Goal: Use online tool/utility: Utilize a website feature to perform a specific function

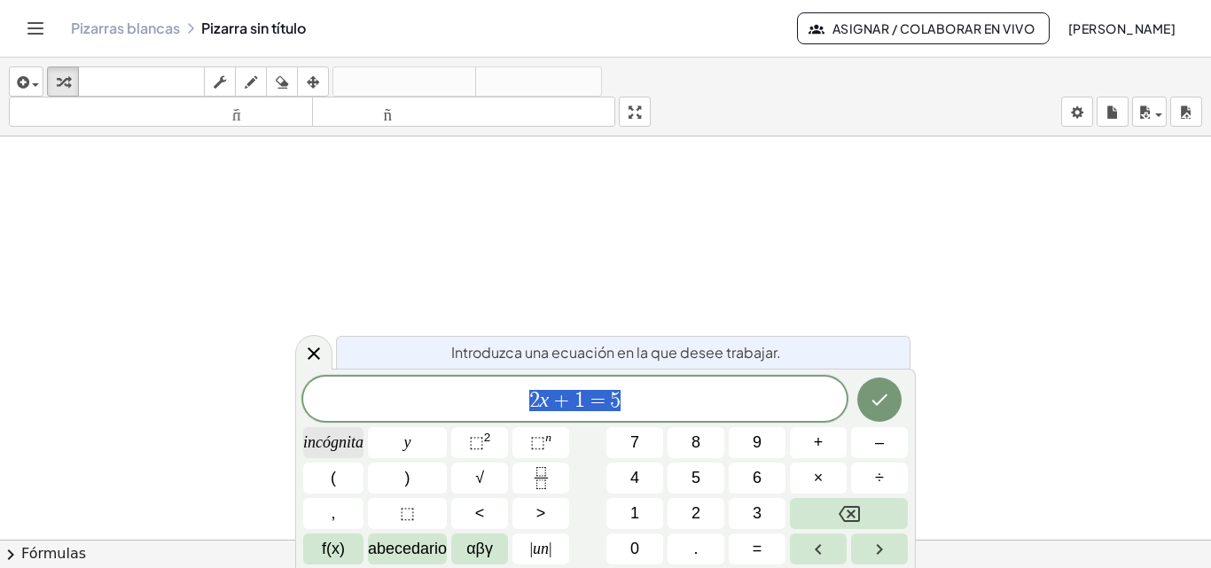
click at [348, 446] on font "incógnita" at bounding box center [333, 443] width 60 height 18
click at [818, 444] on font "+" at bounding box center [819, 443] width 10 height 18
click at [408, 441] on font "y" at bounding box center [407, 443] width 7 height 18
click at [757, 546] on font "=" at bounding box center [758, 549] width 10 height 18
click at [694, 476] on font "5" at bounding box center [696, 478] width 9 height 18
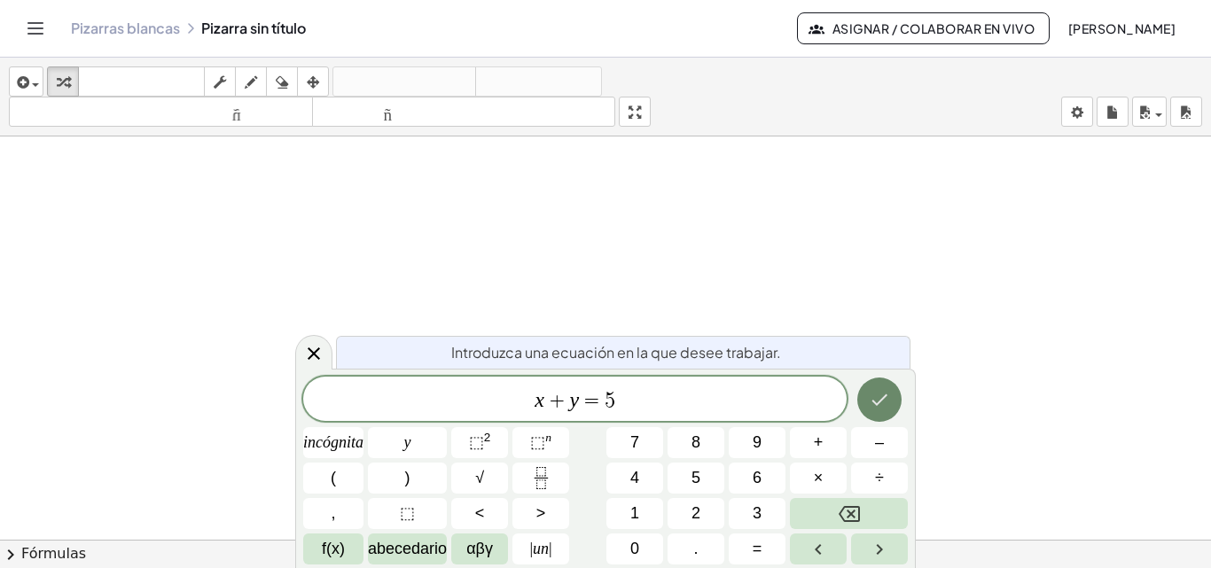
click at [887, 400] on icon "Hecho" at bounding box center [879, 399] width 21 height 21
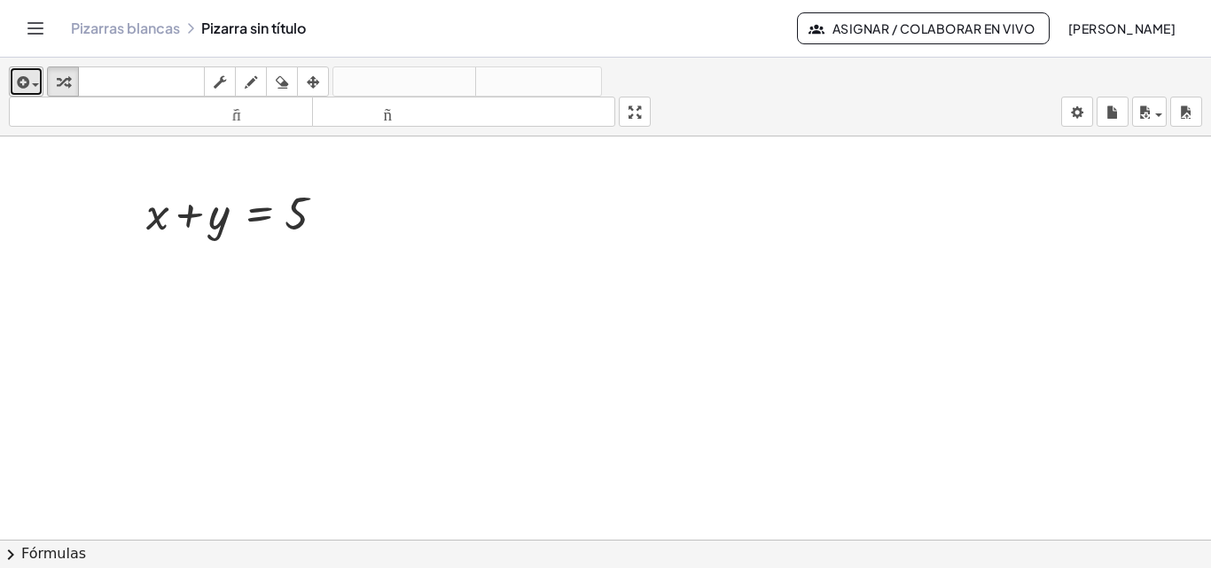
click at [26, 82] on icon "button" at bounding box center [21, 82] width 16 height 21
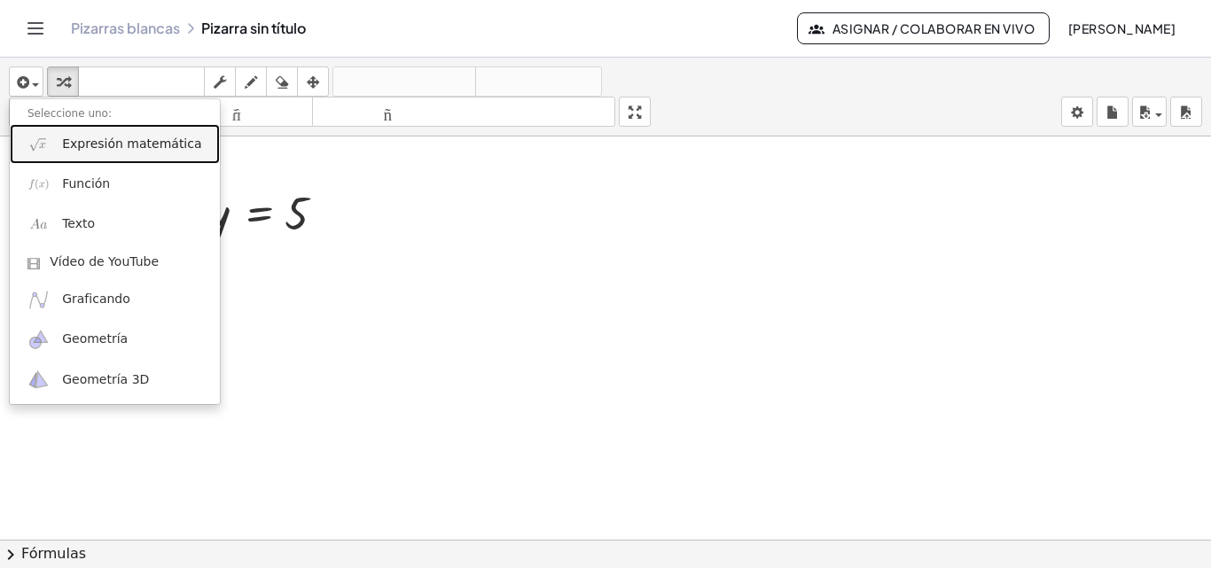
click at [57, 149] on link "Expresión matemática" at bounding box center [115, 144] width 210 height 40
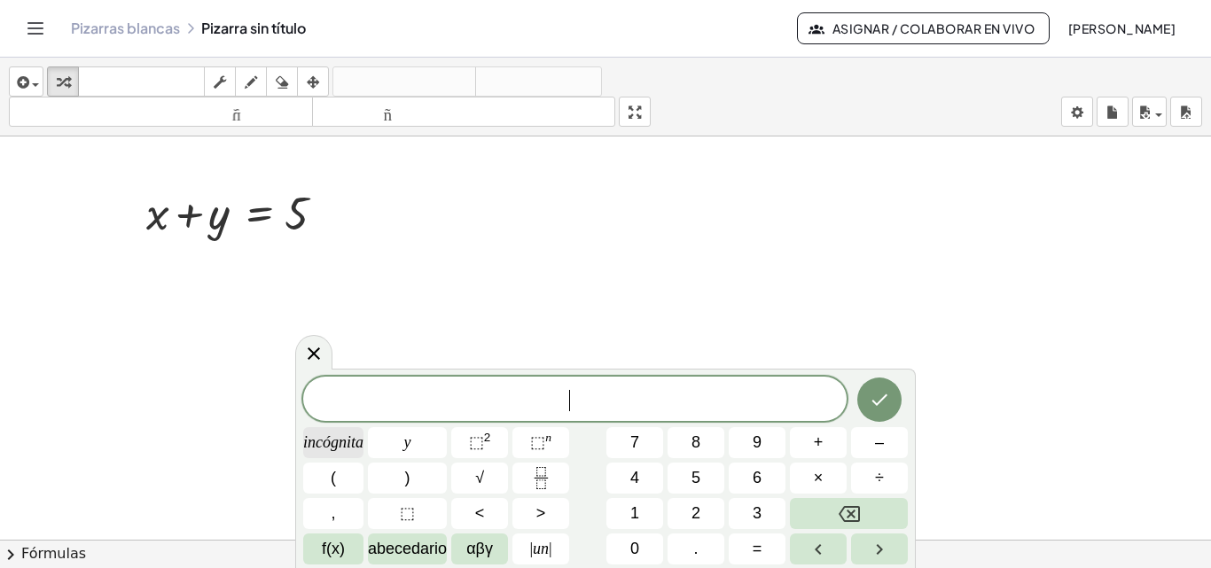
click at [361, 439] on font "incógnita" at bounding box center [333, 443] width 60 height 18
click at [881, 447] on font "–" at bounding box center [879, 443] width 9 height 18
click at [409, 440] on font "y" at bounding box center [407, 443] width 7 height 18
click at [762, 545] on font "=" at bounding box center [758, 549] width 10 height 18
click at [639, 509] on font "1" at bounding box center [634, 514] width 9 height 18
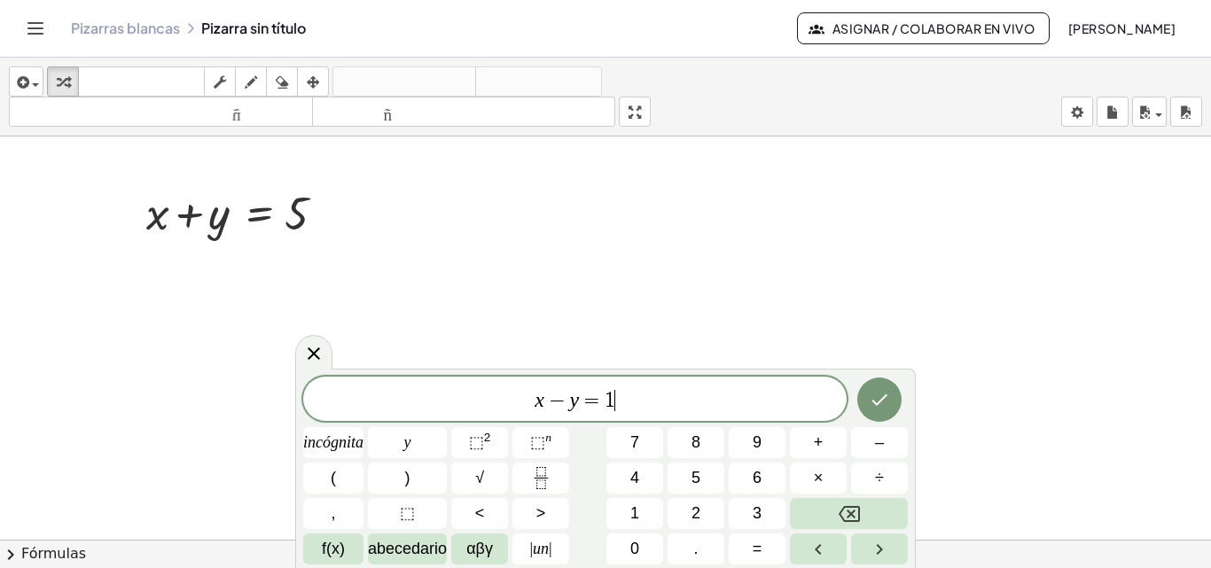
click at [887, 407] on icon "Hecho" at bounding box center [879, 399] width 21 height 21
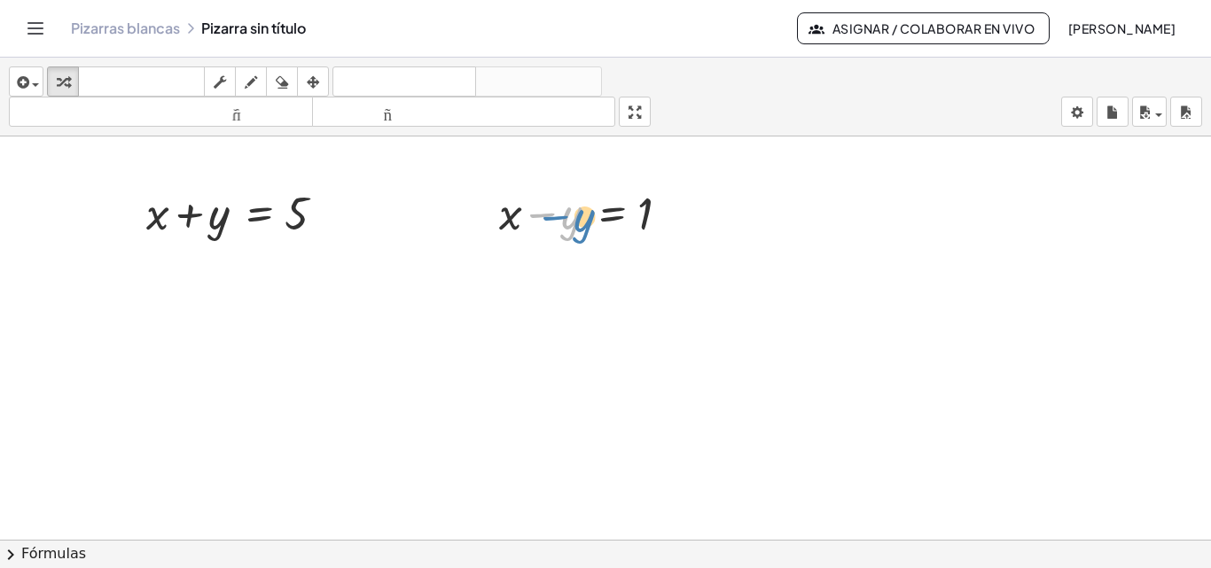
drag, startPoint x: 562, startPoint y: 221, endPoint x: 578, endPoint y: 223, distance: 16.2
click at [578, 223] on div at bounding box center [594, 212] width 209 height 60
click at [29, 83] on span "button" at bounding box center [31, 84] width 4 height 12
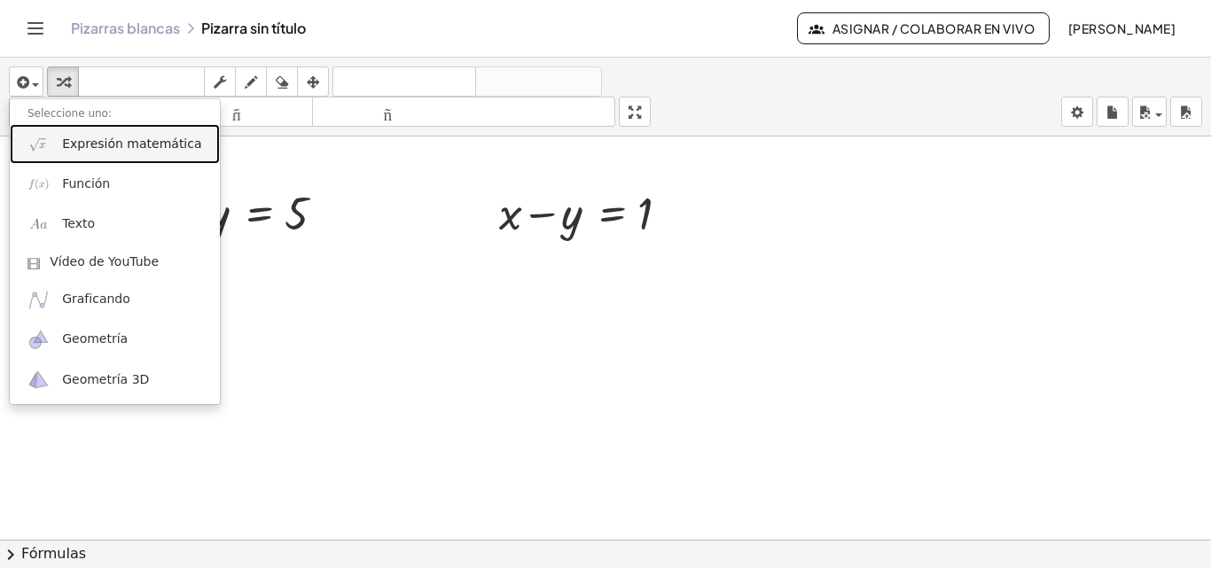
click at [74, 145] on font "Expresión matemática" at bounding box center [131, 144] width 139 height 14
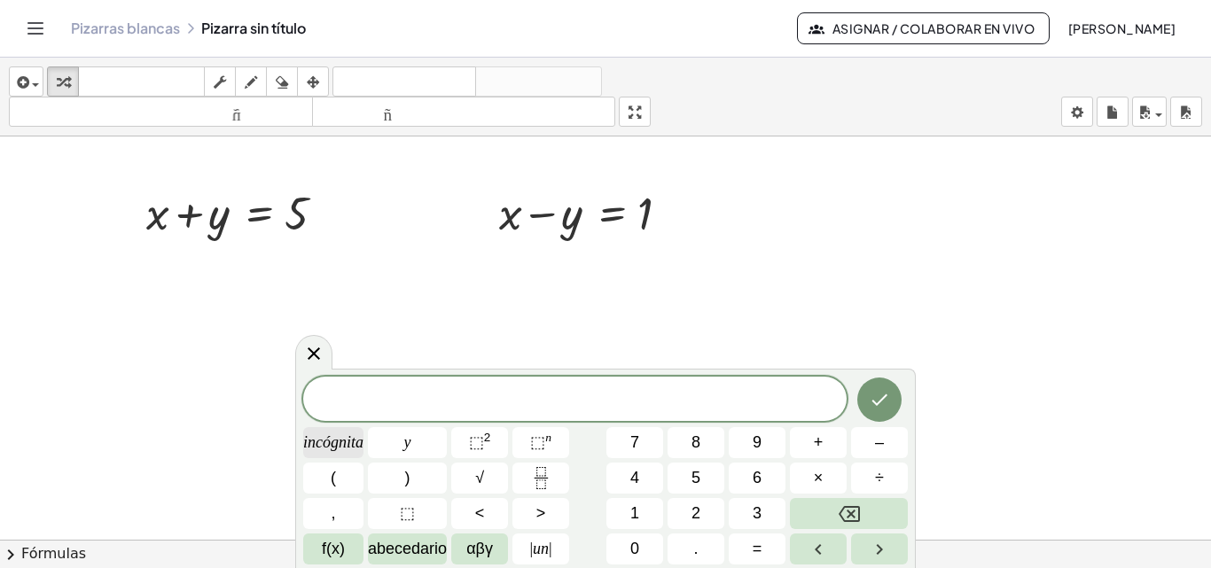
click at [339, 448] on font "incógnita" at bounding box center [333, 443] width 60 height 18
click at [878, 476] on font "÷" at bounding box center [879, 478] width 9 height 18
click at [412, 443] on button "y" at bounding box center [407, 442] width 79 height 31
click at [756, 546] on font "=" at bounding box center [758, 549] width 10 height 18
click at [689, 481] on button "5" at bounding box center [696, 478] width 57 height 31
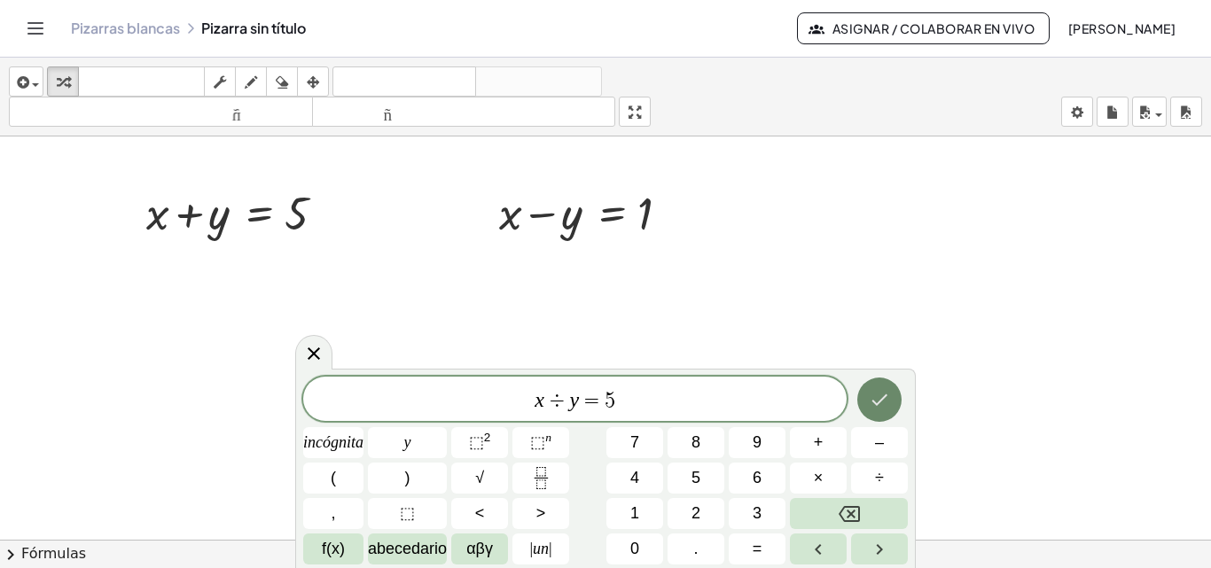
click at [889, 397] on icon "Hecho" at bounding box center [879, 399] width 21 height 21
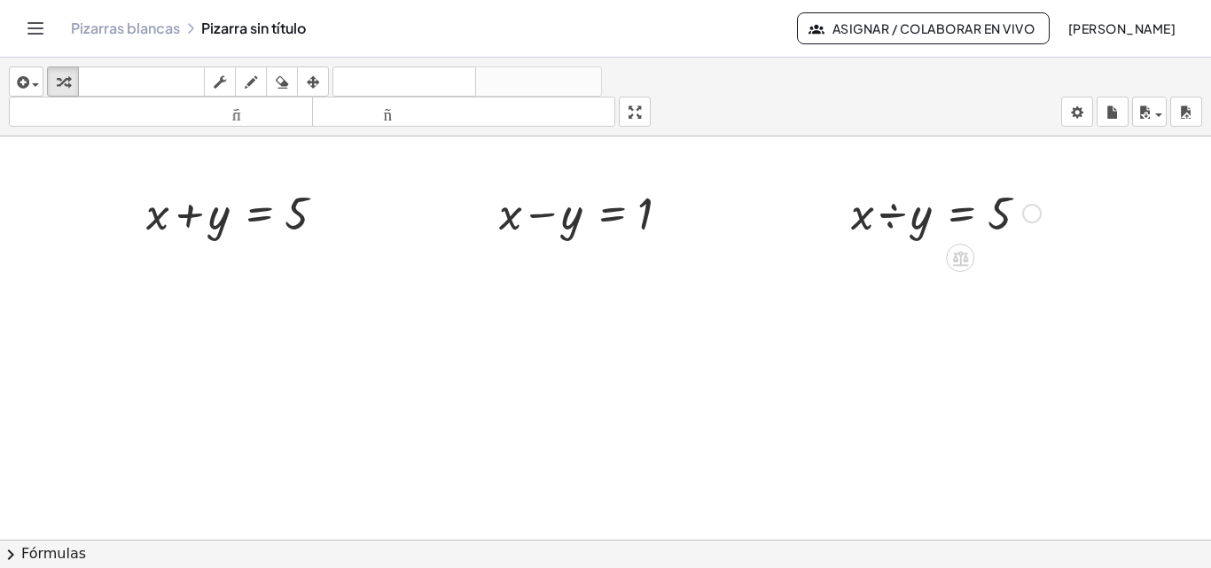
click at [902, 213] on div at bounding box center [945, 212] width 207 height 60
click at [313, 78] on icon "button" at bounding box center [313, 82] width 12 height 21
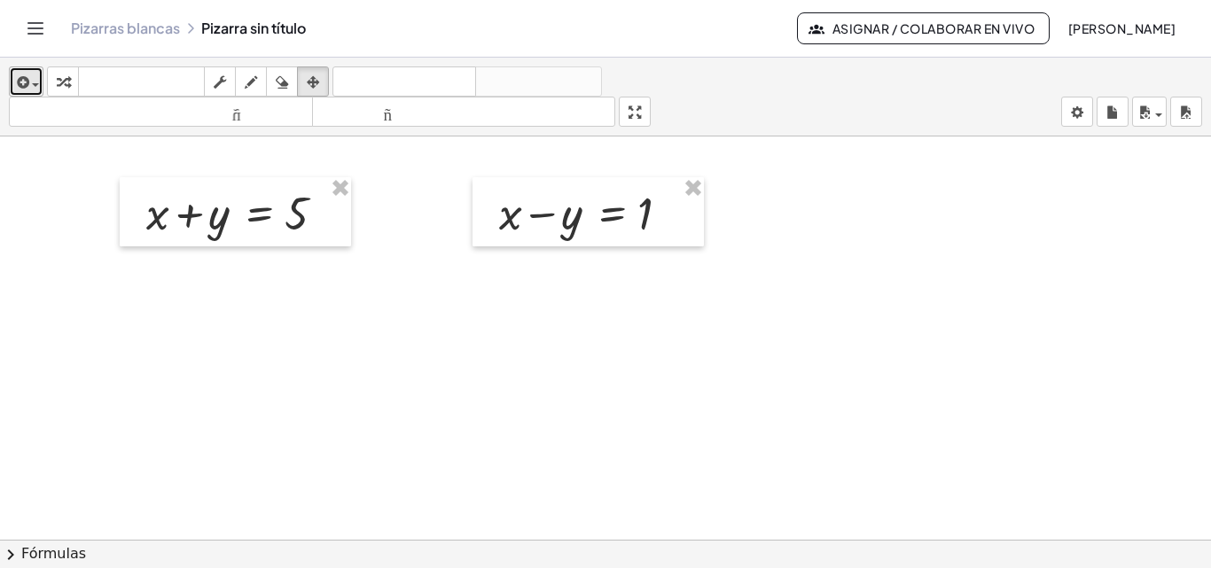
click at [34, 82] on div "button" at bounding box center [26, 81] width 26 height 21
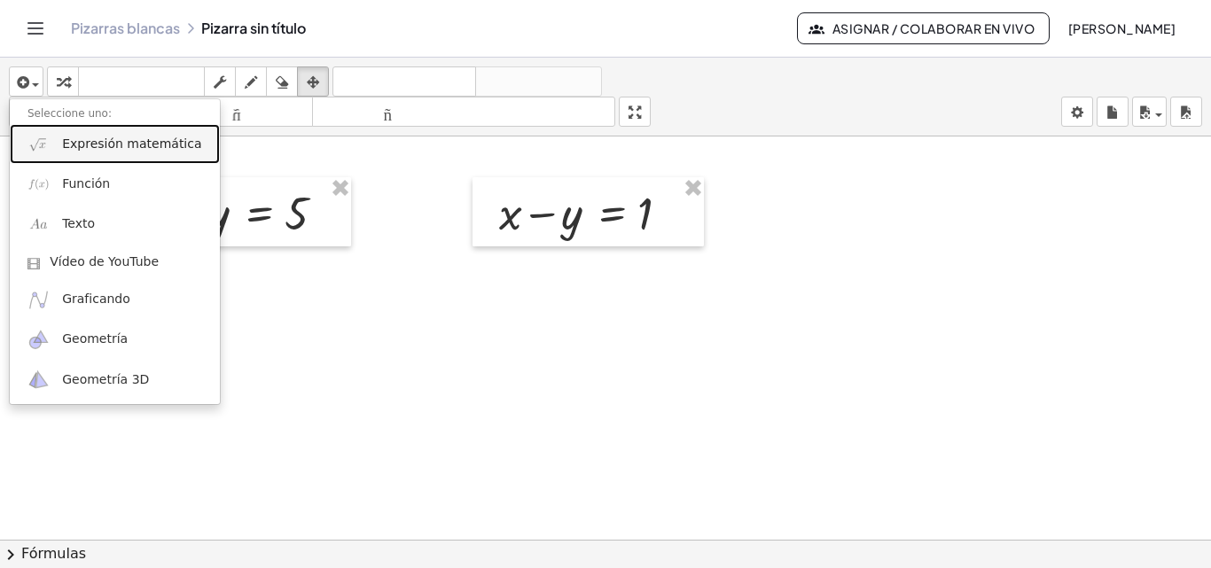
click at [74, 148] on font "Expresión matemática" at bounding box center [131, 144] width 139 height 14
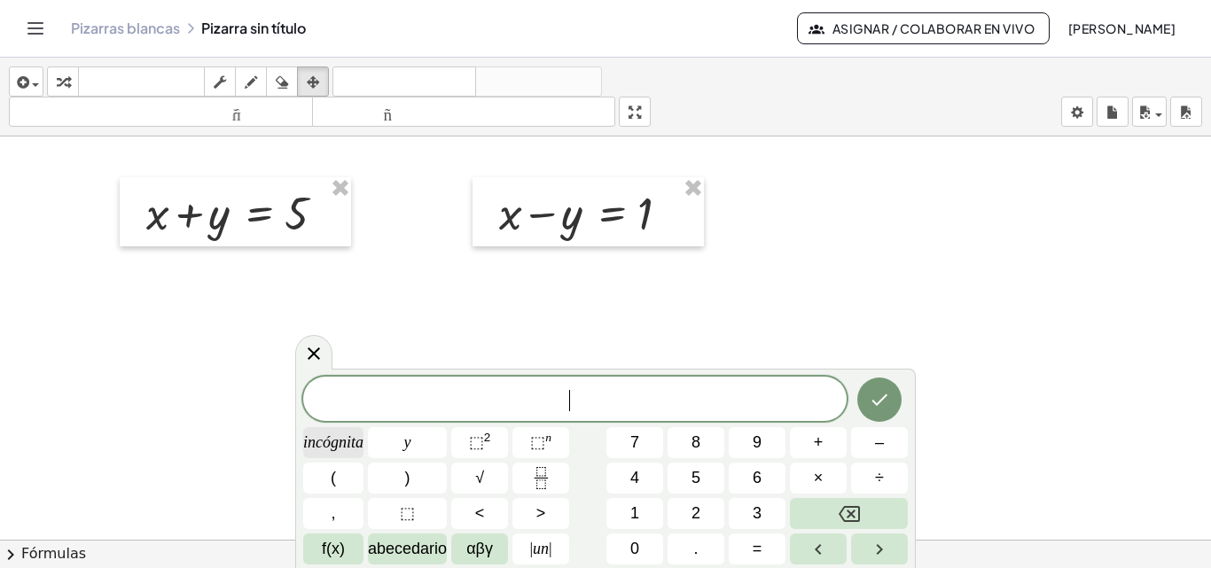
click at [355, 442] on font "incógnita" at bounding box center [333, 443] width 60 height 18
click at [819, 444] on font "+" at bounding box center [819, 443] width 10 height 18
click at [410, 445] on font "y" at bounding box center [407, 443] width 7 height 18
click at [760, 549] on font "=" at bounding box center [758, 549] width 10 height 18
click at [696, 479] on font "5" at bounding box center [696, 478] width 9 height 18
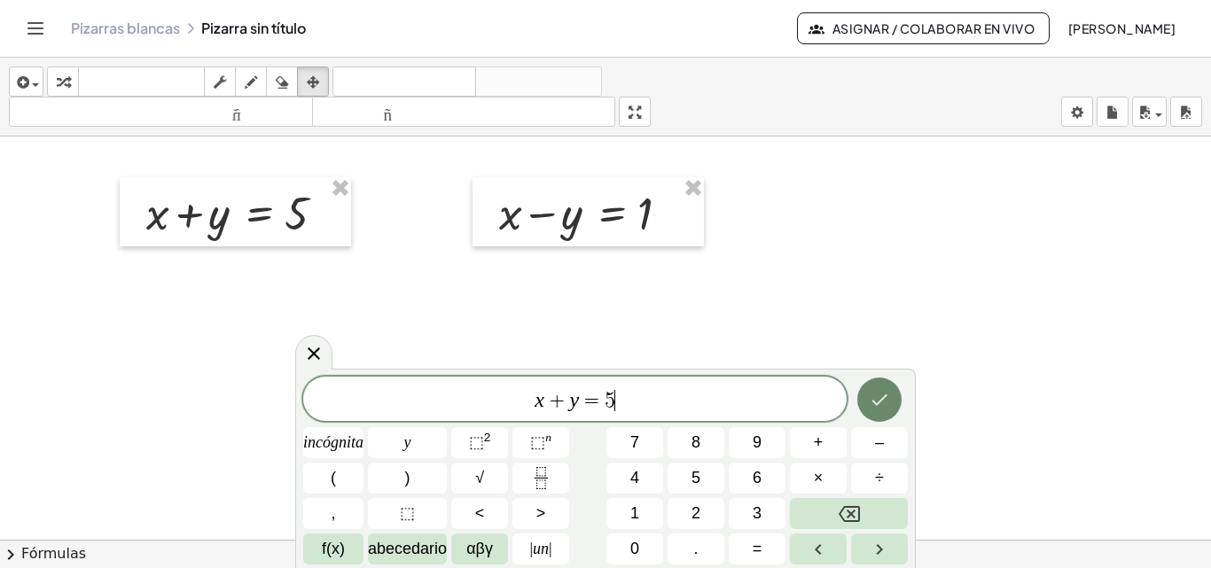
click at [879, 395] on icon "Hecho" at bounding box center [879, 399] width 21 height 21
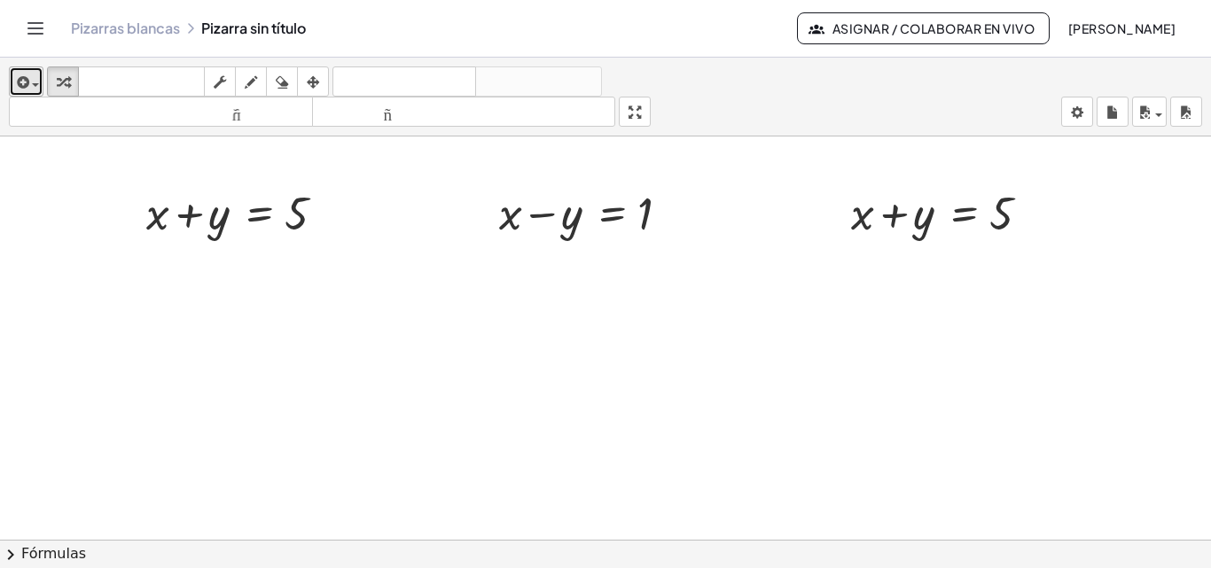
click at [20, 89] on icon "button" at bounding box center [21, 82] width 16 height 21
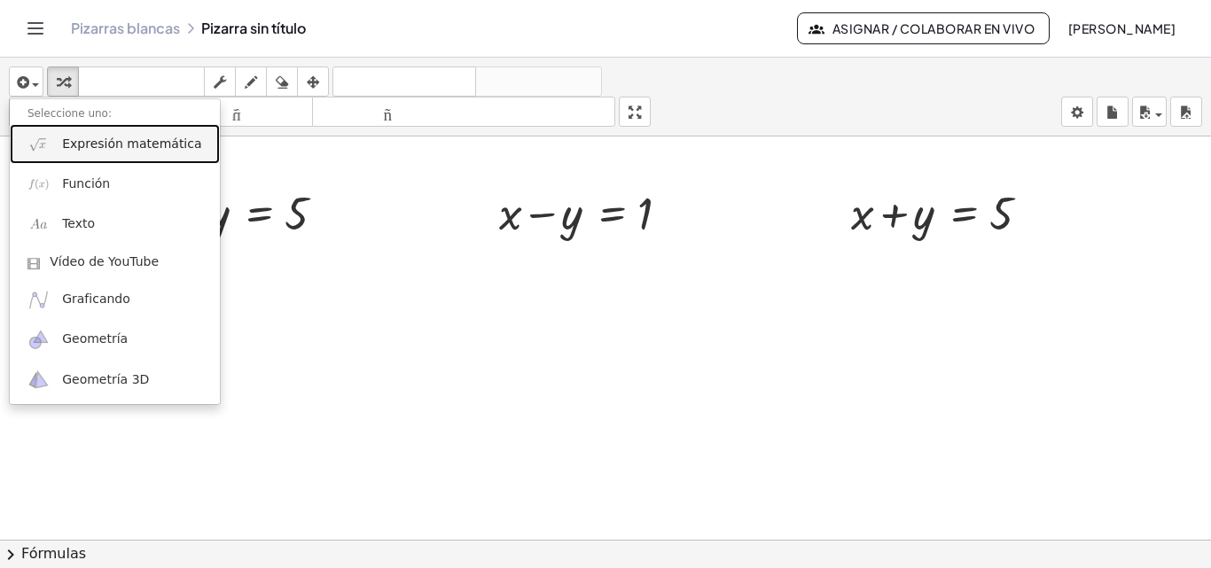
click at [59, 139] on link "Expresión matemática" at bounding box center [115, 144] width 210 height 40
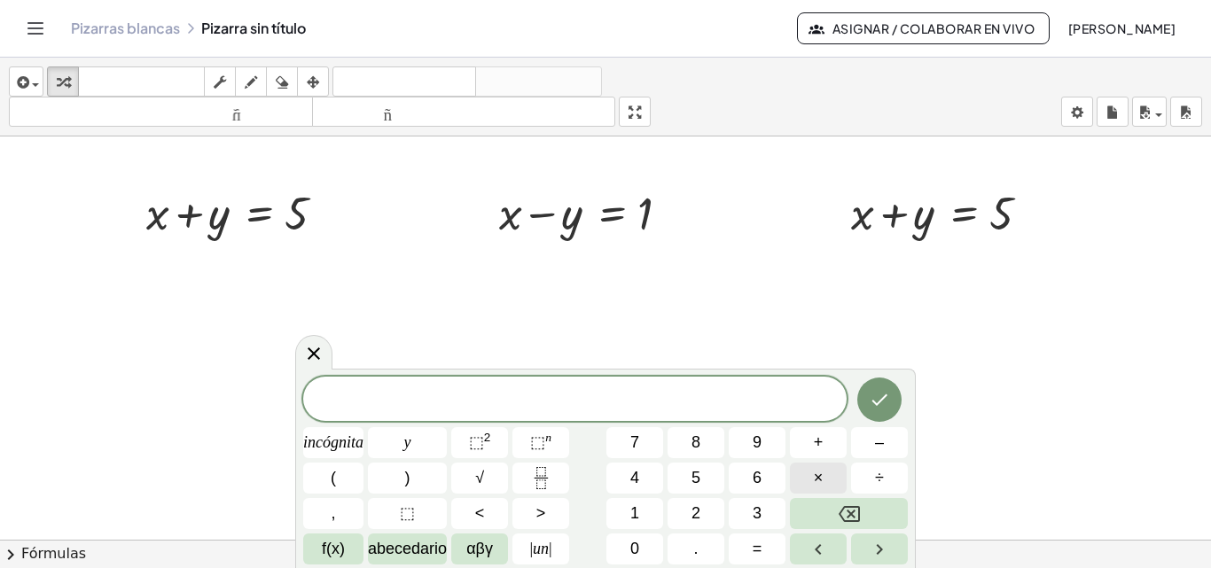
click at [818, 475] on font "×" at bounding box center [819, 478] width 10 height 18
click at [878, 450] on font "–" at bounding box center [879, 443] width 9 height 18
click at [568, 401] on span "·" at bounding box center [566, 400] width 12 height 21
click at [846, 518] on icon "Retroceso" at bounding box center [849, 514] width 21 height 21
click at [317, 441] on font "incógnita" at bounding box center [333, 443] width 60 height 18
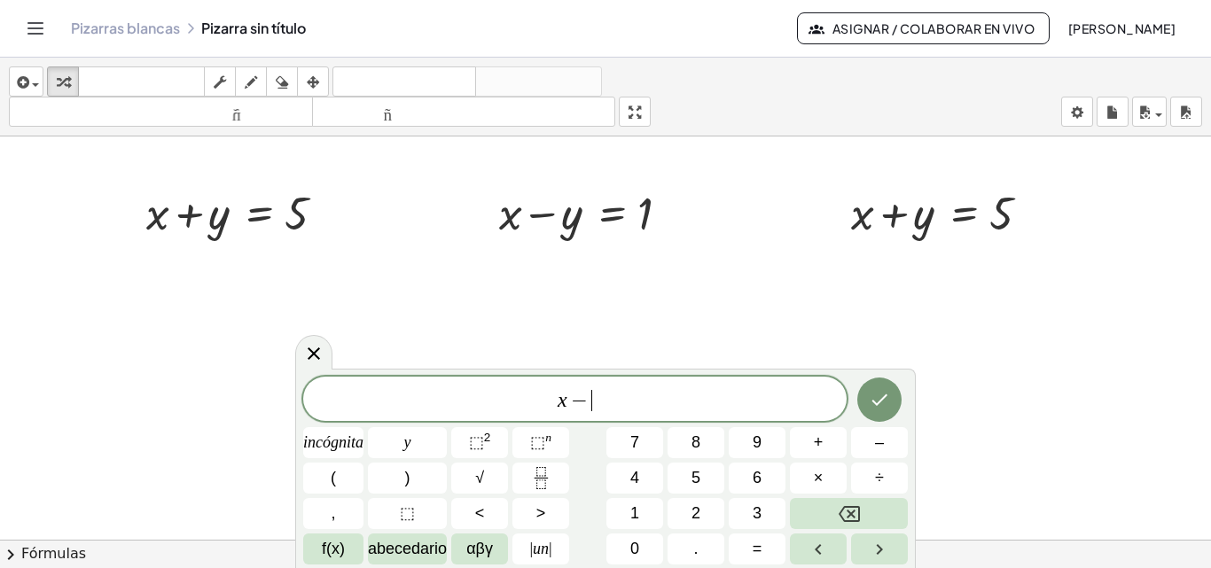
click at [608, 396] on span "x − ​" at bounding box center [575, 400] width 544 height 25
click at [412, 445] on button "y" at bounding box center [407, 442] width 79 height 31
click at [766, 552] on button "=" at bounding box center [757, 549] width 57 height 31
click at [631, 513] on font "1" at bounding box center [634, 514] width 9 height 18
click at [878, 403] on icon "Hecho" at bounding box center [879, 399] width 21 height 21
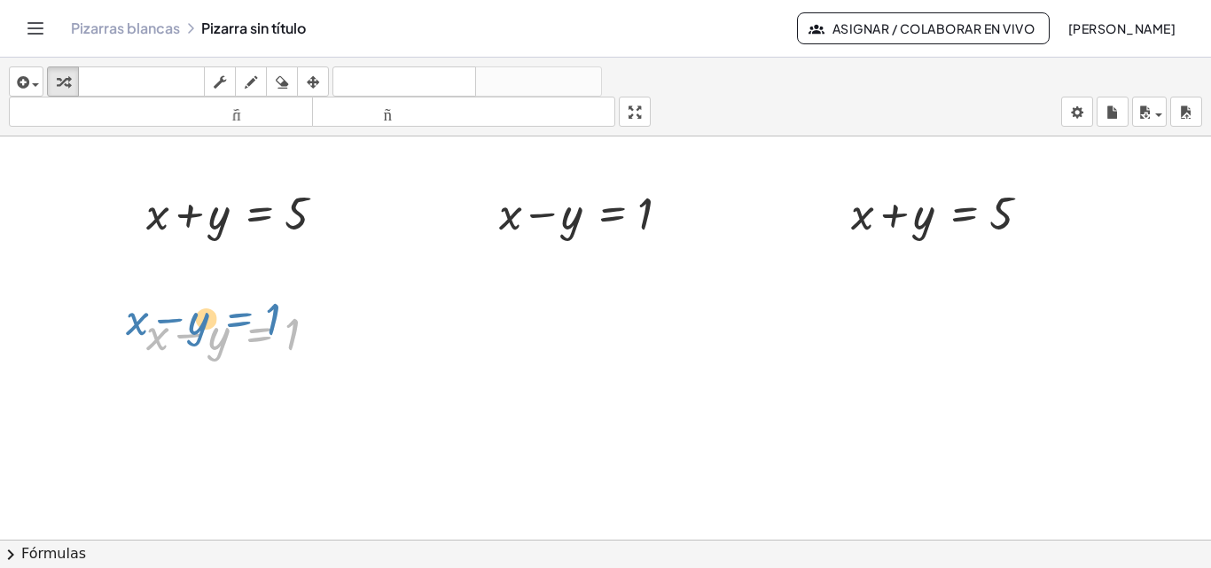
drag, startPoint x: 235, startPoint y: 340, endPoint x: 215, endPoint y: 325, distance: 25.4
click at [215, 325] on div at bounding box center [241, 332] width 209 height 60
click at [308, 75] on icon "button" at bounding box center [313, 82] width 12 height 21
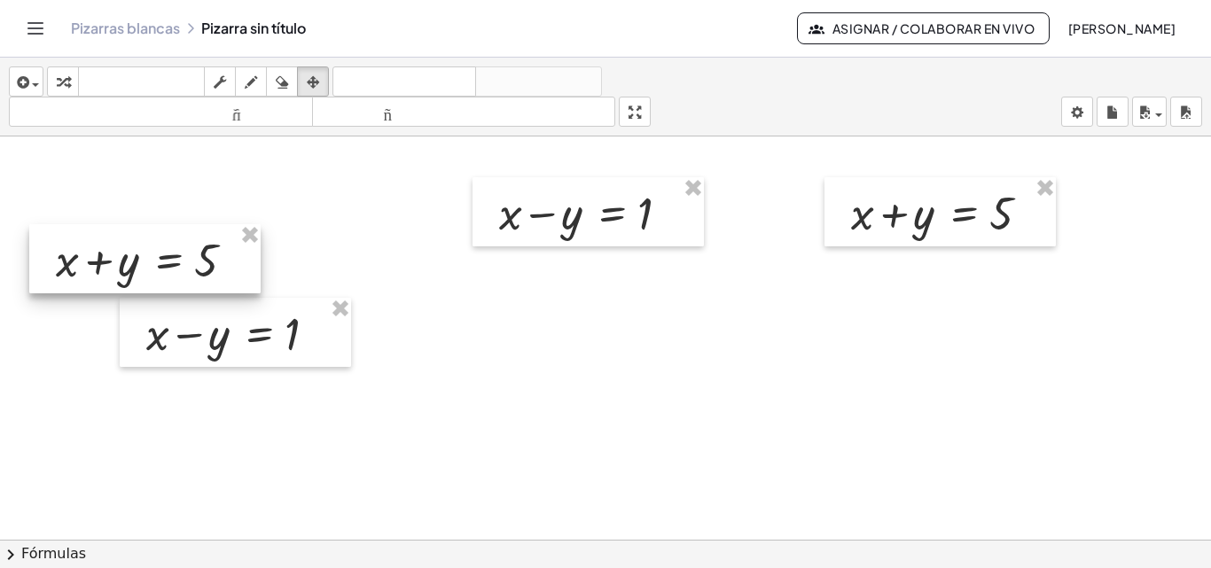
drag, startPoint x: 212, startPoint y: 226, endPoint x: 133, endPoint y: 268, distance: 89.2
click at [133, 268] on div at bounding box center [144, 258] width 231 height 69
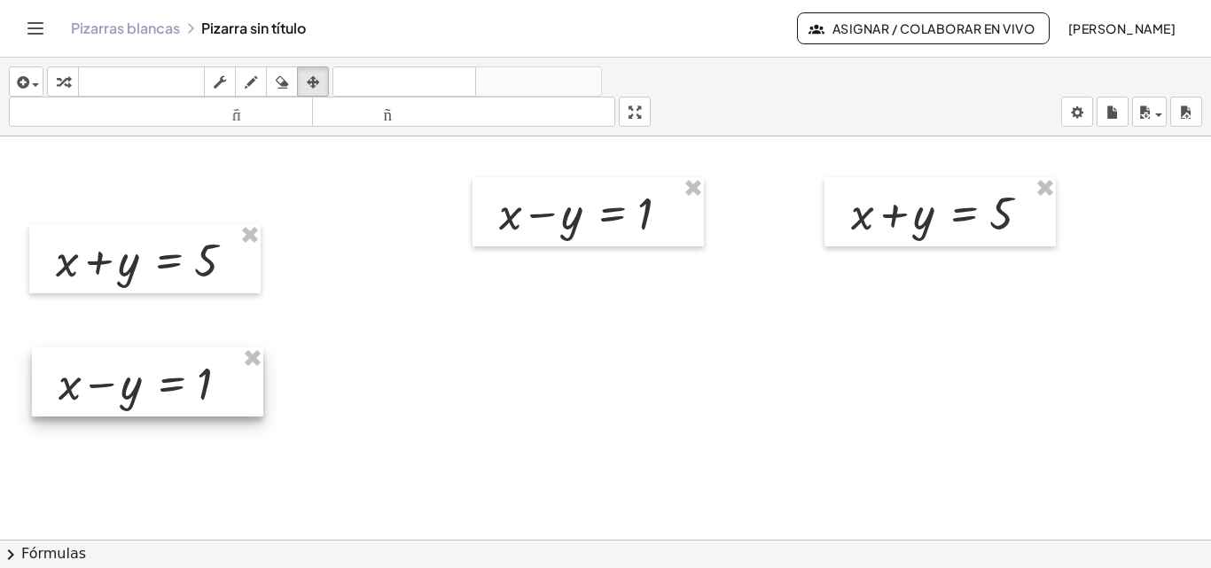
drag, startPoint x: 233, startPoint y: 344, endPoint x: 145, endPoint y: 391, distance: 99.6
click at [145, 391] on div at bounding box center [147, 382] width 231 height 69
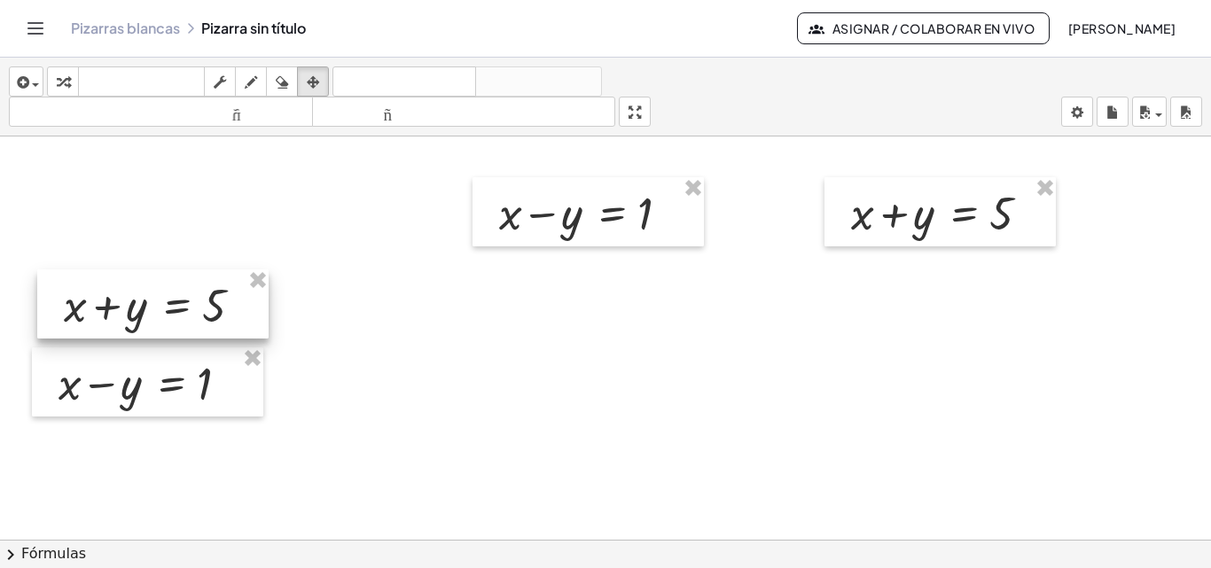
drag, startPoint x: 115, startPoint y: 272, endPoint x: 123, endPoint y: 317, distance: 45.9
click at [123, 317] on div at bounding box center [152, 304] width 231 height 69
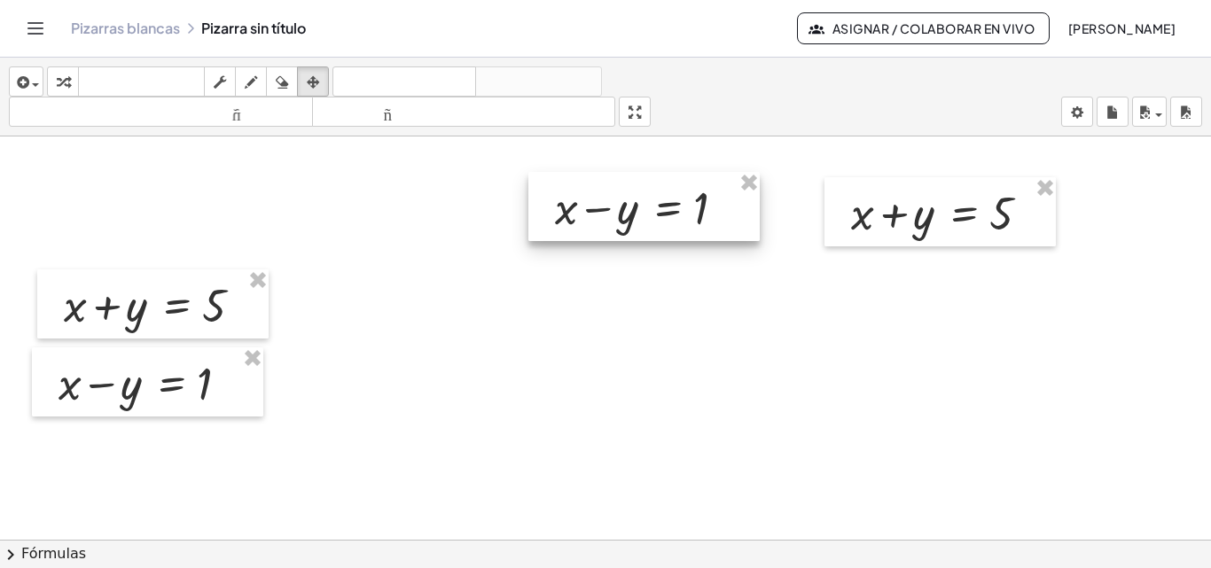
drag, startPoint x: 587, startPoint y: 211, endPoint x: 643, endPoint y: 206, distance: 56.1
click at [643, 206] on div at bounding box center [643, 206] width 231 height 69
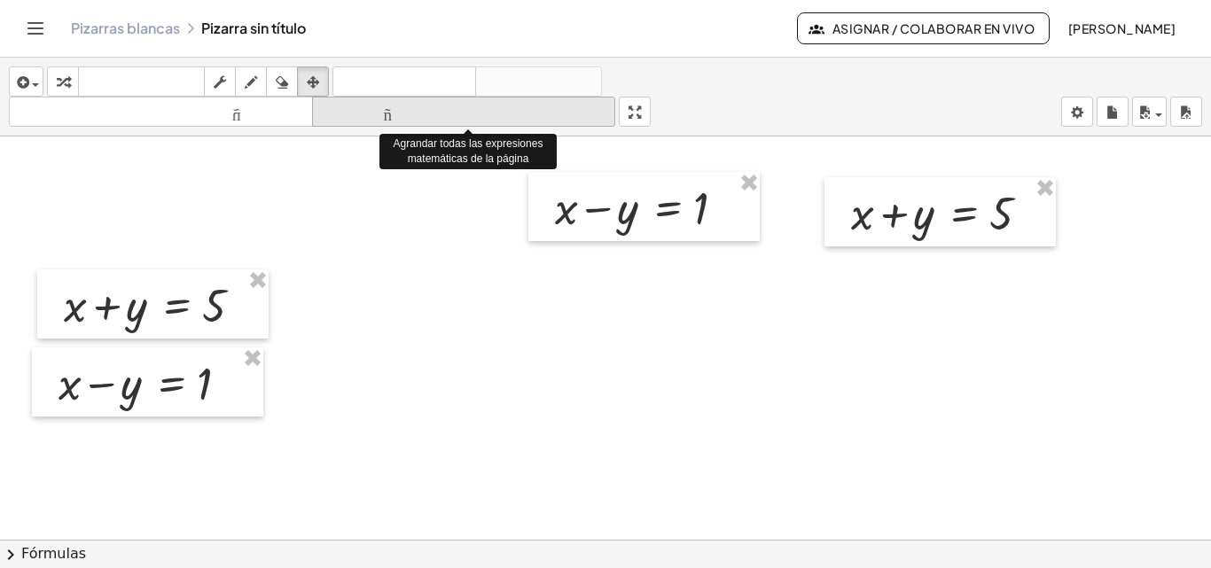
click at [364, 118] on font "tamaño_del_formato" at bounding box center [464, 112] width 295 height 17
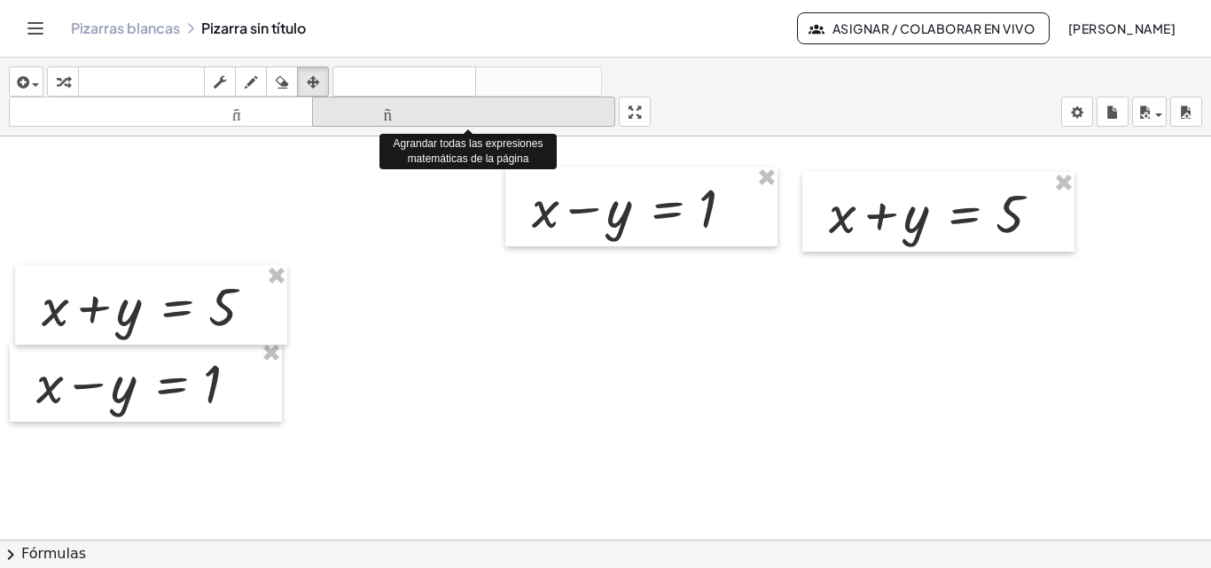
click at [364, 118] on font "tamaño_del_formato" at bounding box center [464, 112] width 295 height 17
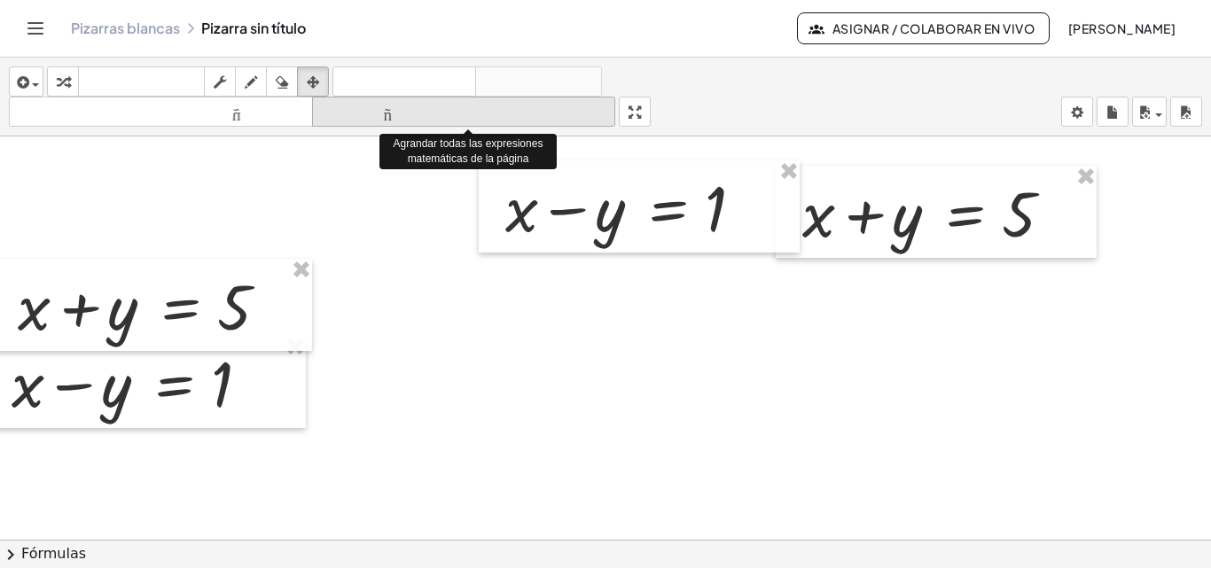
click at [364, 118] on font "tamaño_del_formato" at bounding box center [464, 112] width 295 height 17
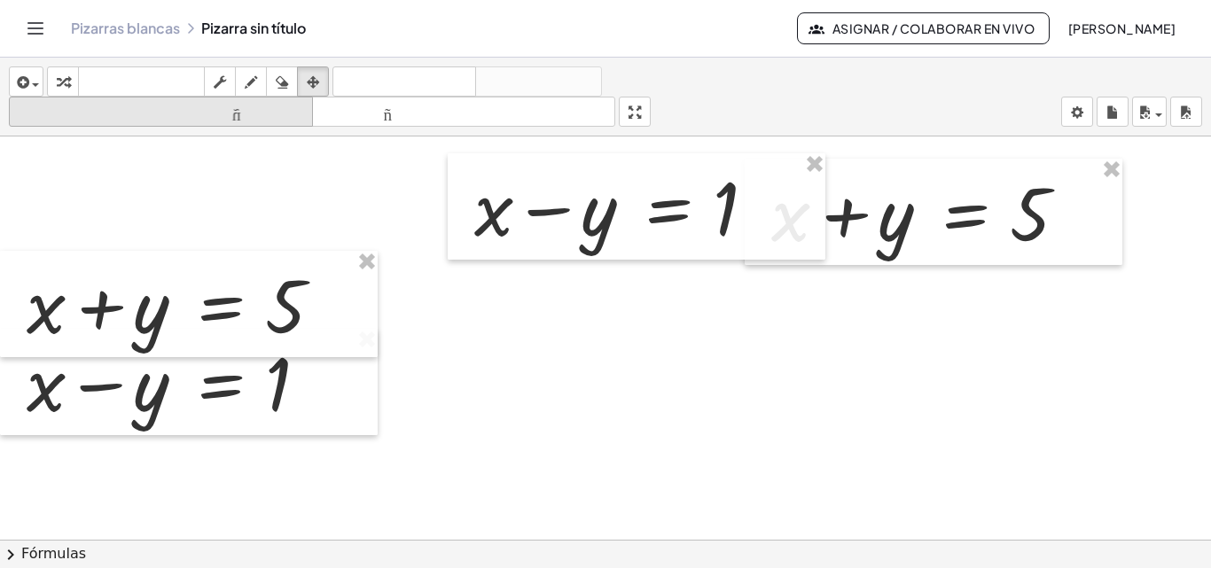
click at [262, 121] on icon "tamaño_del_formato" at bounding box center [160, 112] width 295 height 21
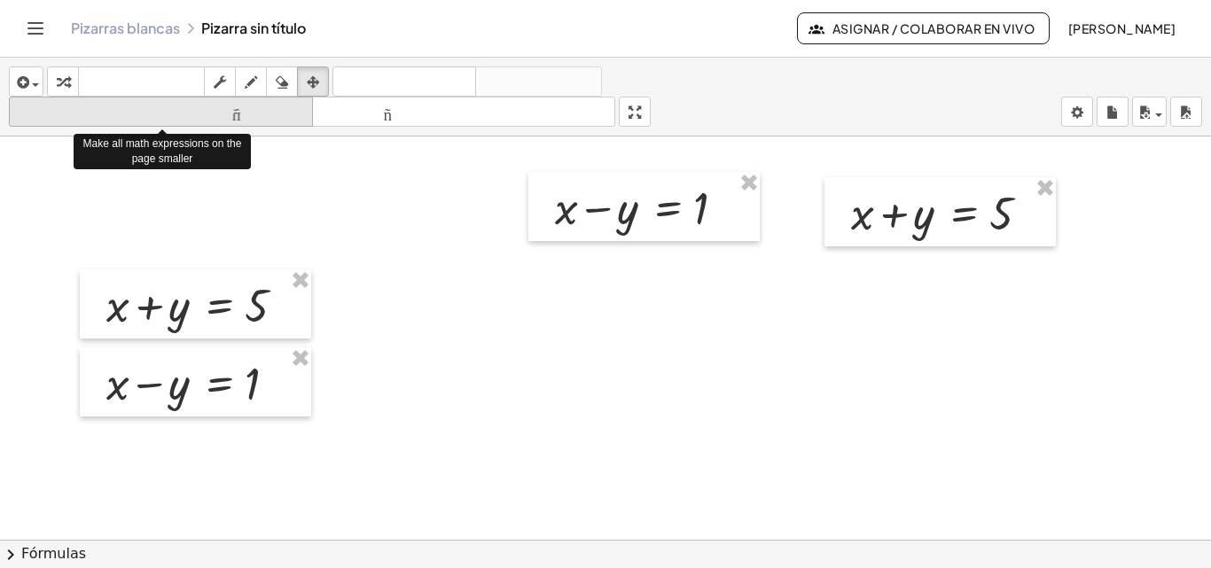
click at [262, 121] on icon "tamaño_del_formato" at bounding box center [160, 112] width 295 height 21
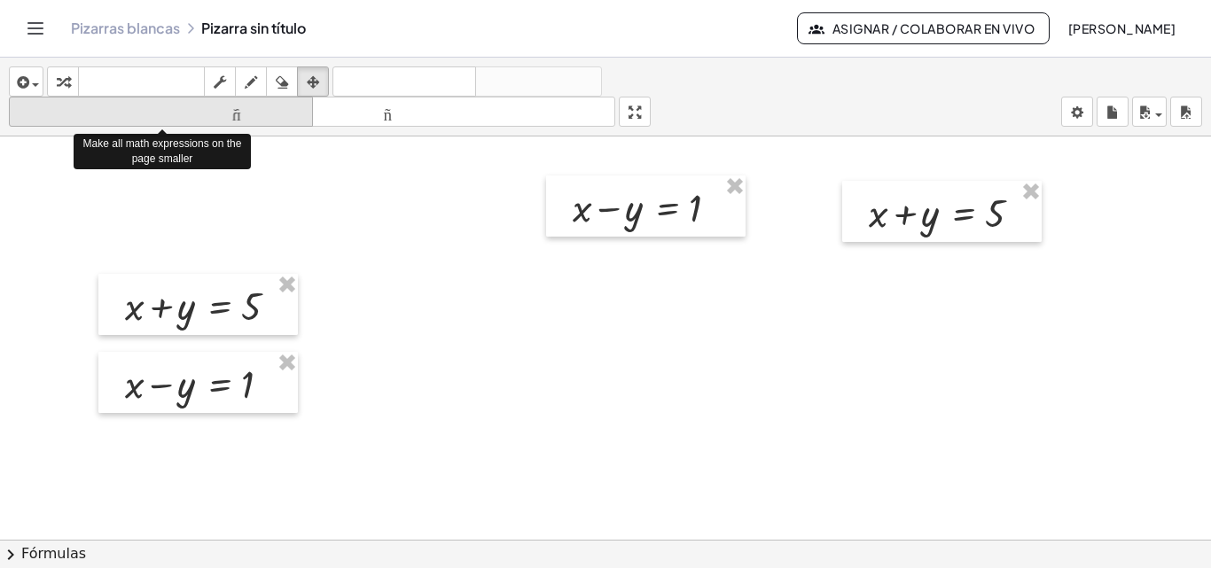
click at [262, 121] on icon "tamaño_del_formato" at bounding box center [160, 112] width 295 height 21
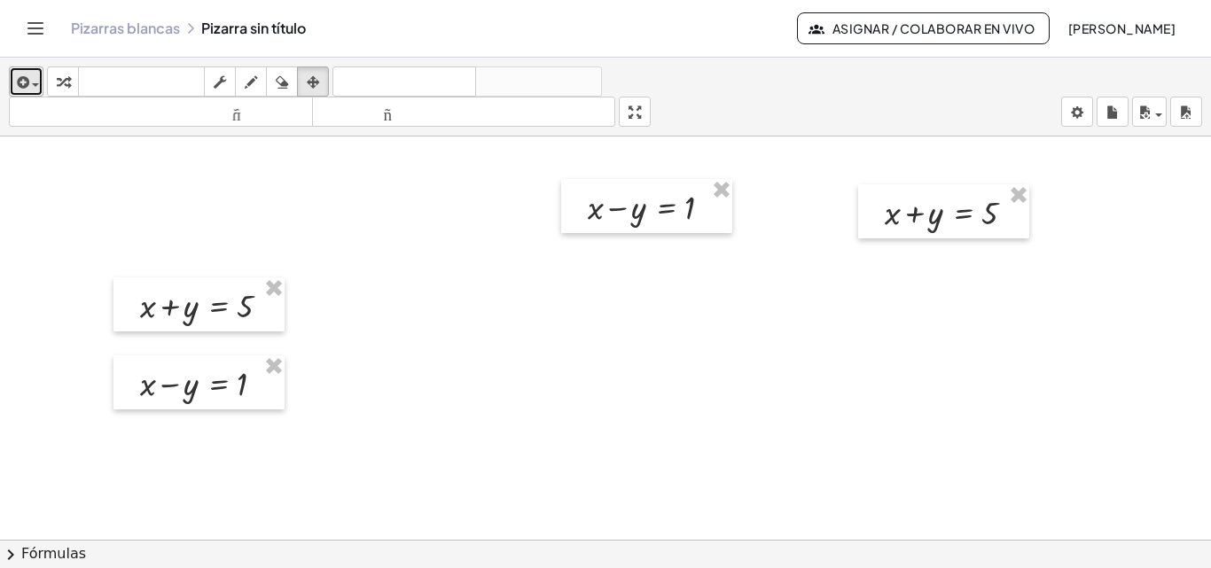
click at [32, 83] on div "button" at bounding box center [26, 81] width 26 height 21
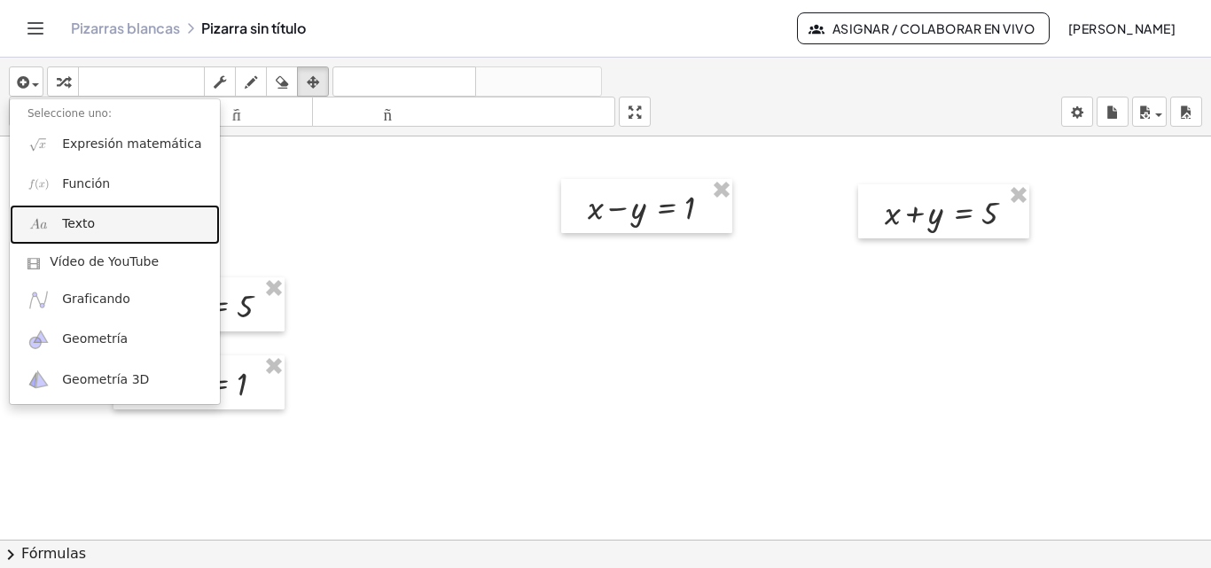
click at [52, 217] on link "Texto" at bounding box center [115, 225] width 210 height 40
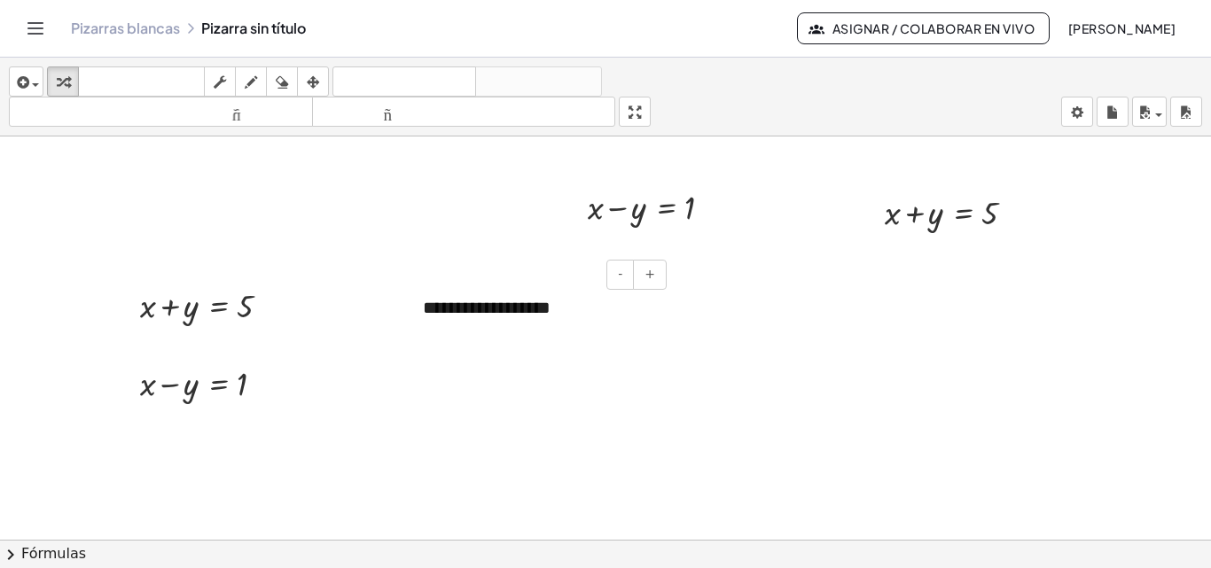
paste div
click at [507, 337] on div "**********" at bounding box center [538, 321] width 266 height 87
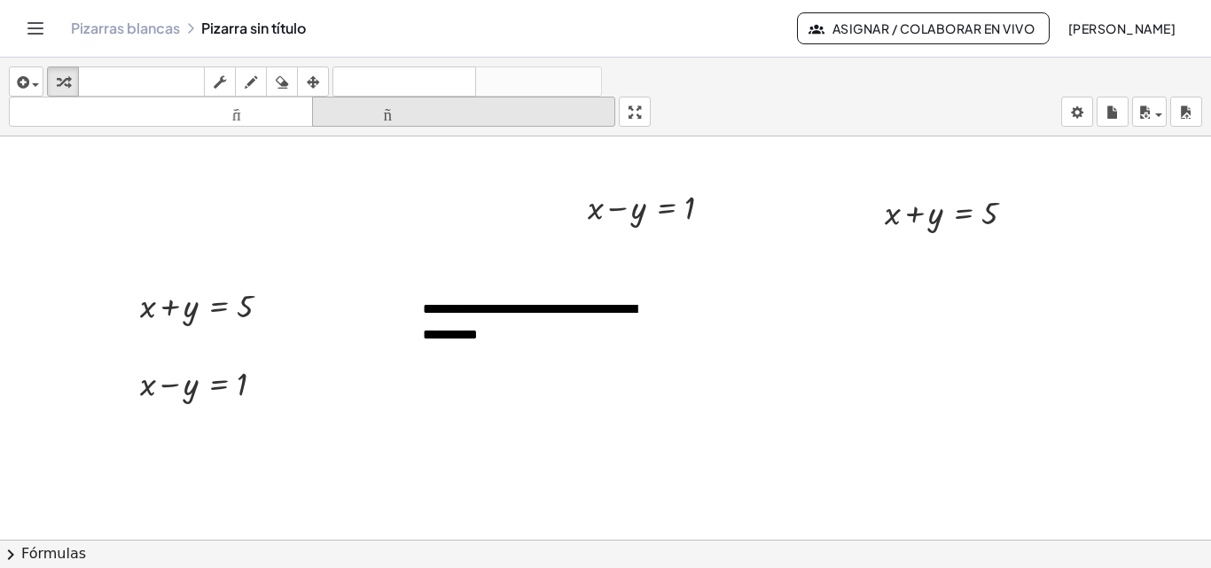
click at [392, 117] on font "tamaño_del_formato" at bounding box center [464, 112] width 295 height 17
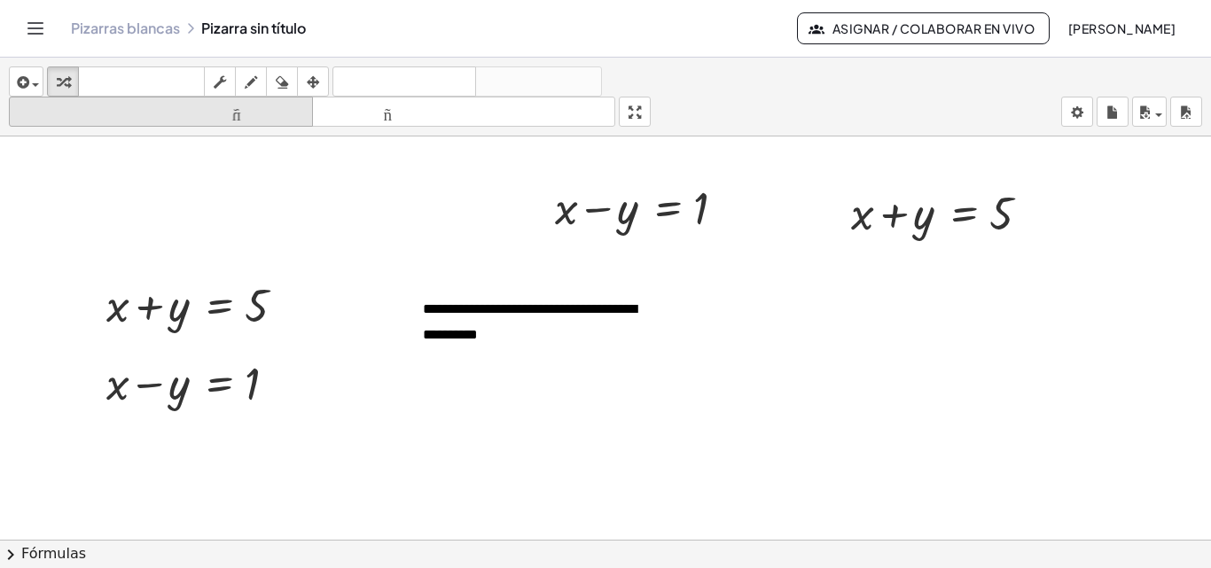
click at [260, 114] on font "tamaño_del_formato" at bounding box center [160, 112] width 295 height 17
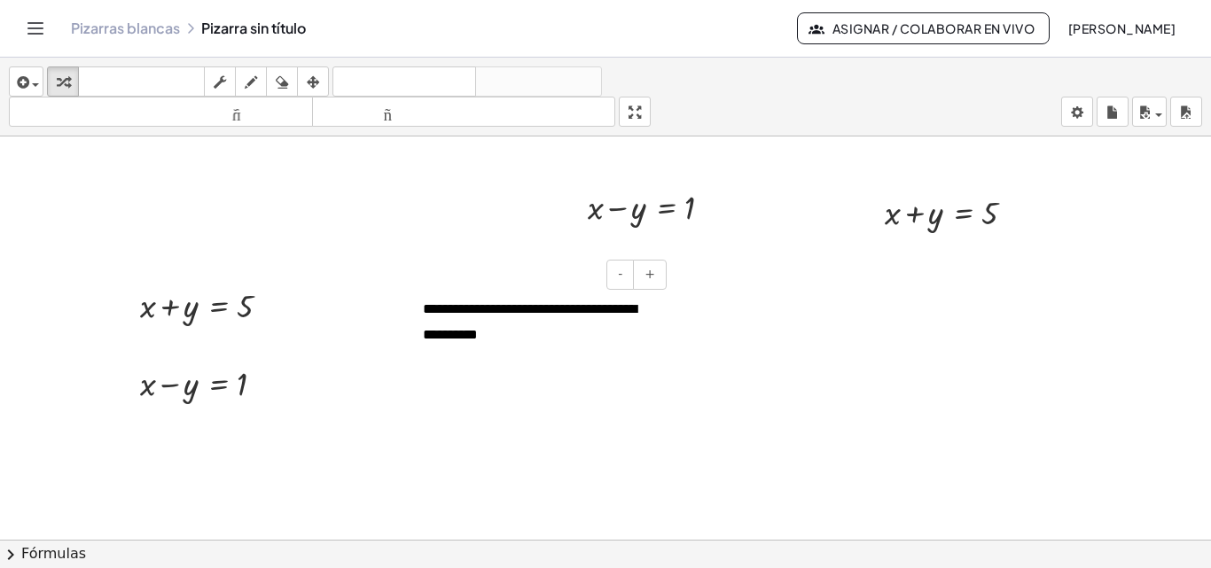
click at [506, 334] on div "**********" at bounding box center [538, 321] width 266 height 87
click at [500, 334] on font "**********" at bounding box center [530, 321] width 214 height 39
drag, startPoint x: 507, startPoint y: 331, endPoint x: 481, endPoint y: 341, distance: 27.8
click at [481, 341] on font "**********" at bounding box center [530, 321] width 214 height 39
click at [554, 309] on font "**********" at bounding box center [530, 321] width 214 height 39
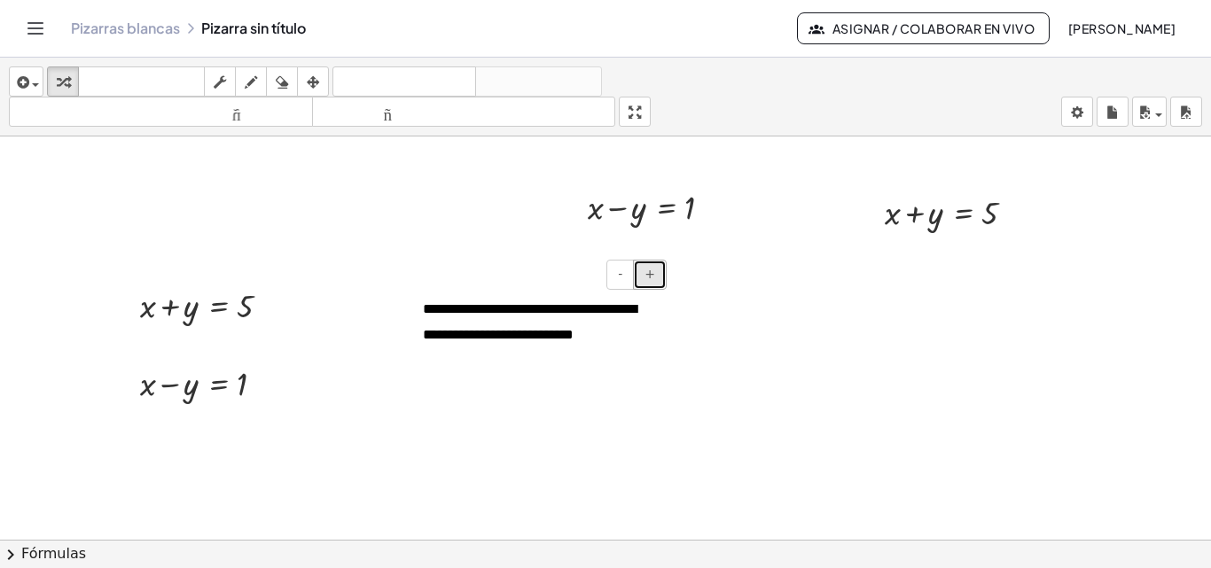
click at [643, 277] on button "+" at bounding box center [650, 275] width 34 height 30
click at [642, 277] on button "+" at bounding box center [650, 275] width 34 height 30
click at [642, 278] on button "+" at bounding box center [650, 275] width 34 height 30
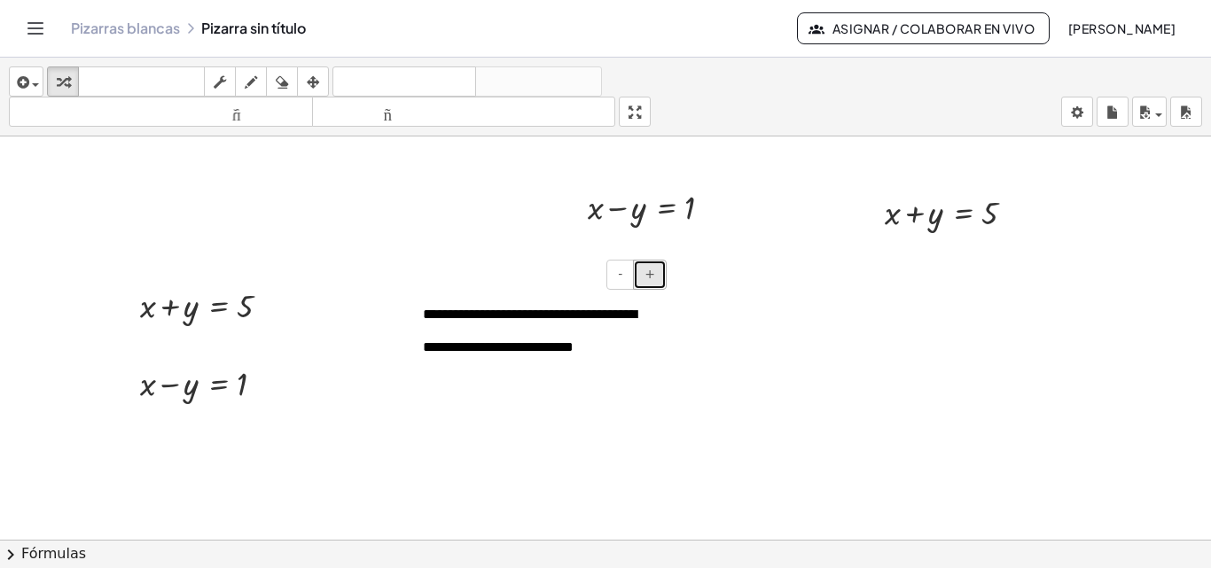
click at [642, 278] on button "+" at bounding box center [650, 275] width 34 height 30
click at [648, 277] on font "+" at bounding box center [650, 274] width 11 height 14
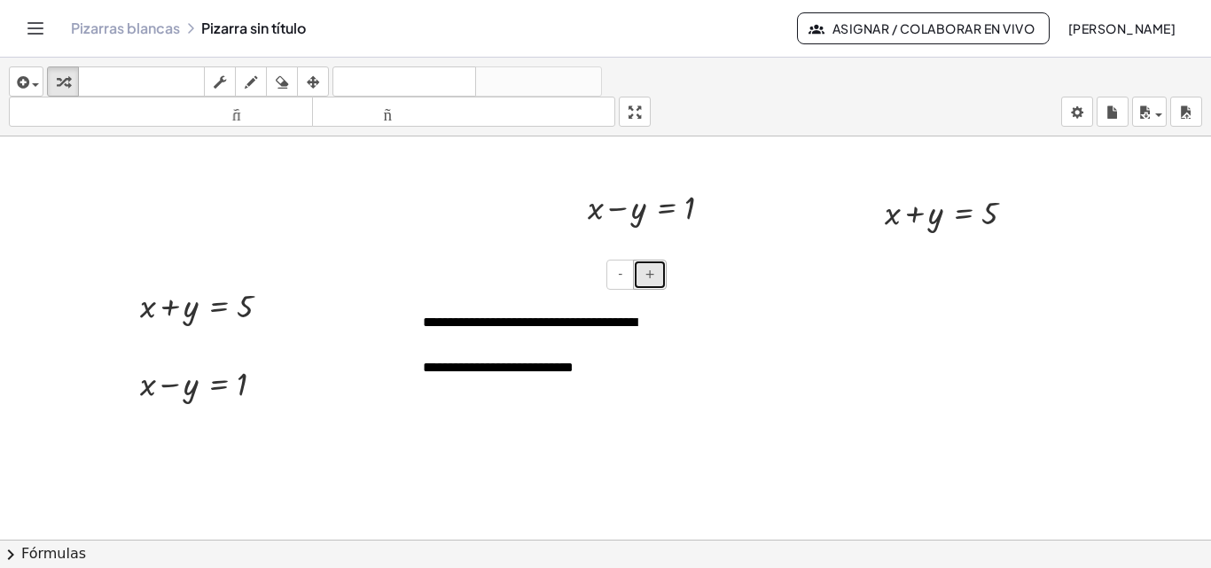
click at [648, 277] on font "+" at bounding box center [650, 274] width 11 height 14
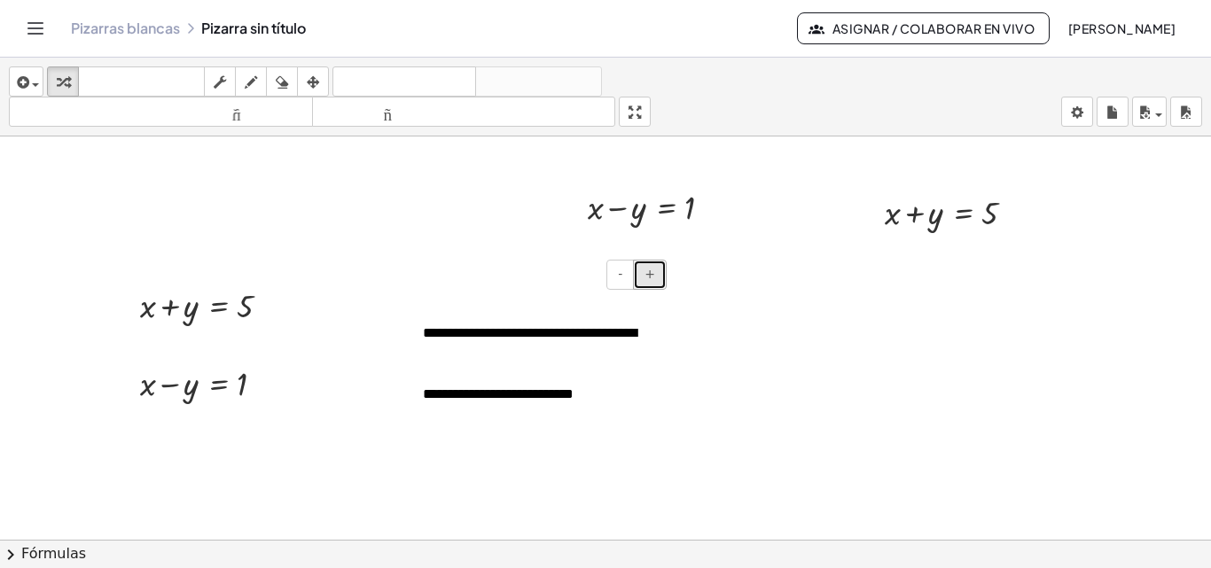
click at [648, 277] on font "+" at bounding box center [650, 274] width 11 height 14
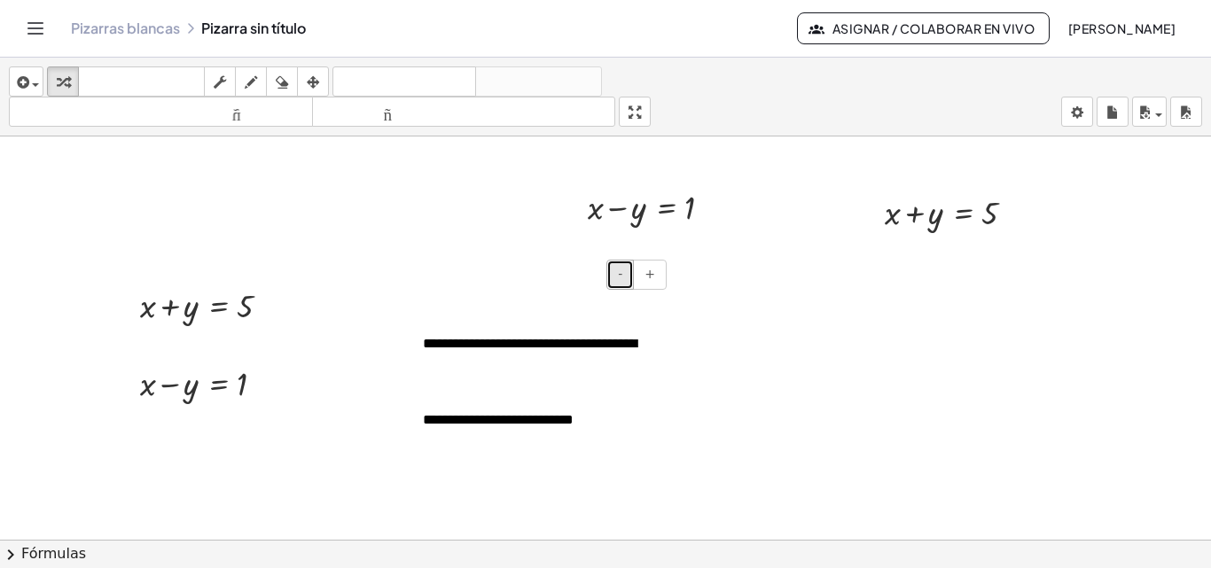
click at [618, 278] on button "-" at bounding box center [620, 275] width 27 height 30
click at [619, 278] on button "-" at bounding box center [620, 275] width 27 height 30
click at [619, 278] on font "-" at bounding box center [620, 274] width 4 height 14
click at [620, 275] on font "-" at bounding box center [620, 274] width 4 height 14
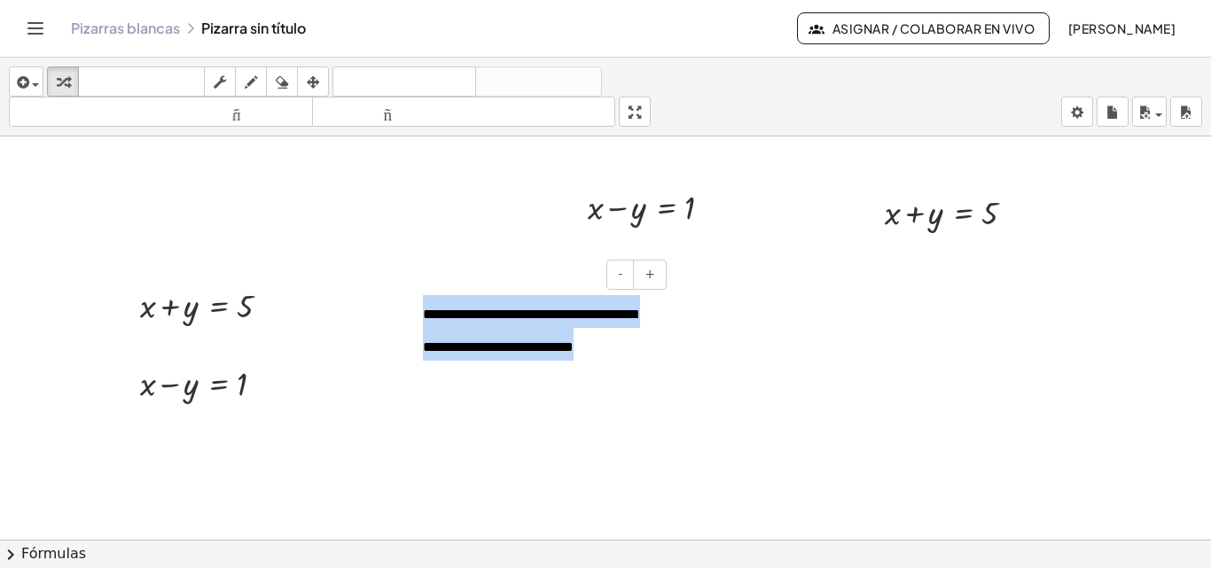
drag, startPoint x: 609, startPoint y: 353, endPoint x: 418, endPoint y: 300, distance: 198.8
click at [418, 300] on div "**********" at bounding box center [538, 328] width 266 height 101
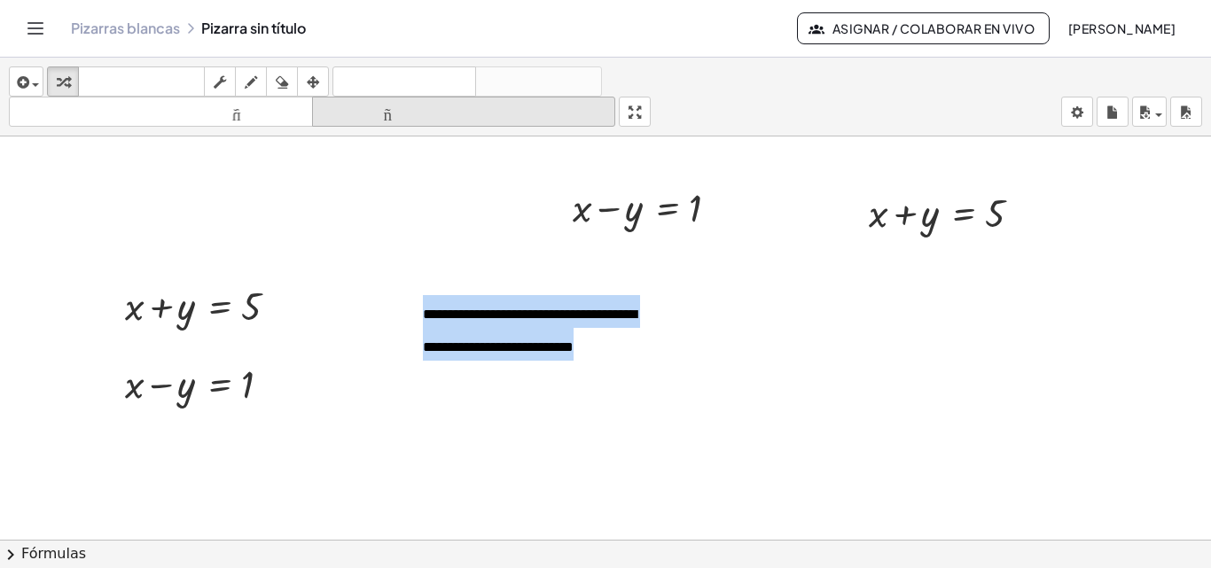
click at [392, 111] on font "tamaño_del_formato" at bounding box center [464, 112] width 295 height 17
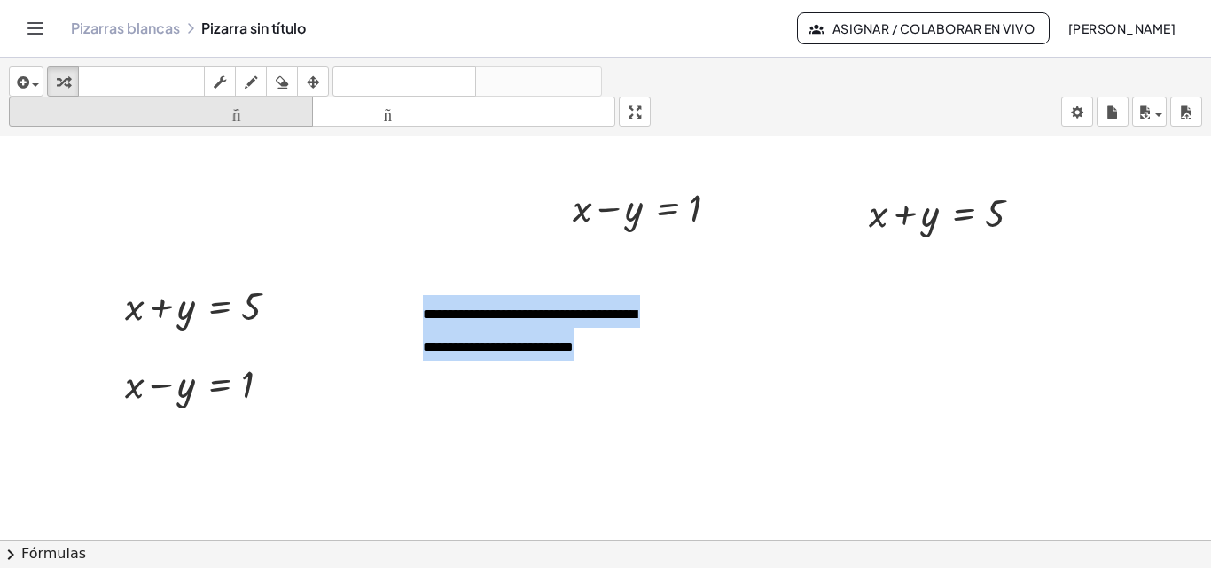
click at [267, 118] on font "tamaño_del_formato" at bounding box center [160, 112] width 295 height 17
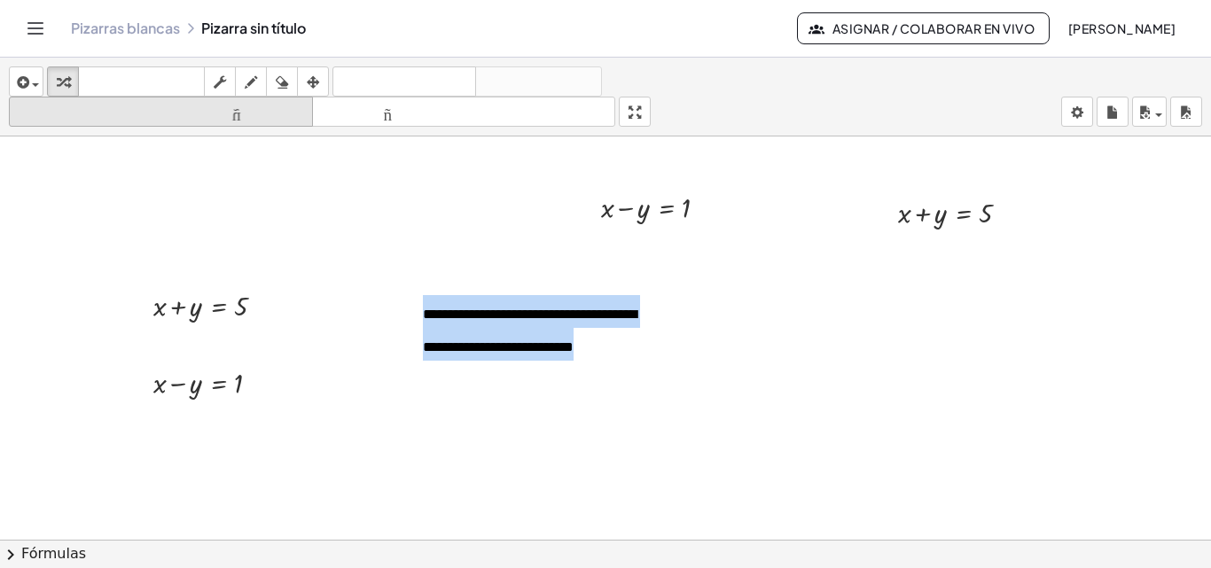
click at [267, 118] on font "tamaño_del_formato" at bounding box center [160, 112] width 295 height 17
click at [267, 117] on font "tamaño_del_formato" at bounding box center [160, 112] width 295 height 17
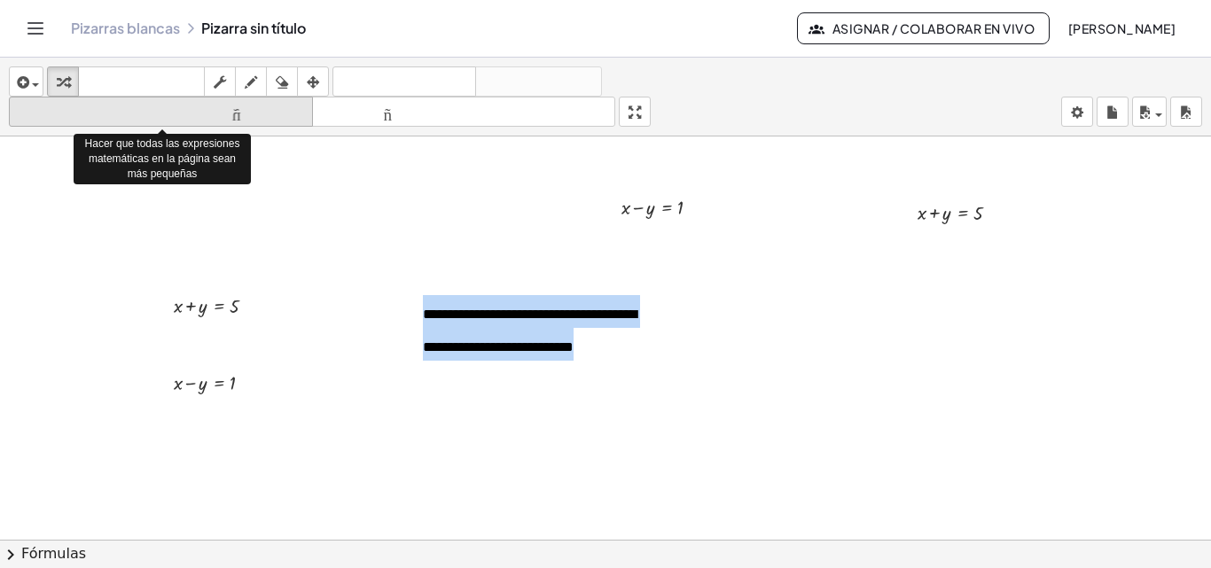
click at [267, 117] on font "tamaño_del_formato" at bounding box center [160, 112] width 295 height 17
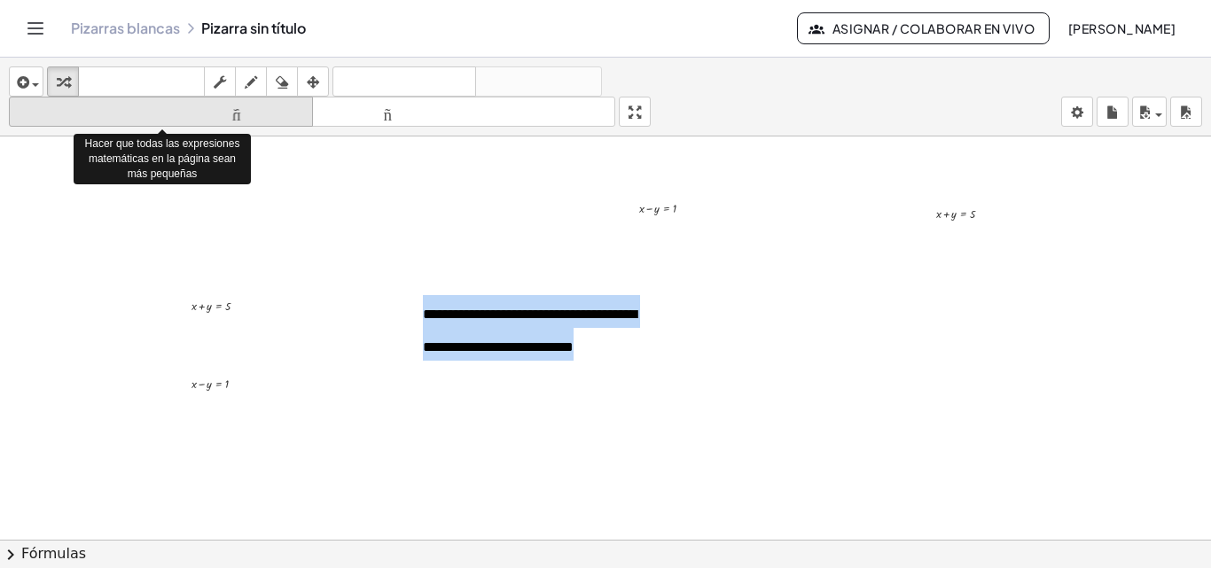
click at [267, 117] on font "tamaño_del_formato" at bounding box center [160, 112] width 295 height 17
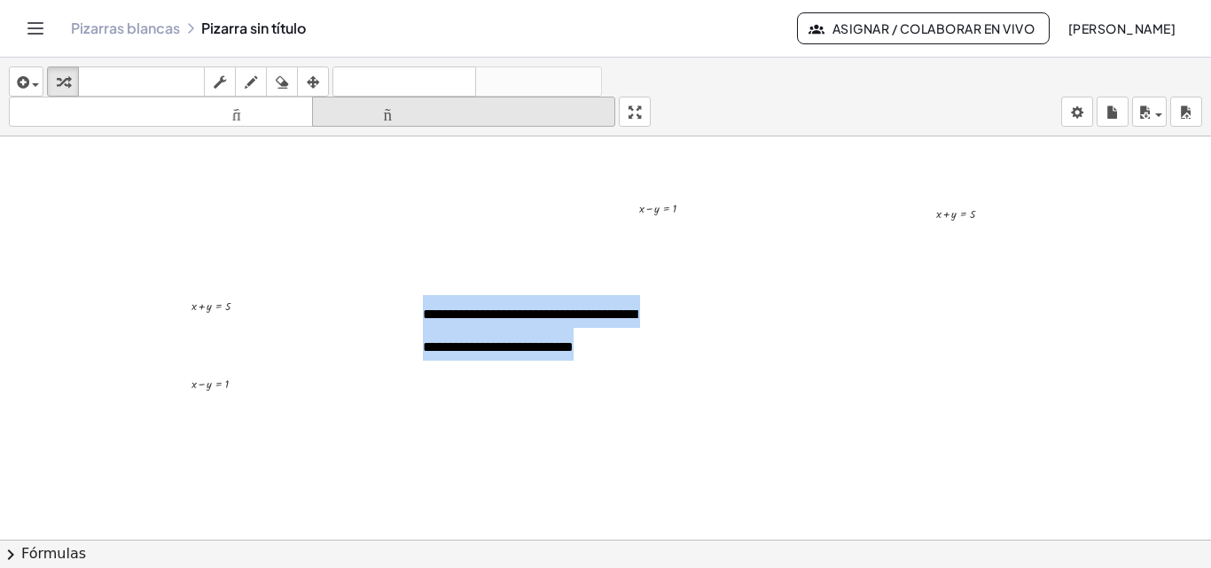
click at [377, 114] on font "tamaño_del_formato" at bounding box center [464, 112] width 295 height 17
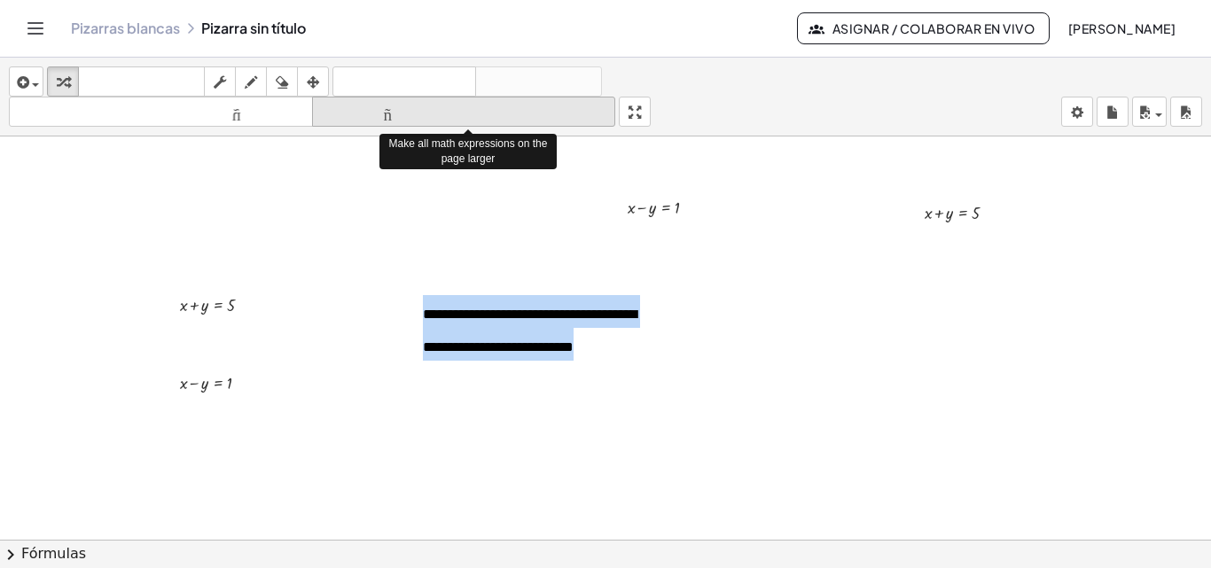
click at [377, 114] on font "tamaño_del_formato" at bounding box center [464, 112] width 295 height 17
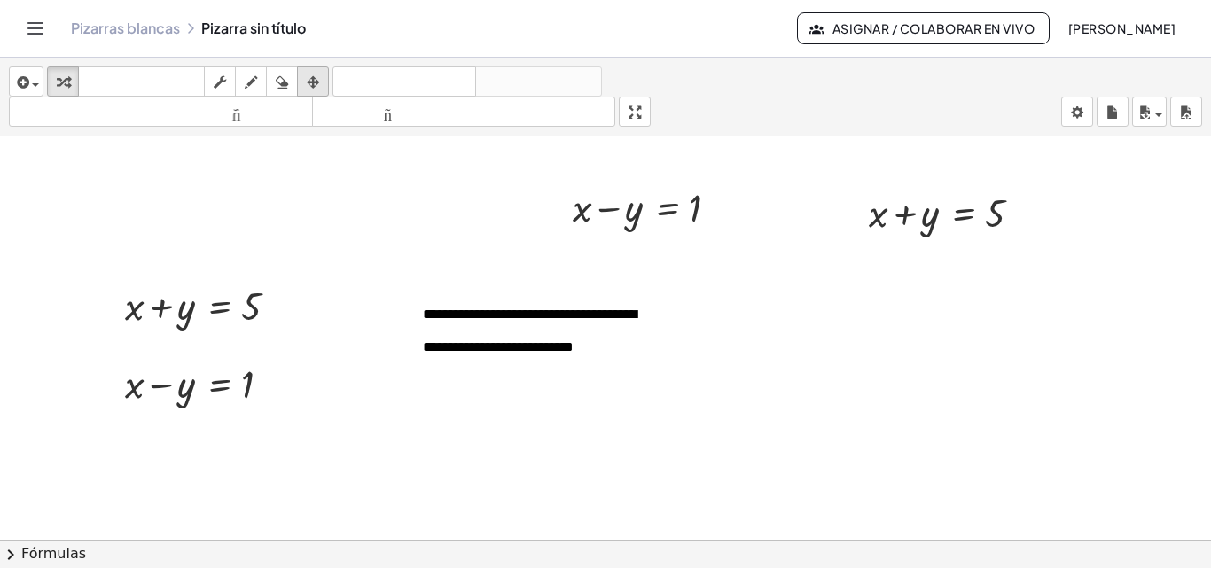
click at [307, 82] on div "button" at bounding box center [312, 81] width 23 height 21
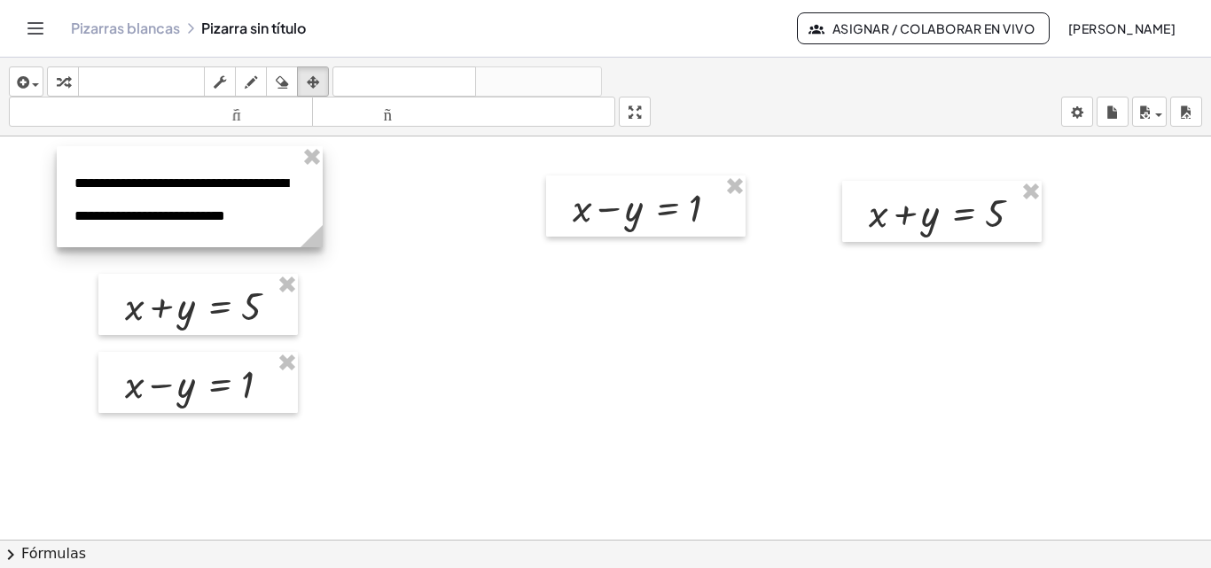
drag, startPoint x: 542, startPoint y: 310, endPoint x: 193, endPoint y: 179, distance: 372.4
click at [193, 179] on div at bounding box center [190, 196] width 266 height 101
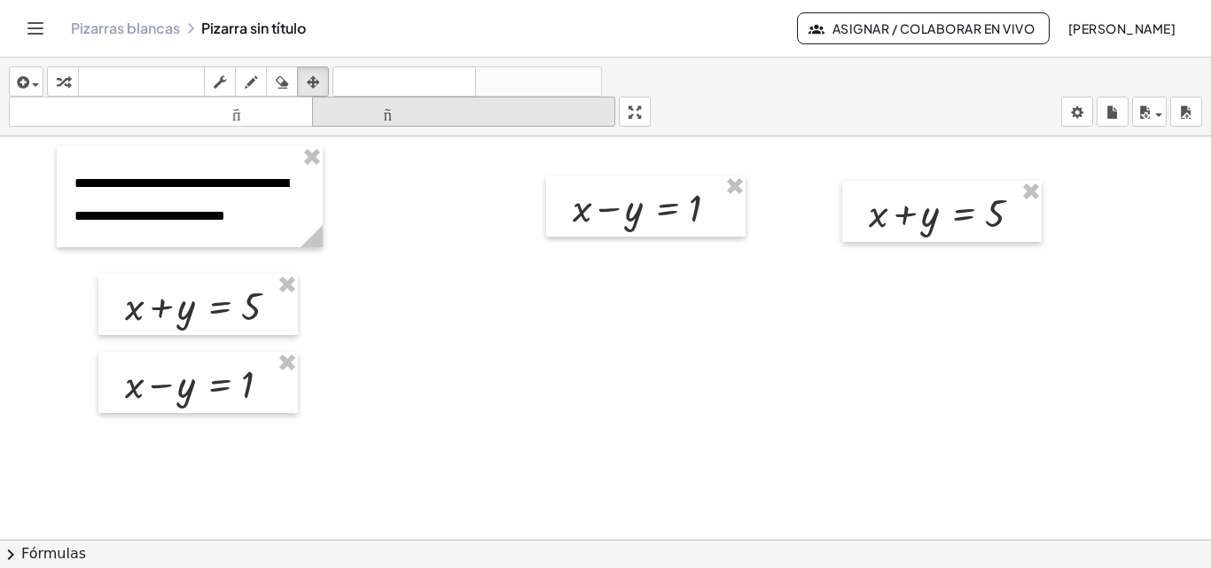
click at [380, 116] on font "tamaño_del_formato" at bounding box center [464, 112] width 295 height 17
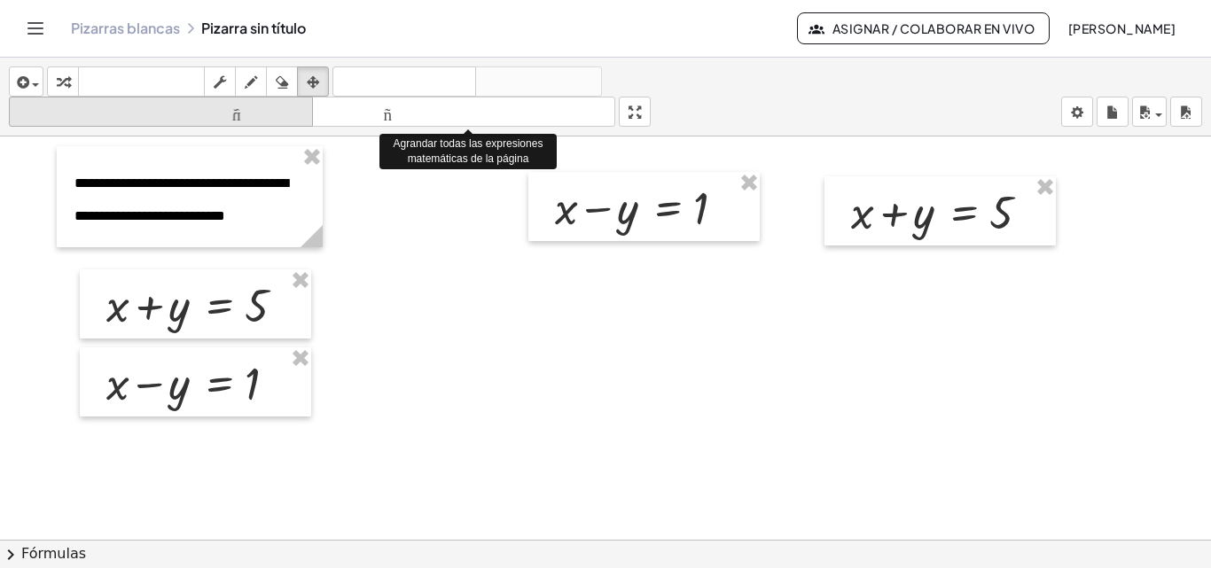
click at [250, 114] on font "tamaño_del_formato" at bounding box center [160, 112] width 295 height 17
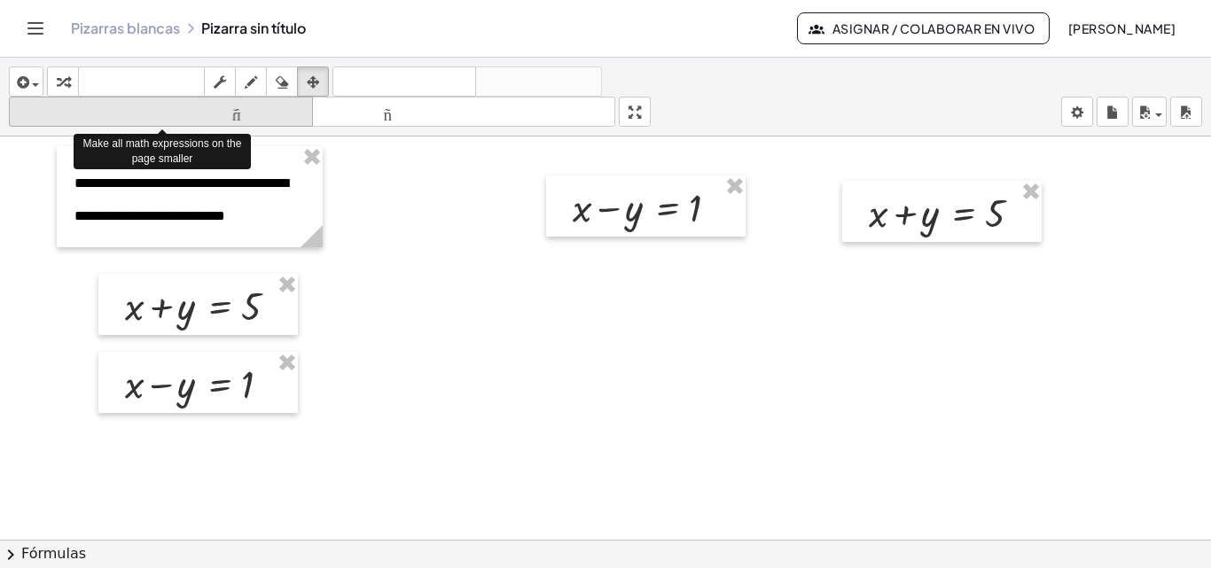
click at [250, 114] on font "tamaño_del_formato" at bounding box center [160, 112] width 295 height 17
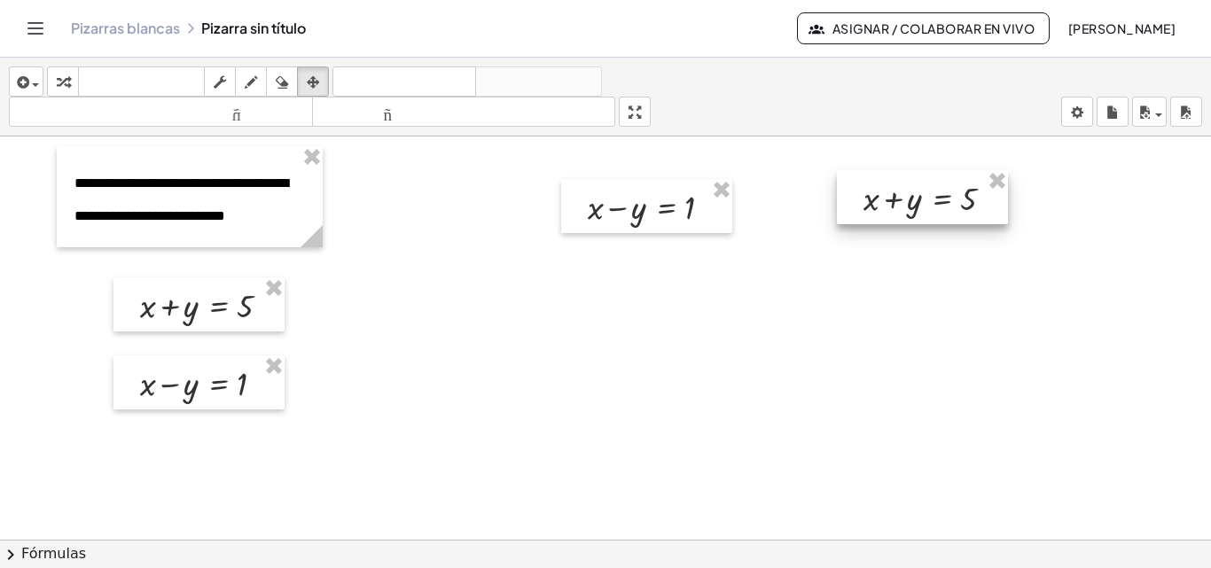
drag, startPoint x: 935, startPoint y: 201, endPoint x: 914, endPoint y: 187, distance: 25.6
click at [914, 187] on div at bounding box center [922, 197] width 171 height 54
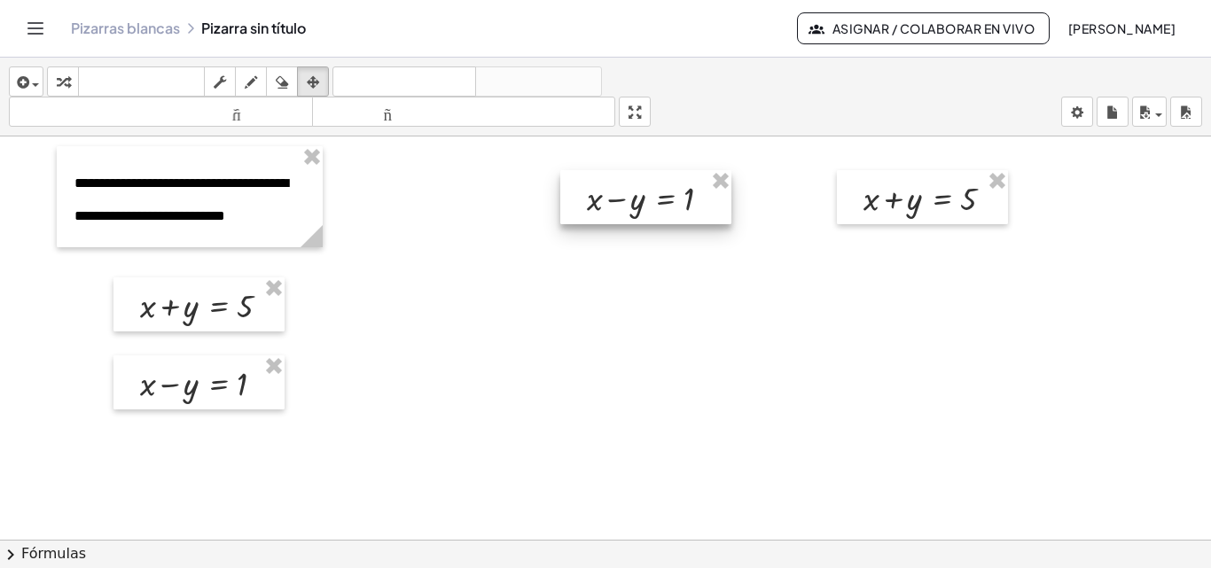
drag, startPoint x: 706, startPoint y: 208, endPoint x: 684, endPoint y: 205, distance: 22.4
click at [684, 205] on div at bounding box center [645, 197] width 171 height 54
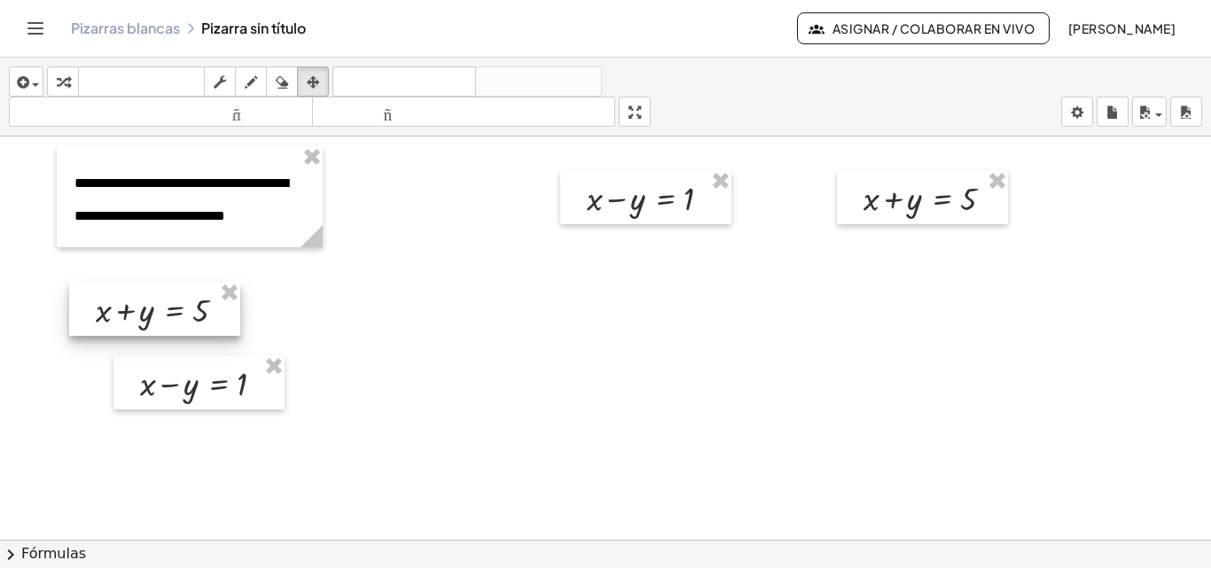
click at [150, 320] on div at bounding box center [154, 309] width 171 height 54
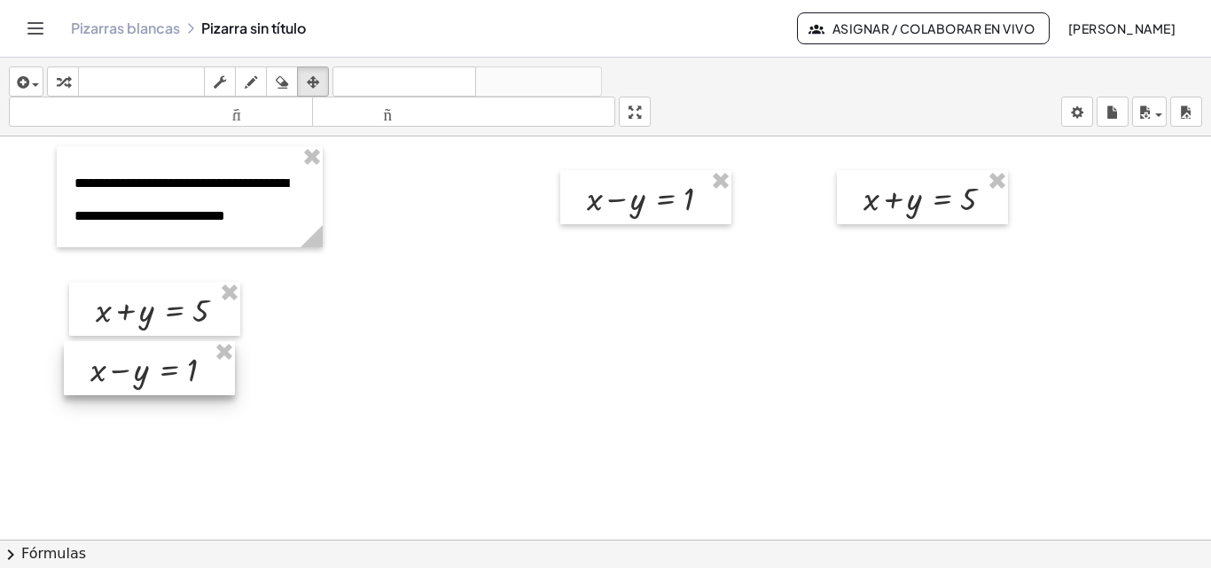
drag, startPoint x: 175, startPoint y: 387, endPoint x: 125, endPoint y: 373, distance: 51.6
click at [125, 373] on div at bounding box center [149, 368] width 171 height 54
click at [641, 113] on icon "button" at bounding box center [635, 112] width 12 height 21
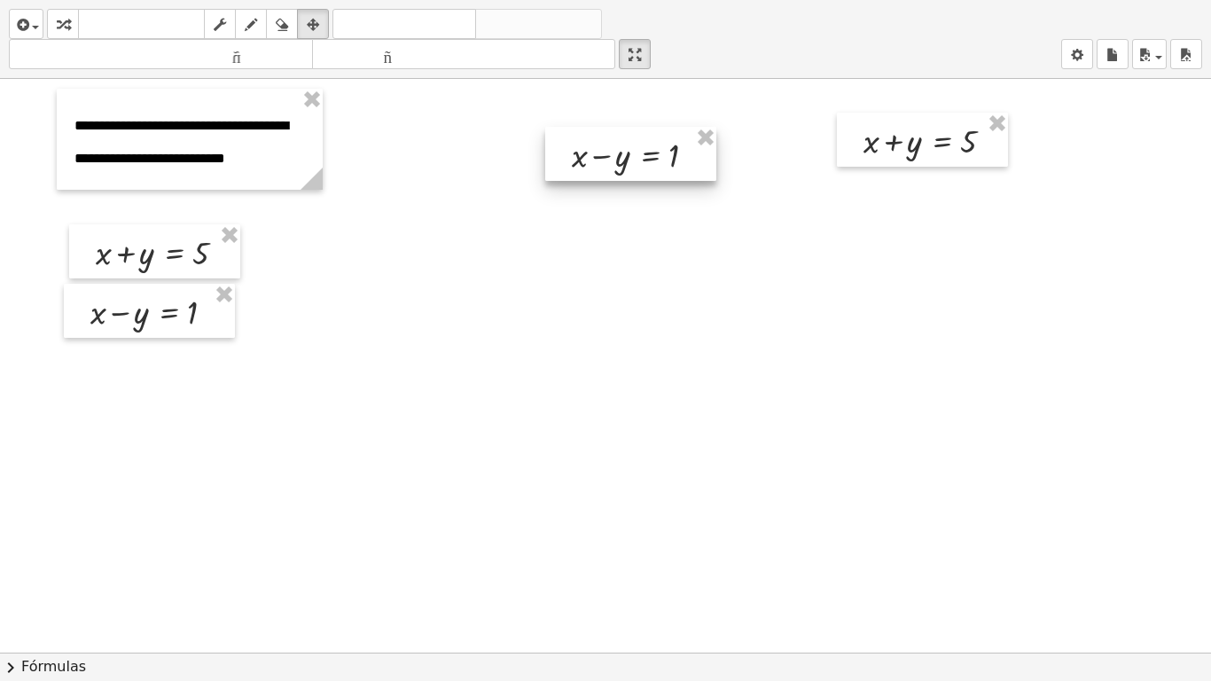
click at [612, 158] on div at bounding box center [630, 154] width 171 height 54
click at [260, 22] on div "button" at bounding box center [250, 23] width 23 height 21
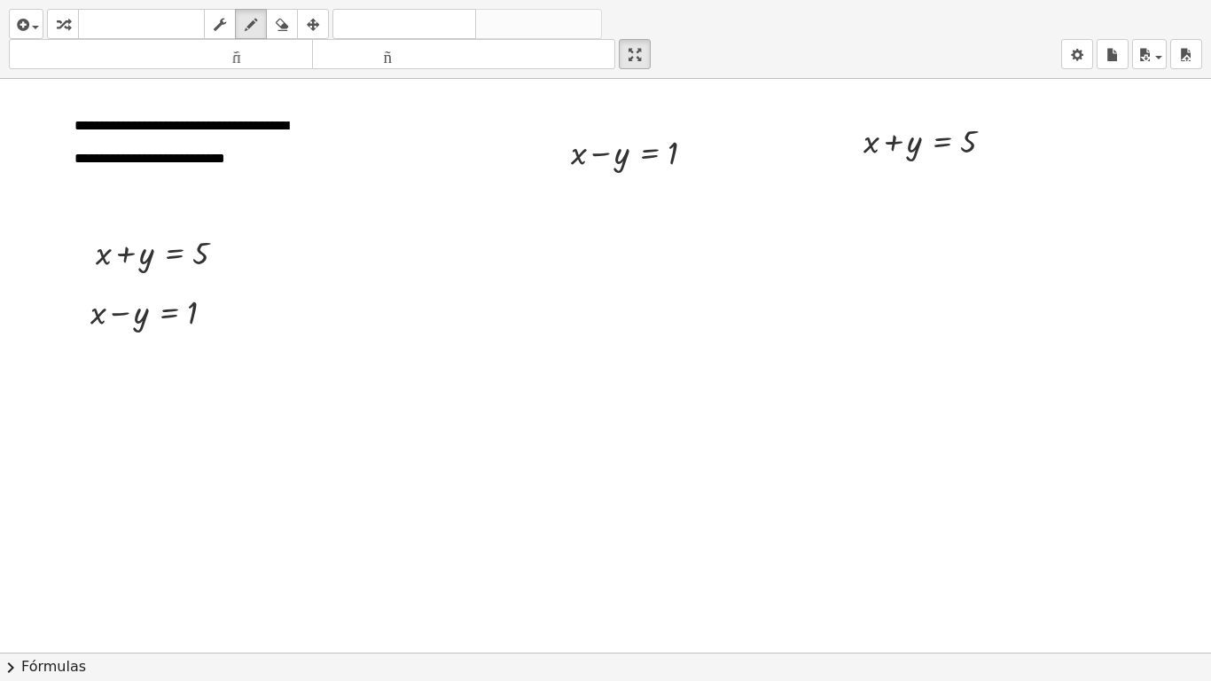
click at [66, 13] on div "button" at bounding box center [62, 23] width 23 height 21
drag, startPoint x: 619, startPoint y: 153, endPoint x: 689, endPoint y: 172, distance: 72.5
click at [689, 172] on div at bounding box center [642, 151] width 161 height 45
click at [599, 203] on div at bounding box center [643, 196] width 248 height 45
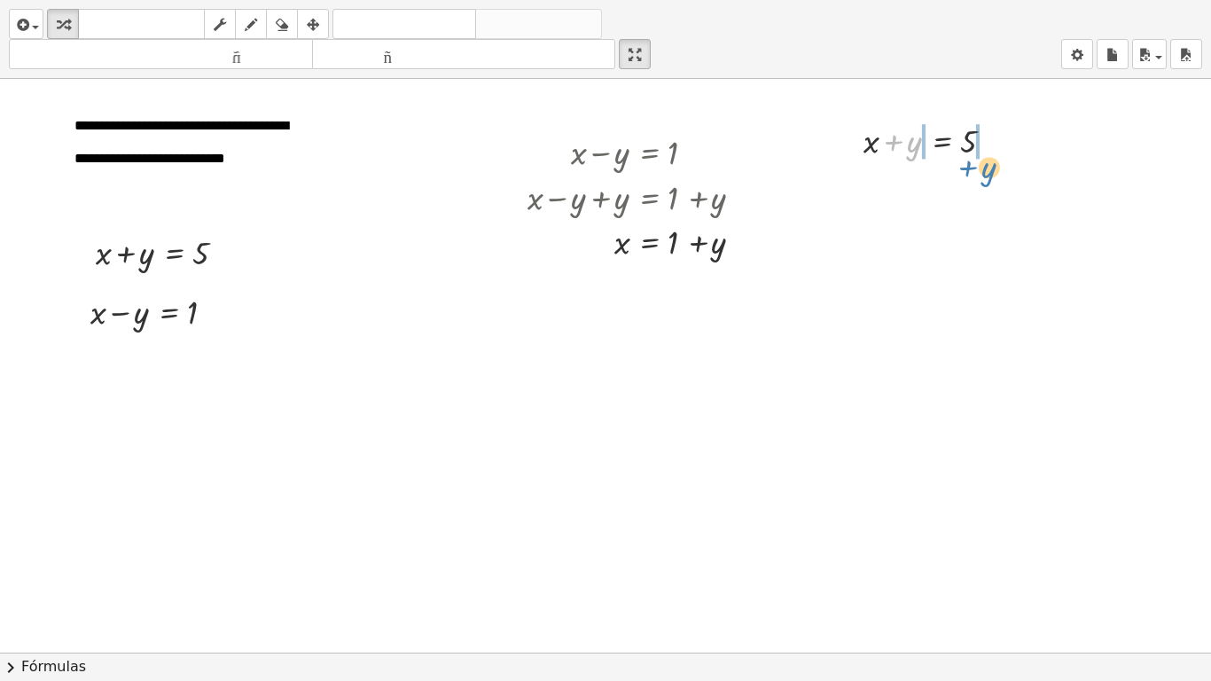
drag, startPoint x: 909, startPoint y: 143, endPoint x: 983, endPoint y: 168, distance: 78.8
click at [897, 145] on div at bounding box center [935, 139] width 248 height 45
drag, startPoint x: 911, startPoint y: 184, endPoint x: 994, endPoint y: 191, distance: 83.7
click at [910, 184] on div at bounding box center [935, 184] width 248 height 45
click at [996, 188] on div at bounding box center [935, 184] width 248 height 45
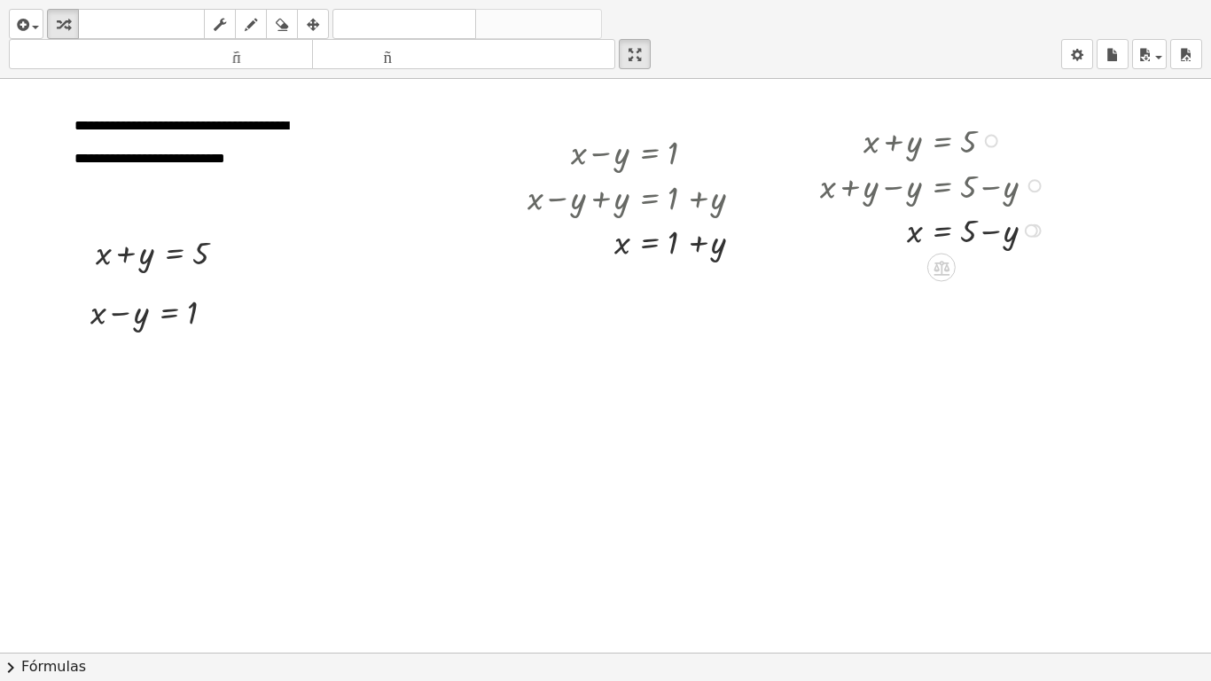
click at [998, 223] on div at bounding box center [935, 229] width 248 height 45
click at [37, 26] on span "button" at bounding box center [35, 28] width 7 height 4
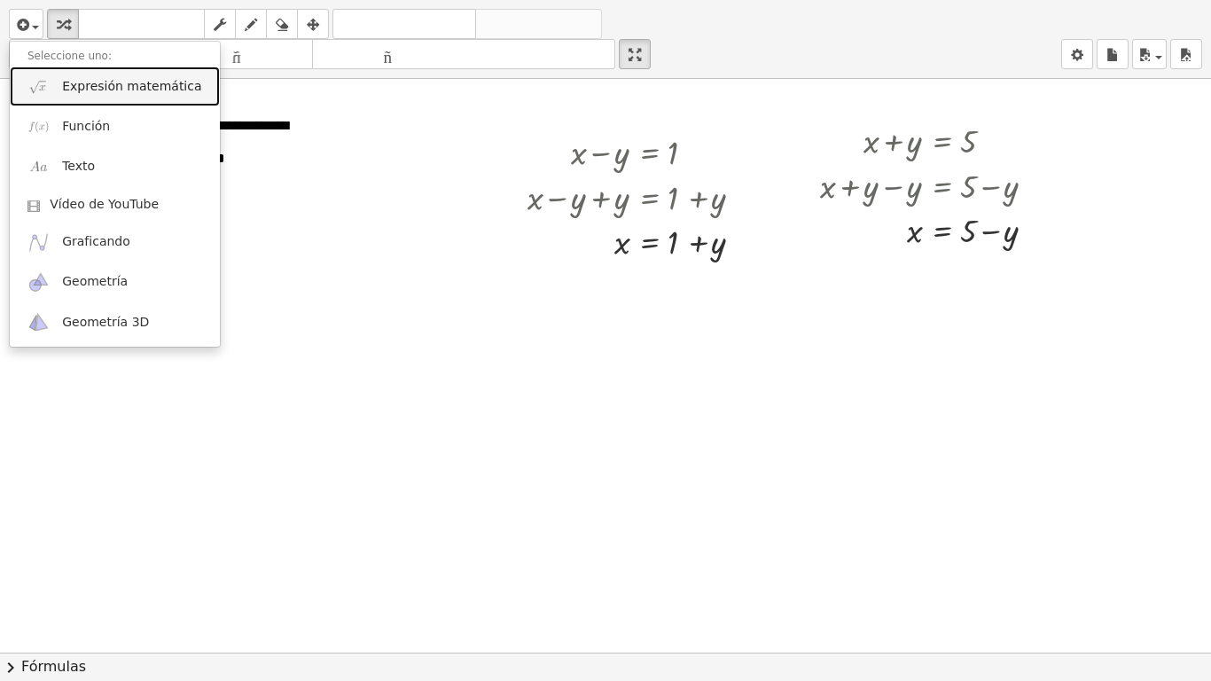
click at [78, 88] on font "Expresión matemática" at bounding box center [131, 86] width 139 height 14
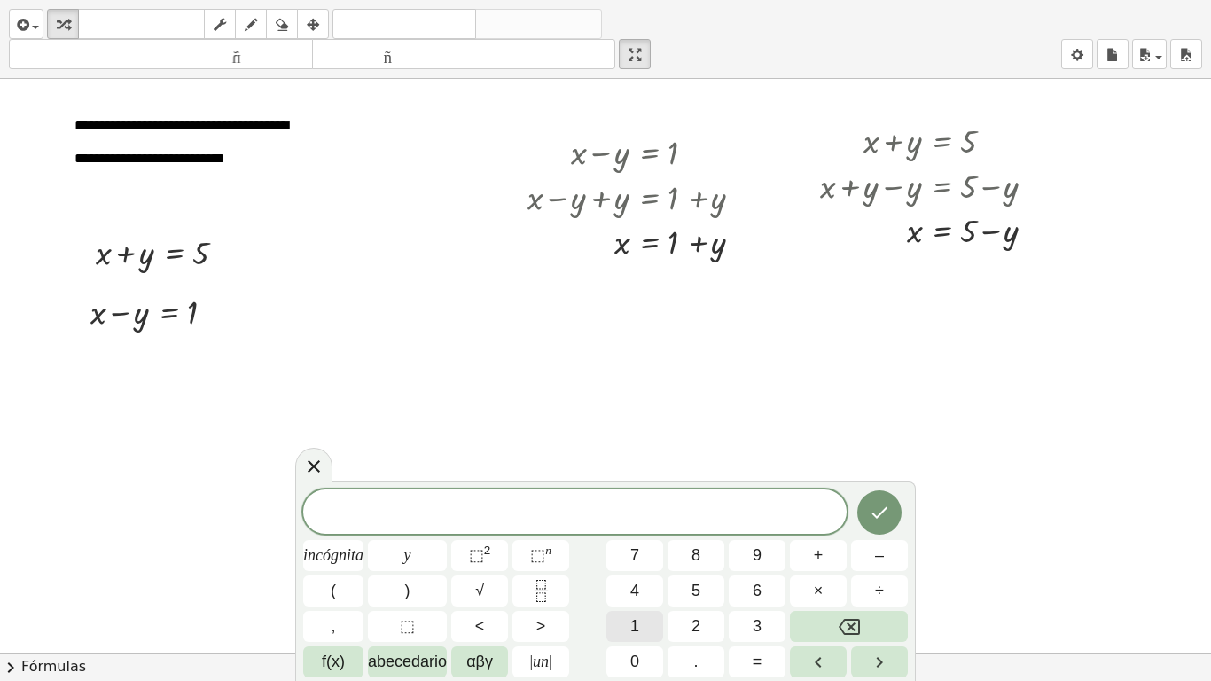
click at [634, 567] on font "1" at bounding box center [634, 626] width 9 height 18
click at [816, 553] on font "+" at bounding box center [819, 555] width 10 height 18
click at [411, 551] on font "y" at bounding box center [407, 555] width 7 height 18
click at [757, 567] on font "=" at bounding box center [758, 662] width 10 height 18
click at [698, 567] on font "5" at bounding box center [696, 591] width 9 height 18
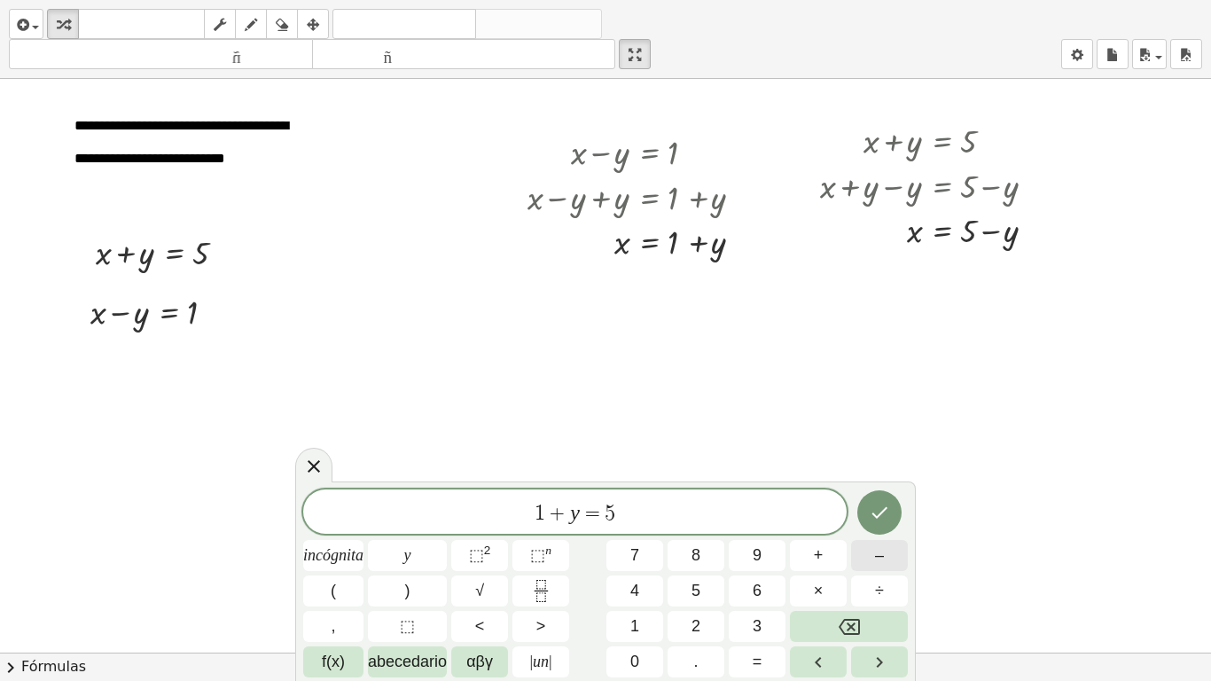
click at [880, 556] on font "–" at bounding box center [879, 555] width 9 height 18
click at [414, 555] on button "y" at bounding box center [407, 555] width 79 height 31
click at [878, 505] on icon "Hecho" at bounding box center [879, 512] width 21 height 21
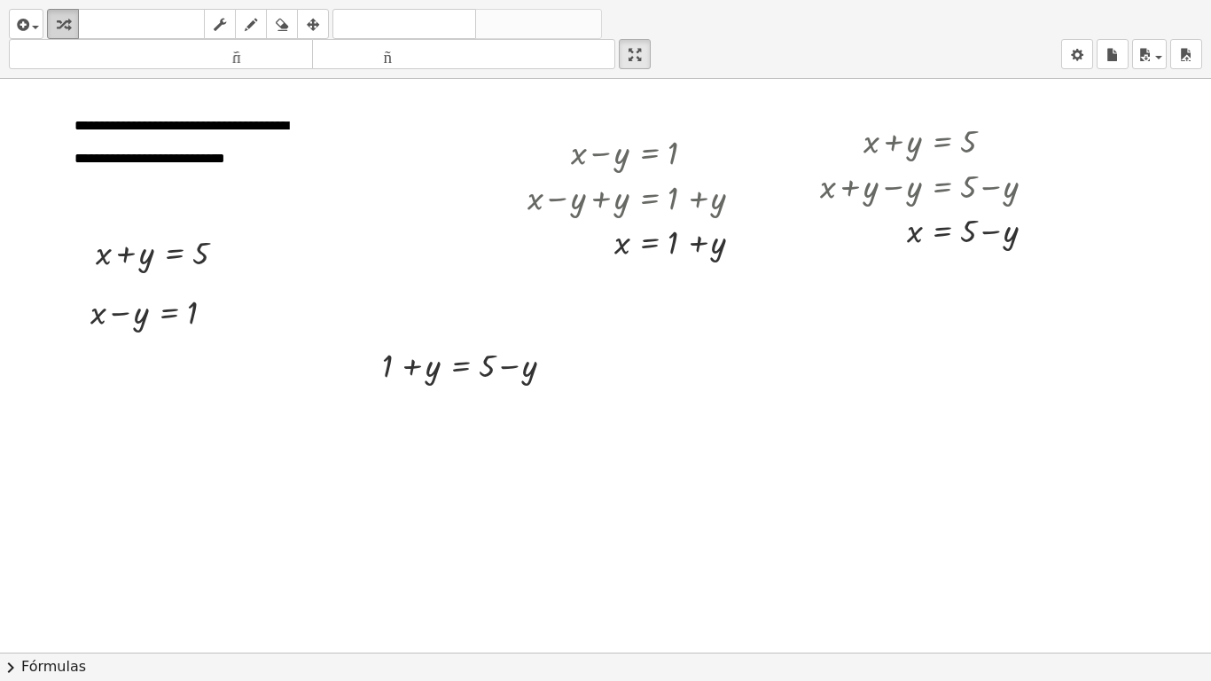
click at [63, 20] on icon "button" at bounding box center [63, 24] width 12 height 21
click at [22, 21] on icon "button" at bounding box center [21, 24] width 16 height 21
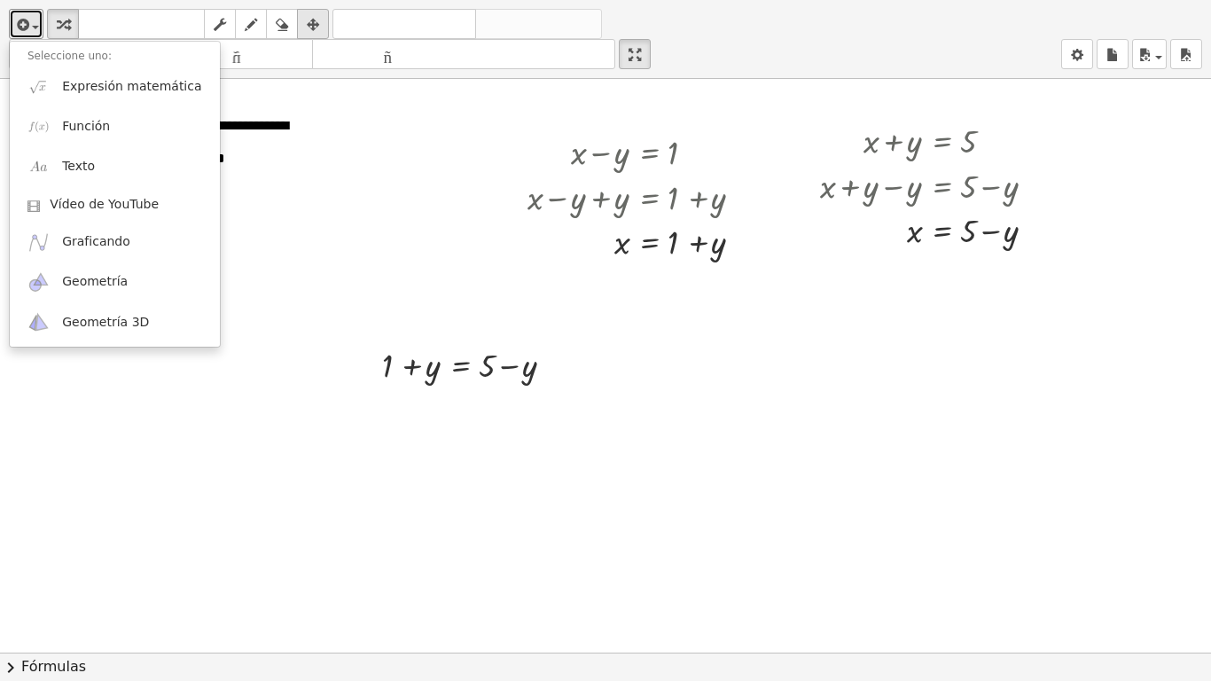
click at [309, 20] on icon "button" at bounding box center [313, 24] width 12 height 21
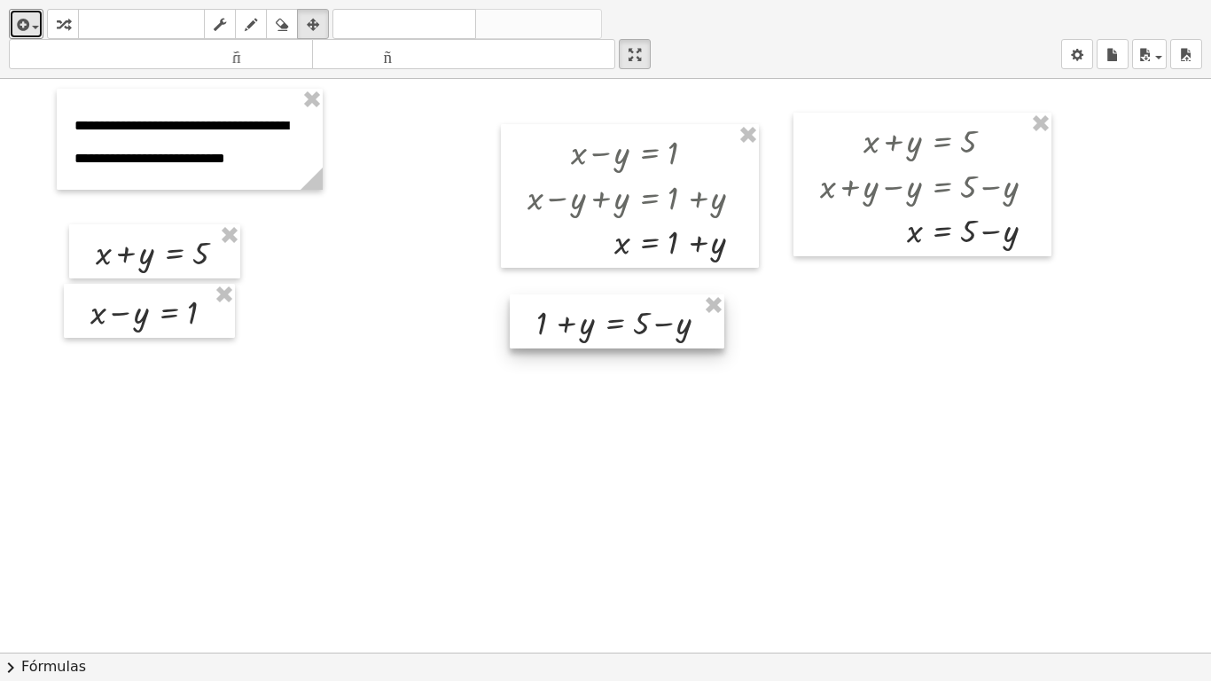
drag, startPoint x: 518, startPoint y: 334, endPoint x: 607, endPoint y: 317, distance: 91.1
click at [607, 317] on div at bounding box center [617, 321] width 215 height 54
click at [70, 23] on div "button" at bounding box center [62, 23] width 23 height 21
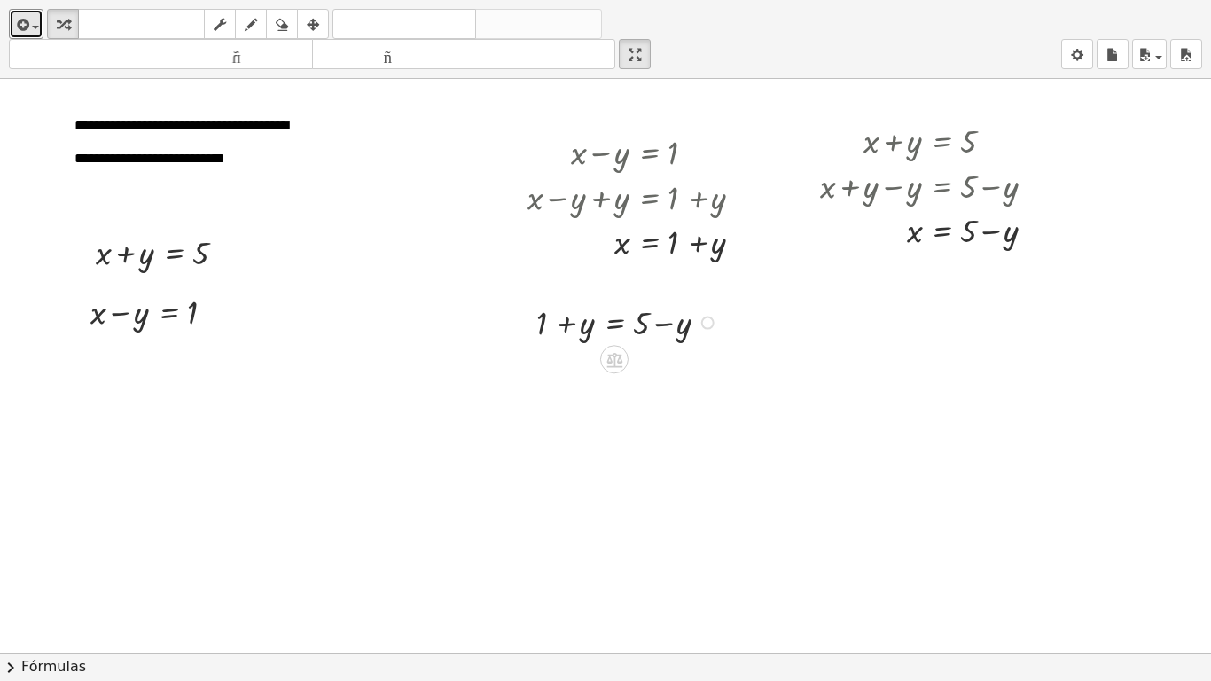
drag, startPoint x: 685, startPoint y: 325, endPoint x: 657, endPoint y: 330, distance: 28.0
click at [683, 325] on div at bounding box center [630, 321] width 205 height 45
drag, startPoint x: 685, startPoint y: 327, endPoint x: 556, endPoint y: 336, distance: 129.8
click at [556, 336] on div at bounding box center [630, 321] width 205 height 45
click at [573, 332] on div at bounding box center [630, 321] width 292 height 45
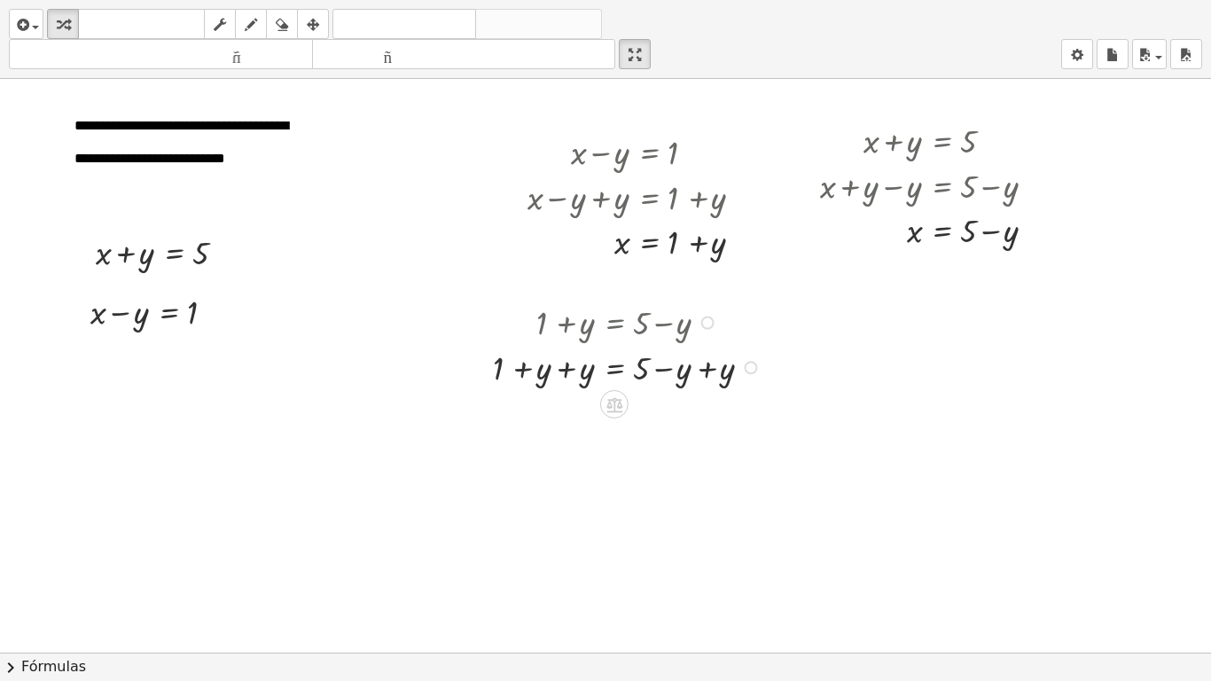
click at [560, 371] on div at bounding box center [630, 366] width 292 height 45
drag, startPoint x: 530, startPoint y: 414, endPoint x: 702, endPoint y: 414, distance: 172.0
click at [680, 411] on div at bounding box center [630, 410] width 292 height 45
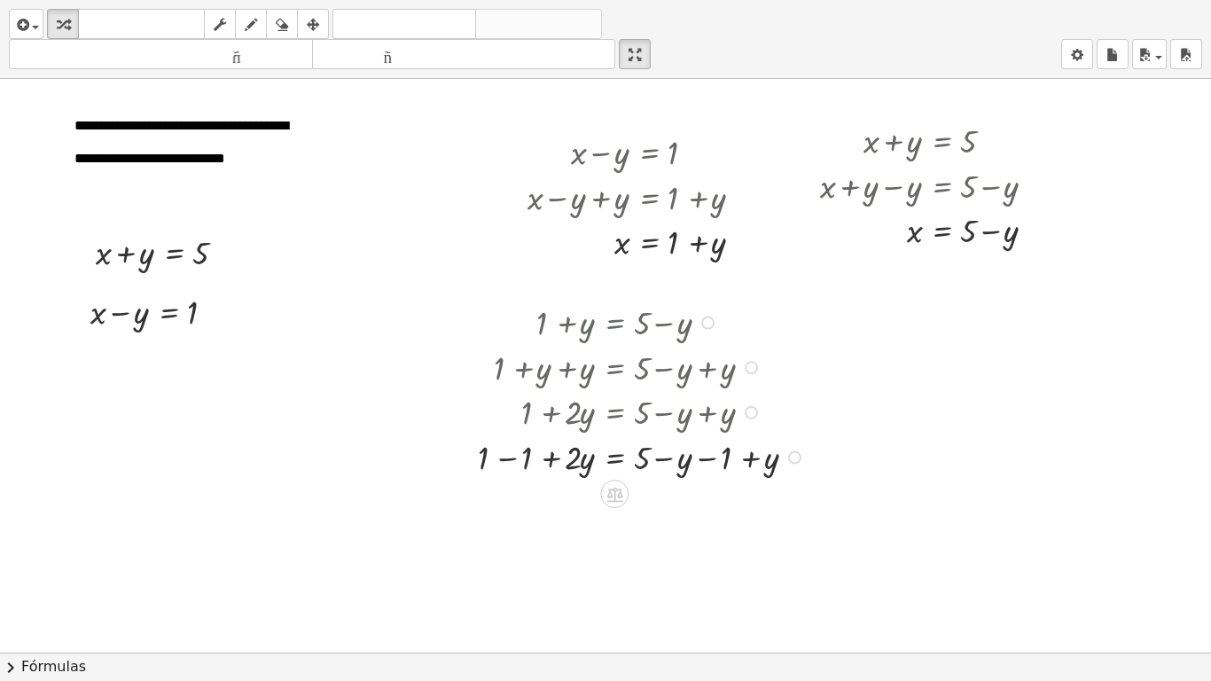
click at [689, 462] on div at bounding box center [644, 456] width 350 height 45
click at [747, 461] on div at bounding box center [644, 456] width 350 height 45
click at [689, 463] on div at bounding box center [644, 456] width 350 height 45
click at [679, 446] on div at bounding box center [644, 456] width 350 height 45
click at [654, 397] on div at bounding box center [644, 410] width 350 height 45
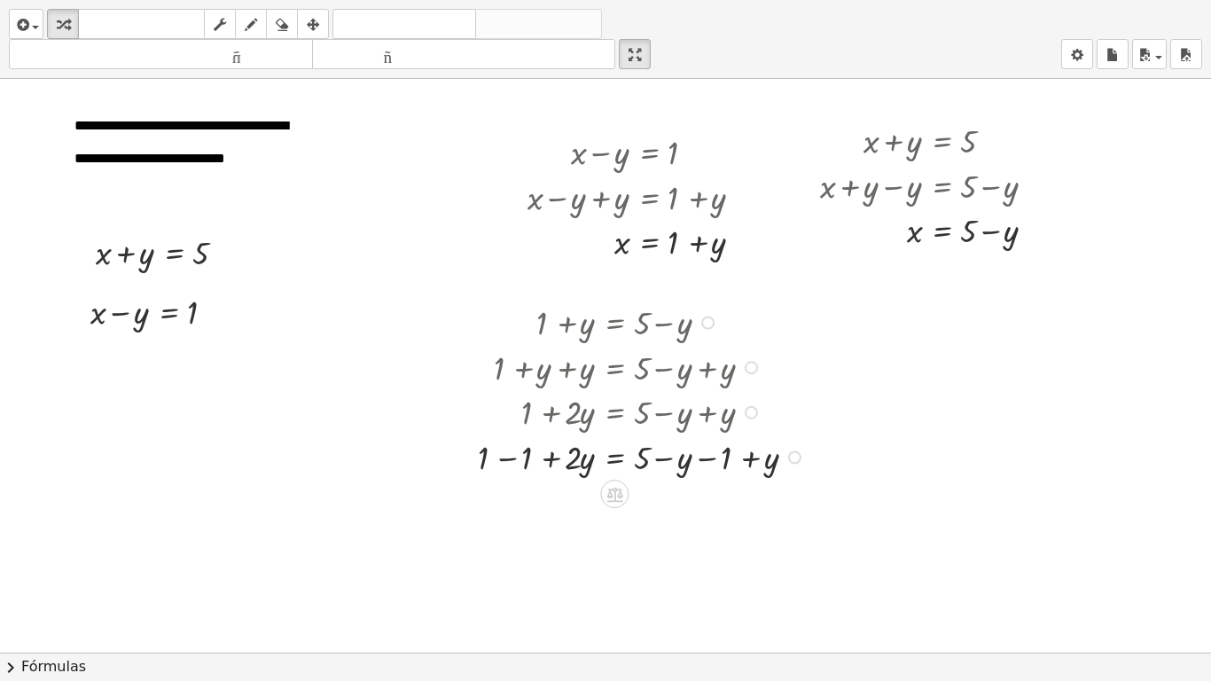
click at [556, 462] on div at bounding box center [644, 456] width 350 height 45
click at [215, 21] on icon "button" at bounding box center [220, 24] width 12 height 21
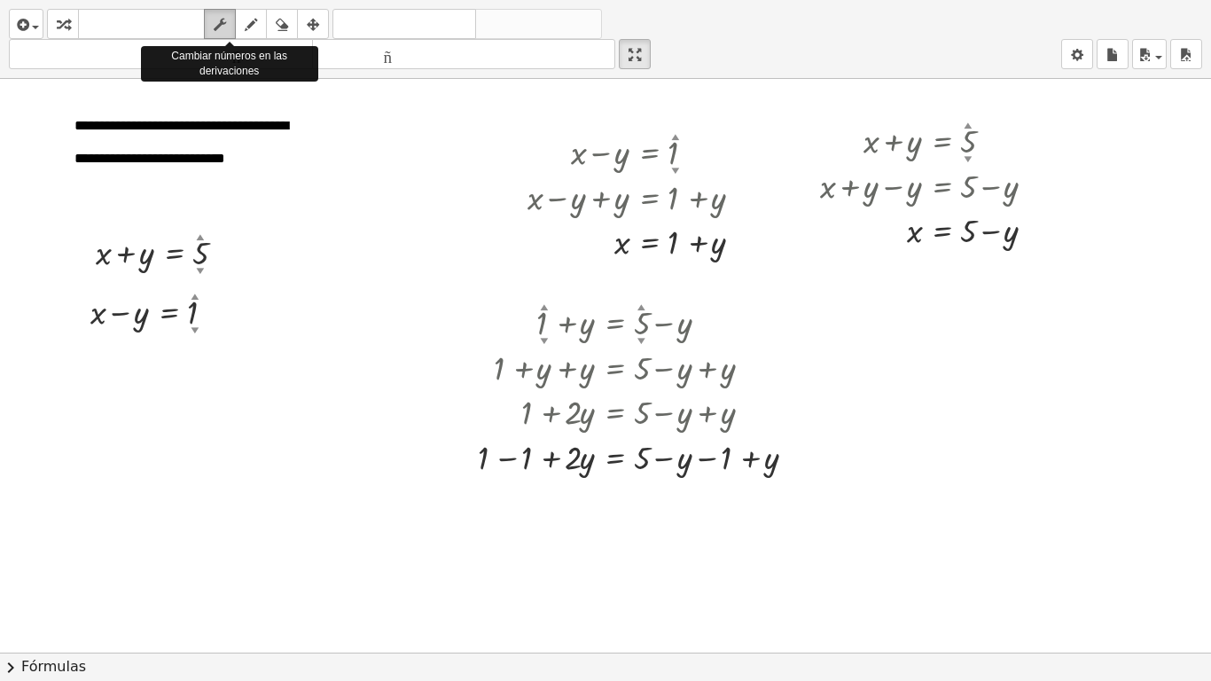
click at [215, 20] on icon "button" at bounding box center [220, 24] width 12 height 21
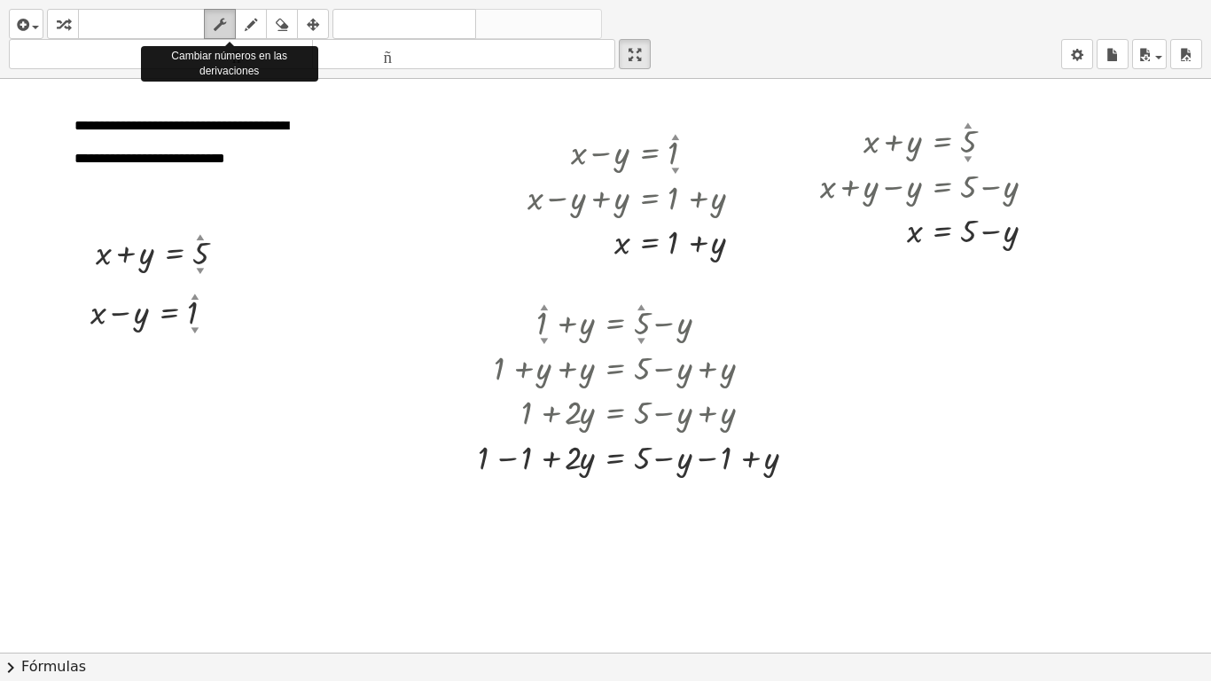
click at [215, 20] on icon "button" at bounding box center [220, 24] width 12 height 21
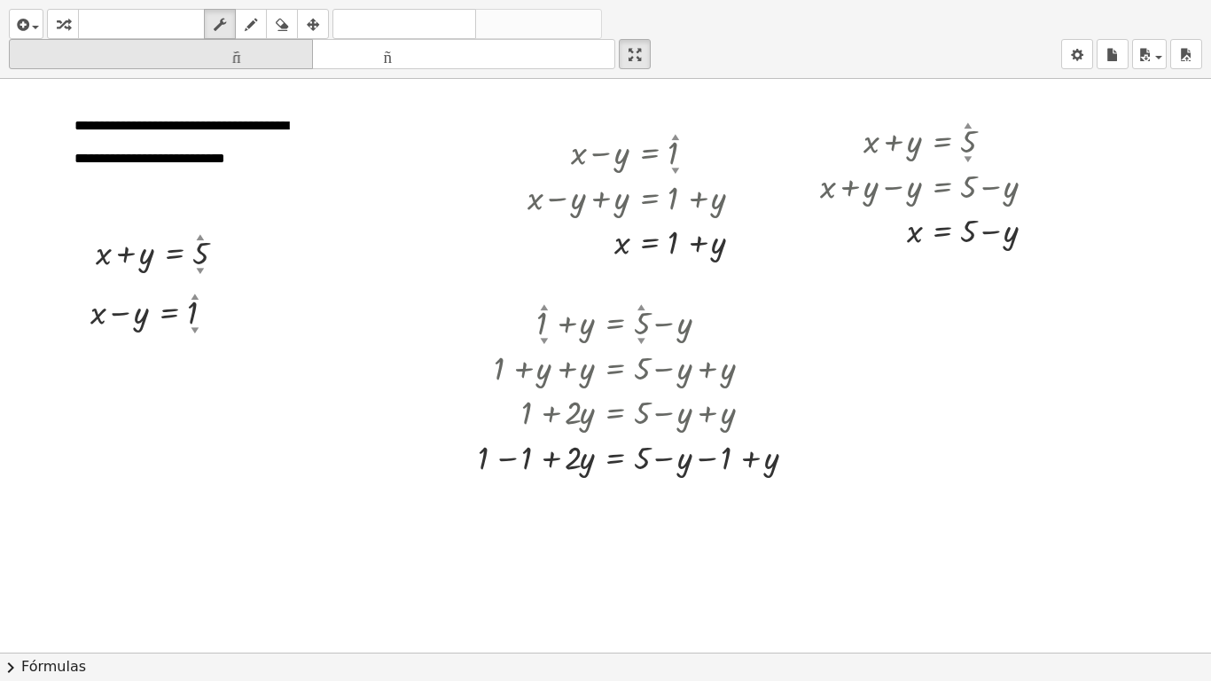
click at [292, 14] on div "button" at bounding box center [281, 23] width 23 height 21
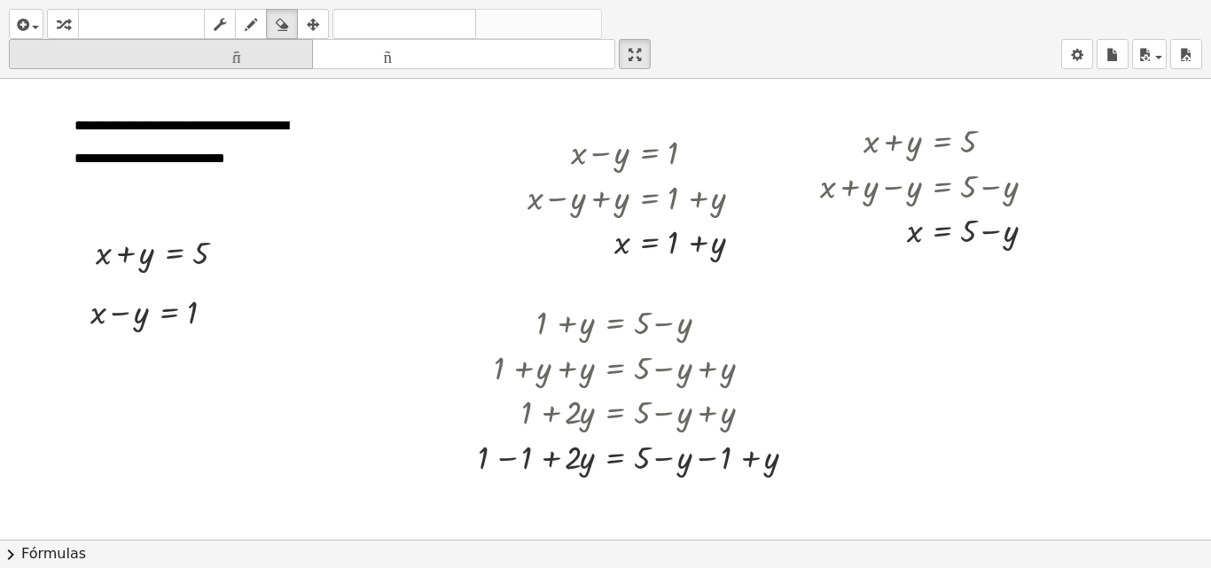
click at [262, 63] on font "tamaño_del_formato" at bounding box center [160, 54] width 295 height 17
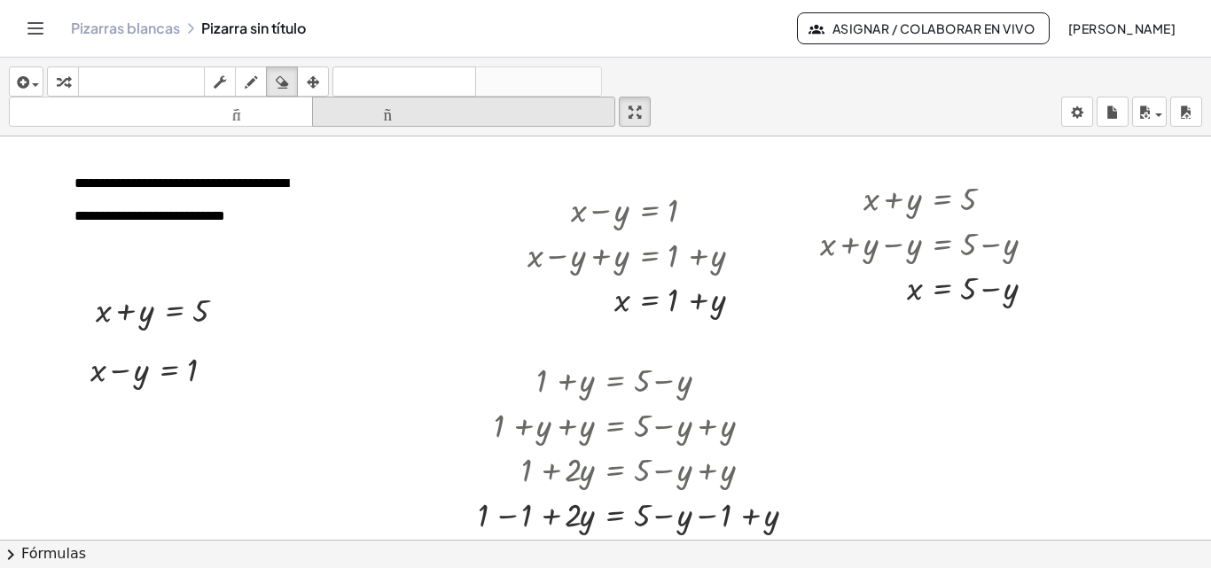
click at [262, 108] on font "tamaño_del_formato" at bounding box center [160, 112] width 295 height 17
click at [372, 110] on font "tamaño_del_formato" at bounding box center [464, 112] width 295 height 17
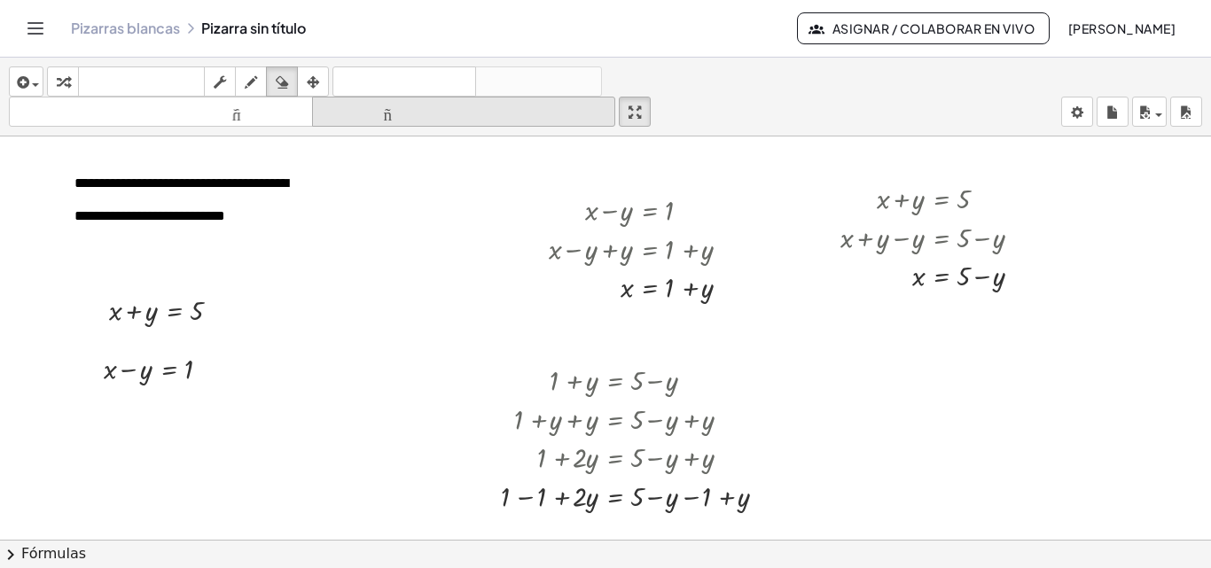
click at [383, 109] on font "tamaño_del_formato" at bounding box center [464, 112] width 295 height 17
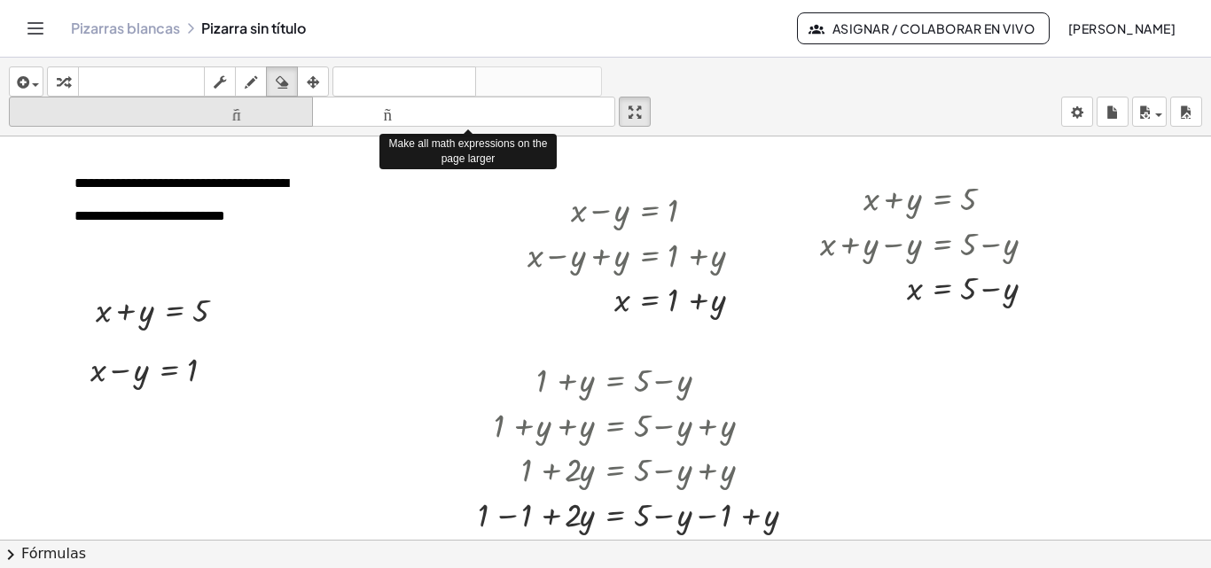
click at [275, 121] on icon "tamaño_del_formato" at bounding box center [160, 112] width 295 height 21
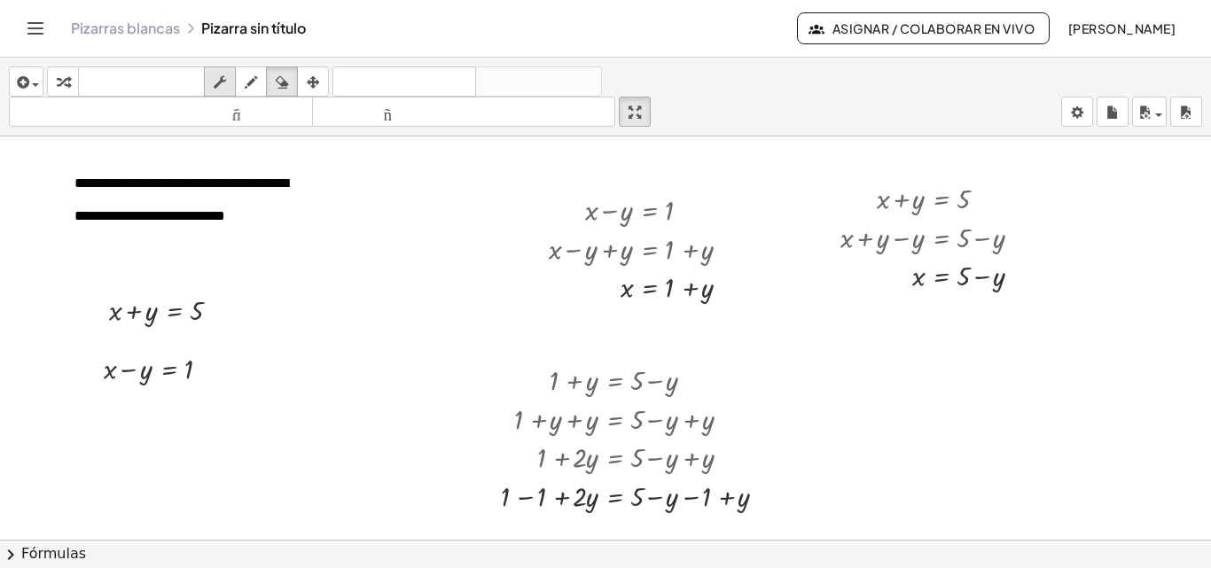
click at [222, 75] on icon "button" at bounding box center [220, 82] width 12 height 21
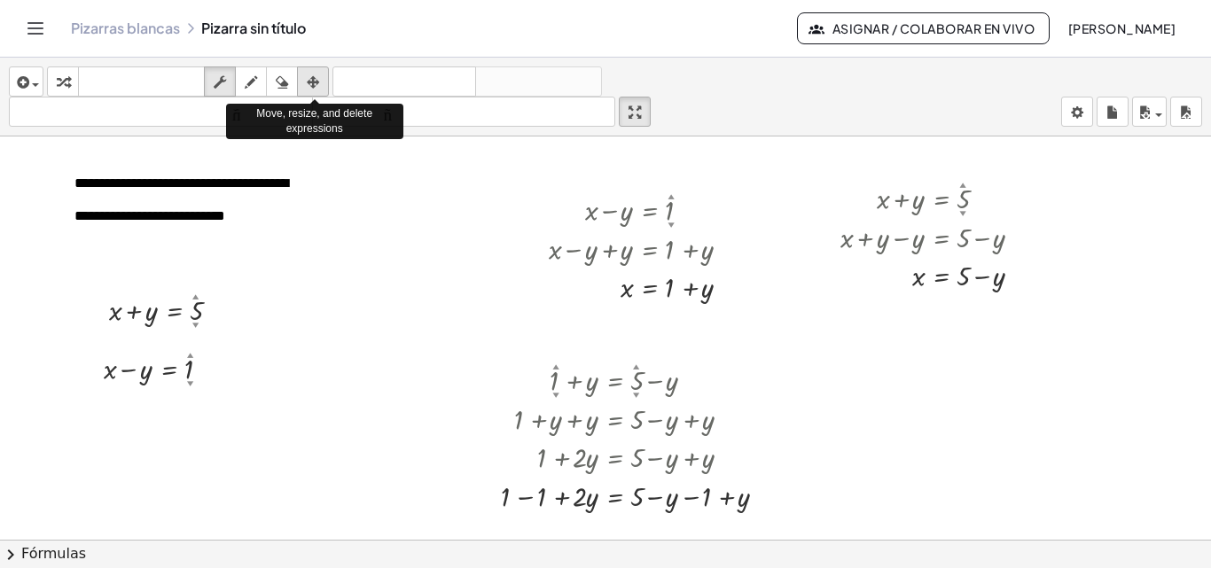
click at [317, 72] on icon "button" at bounding box center [313, 82] width 12 height 21
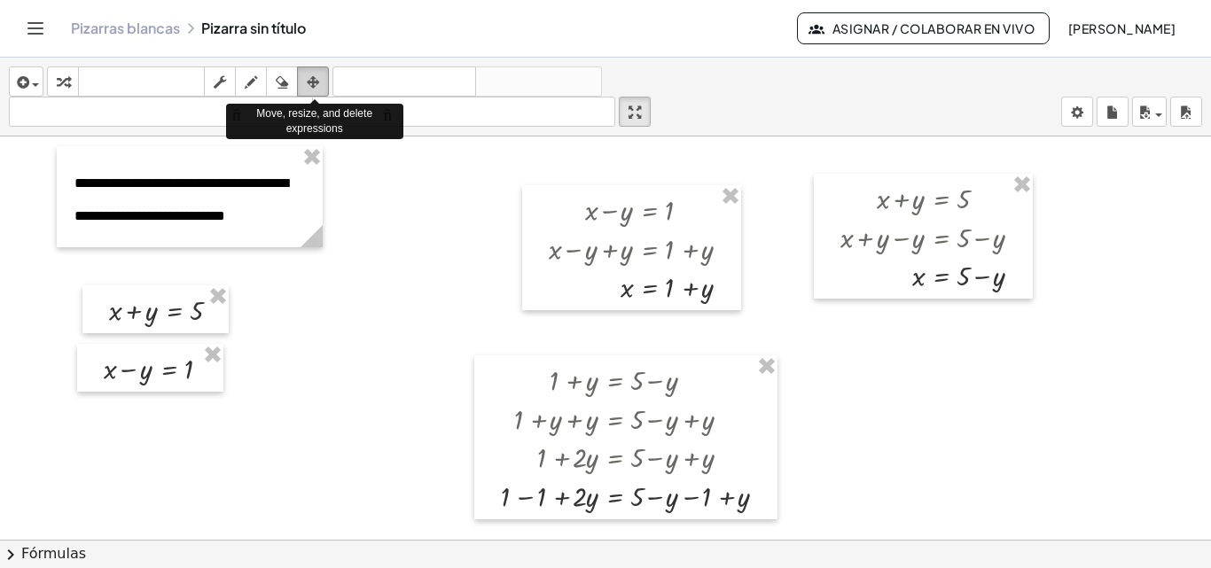
click at [317, 72] on icon "button" at bounding box center [313, 82] width 12 height 21
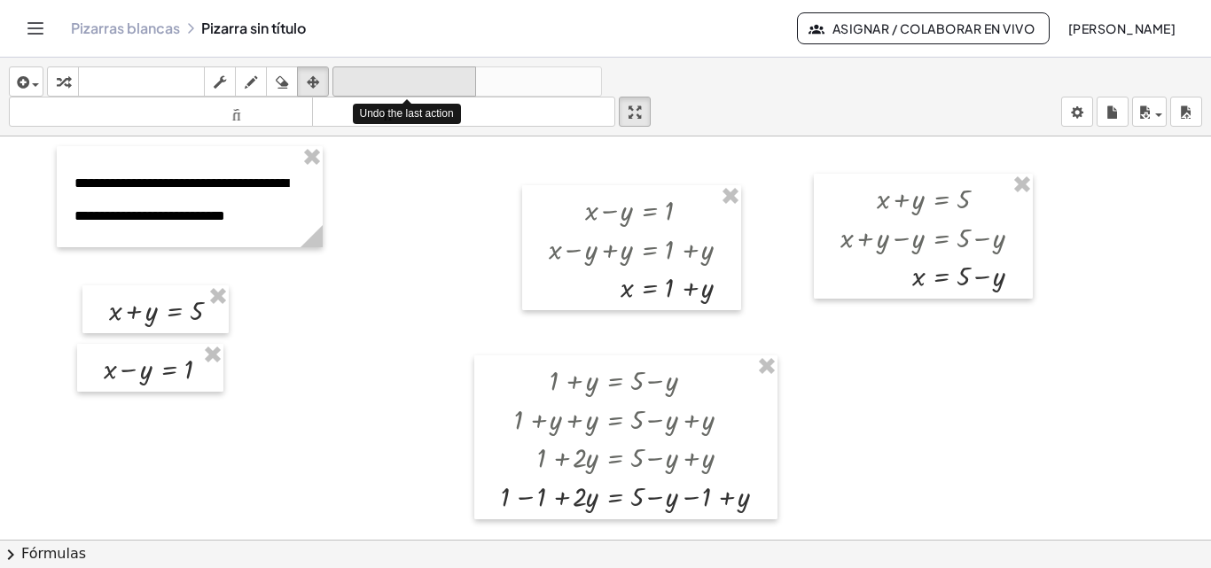
click at [374, 80] on font "deshacer" at bounding box center [404, 82] width 135 height 17
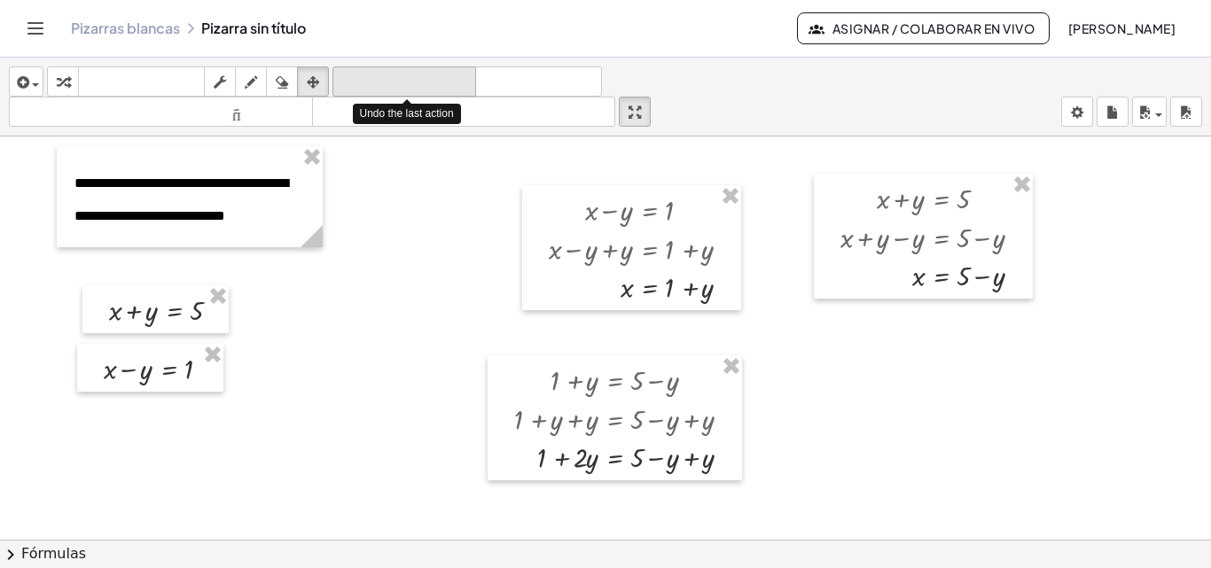
click at [376, 79] on font "deshacer" at bounding box center [404, 82] width 135 height 17
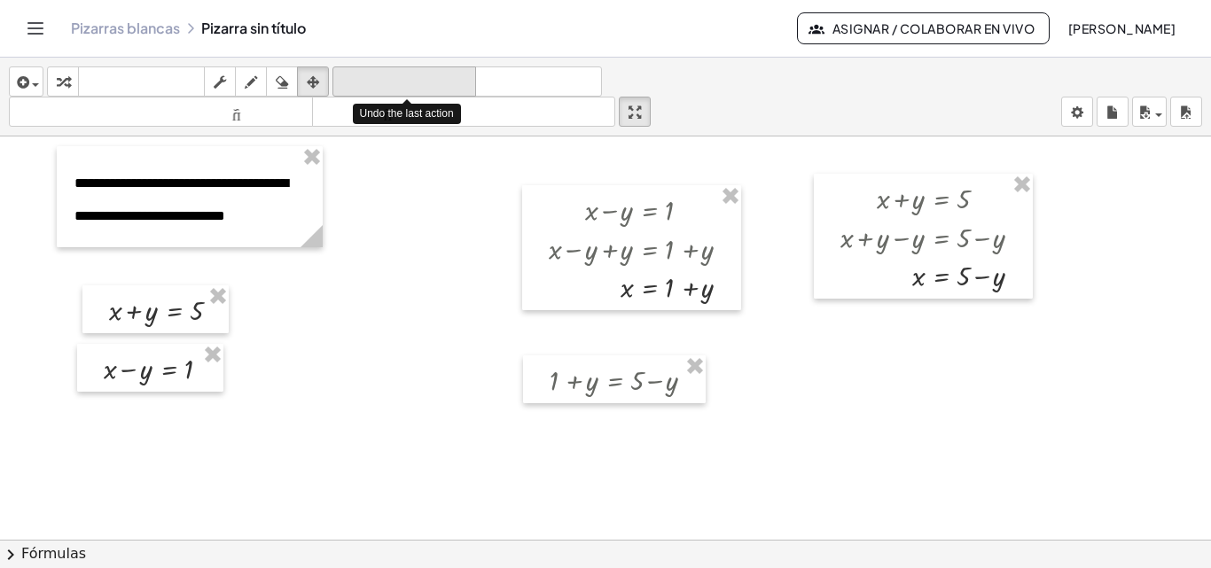
click at [376, 79] on font "deshacer" at bounding box center [404, 82] width 135 height 17
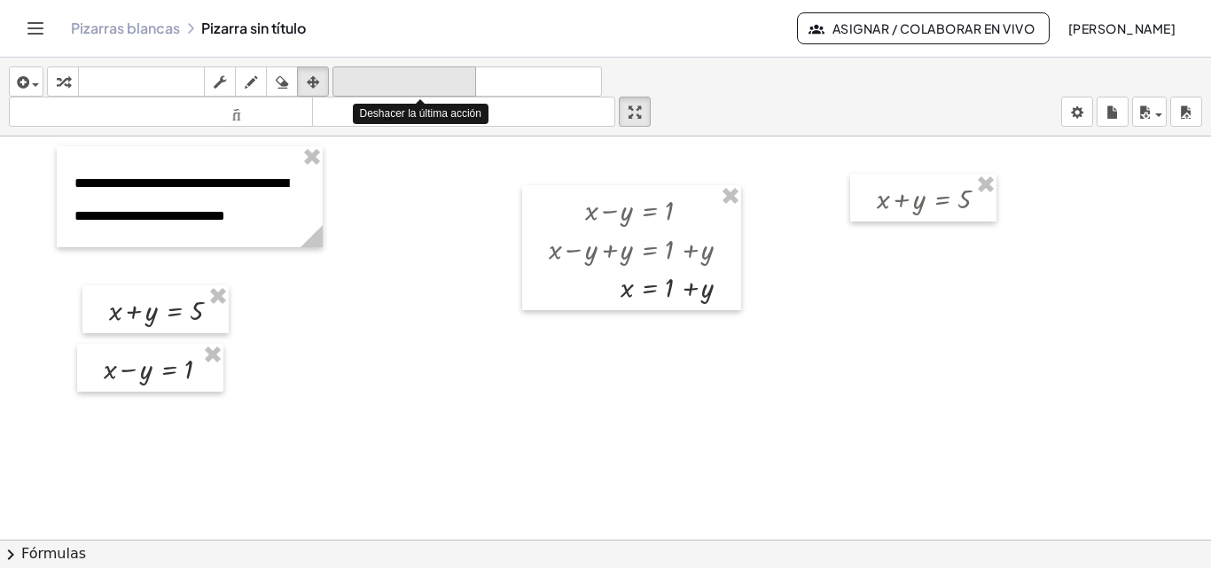
click at [376, 79] on font "deshacer" at bounding box center [404, 82] width 135 height 17
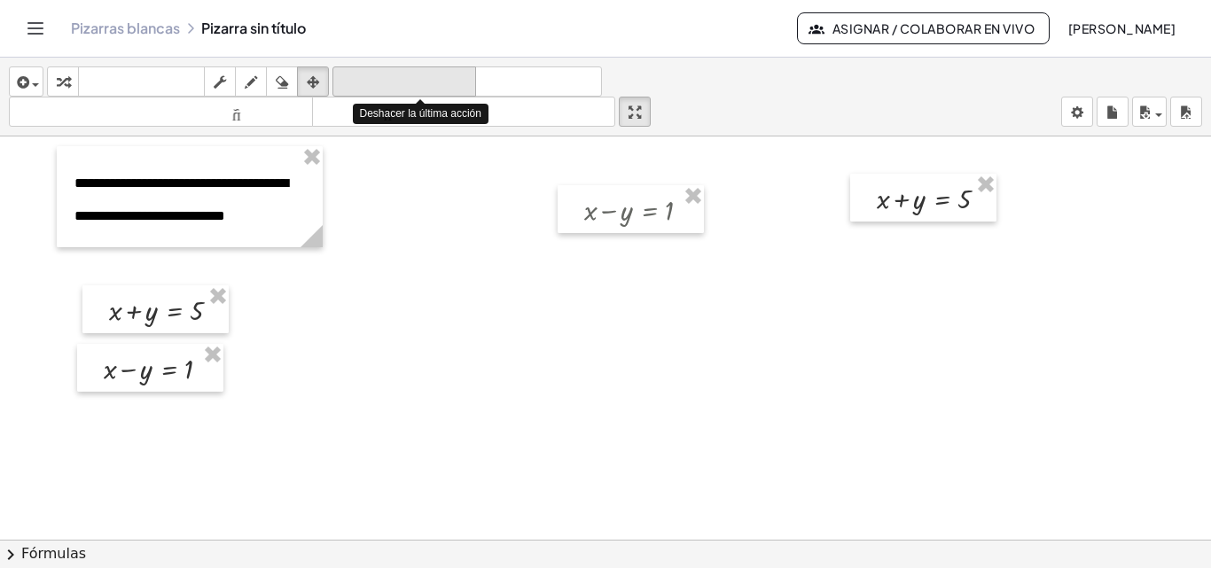
click at [376, 79] on font "deshacer" at bounding box center [404, 82] width 135 height 17
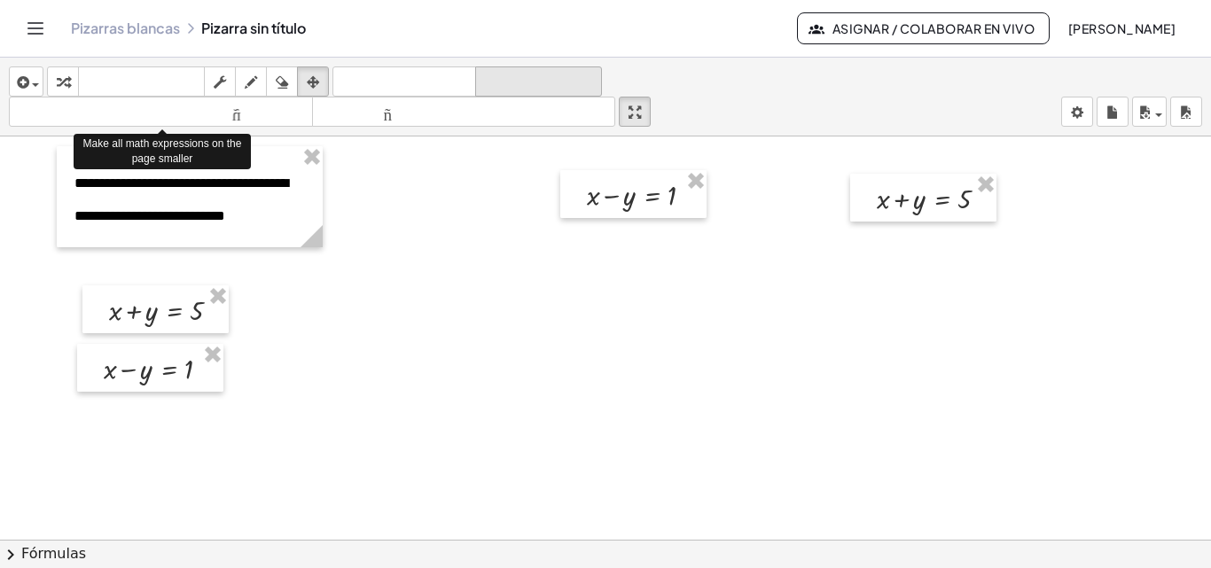
click at [519, 81] on font "rehacer" at bounding box center [539, 82] width 118 height 17
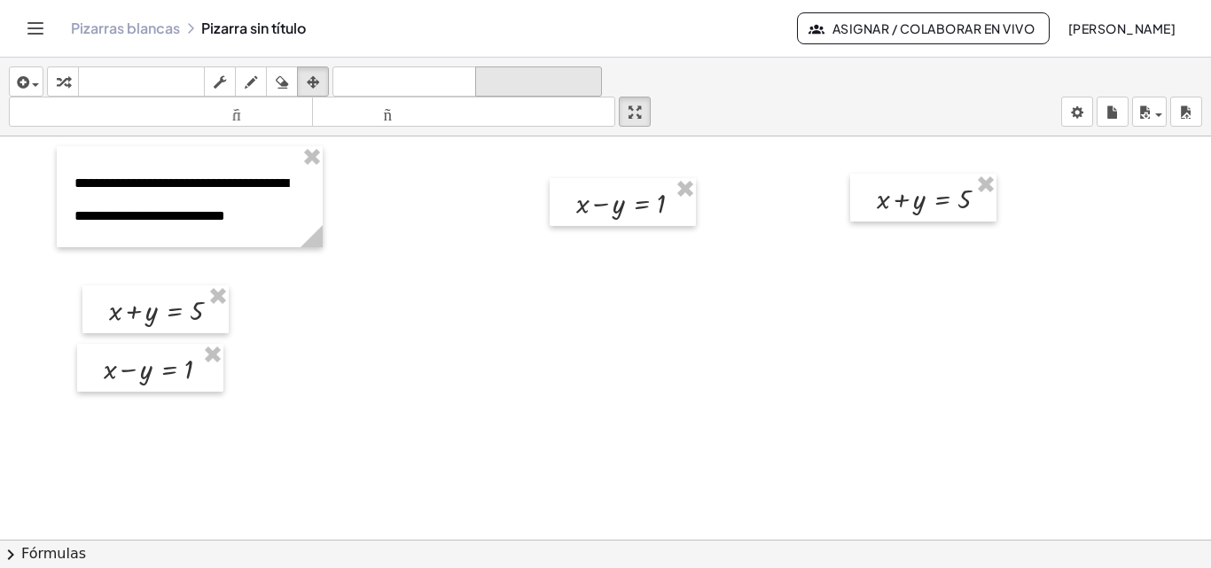
click at [519, 81] on font "rehacer" at bounding box center [539, 82] width 118 height 17
click at [519, 80] on font "rehacer" at bounding box center [539, 82] width 118 height 17
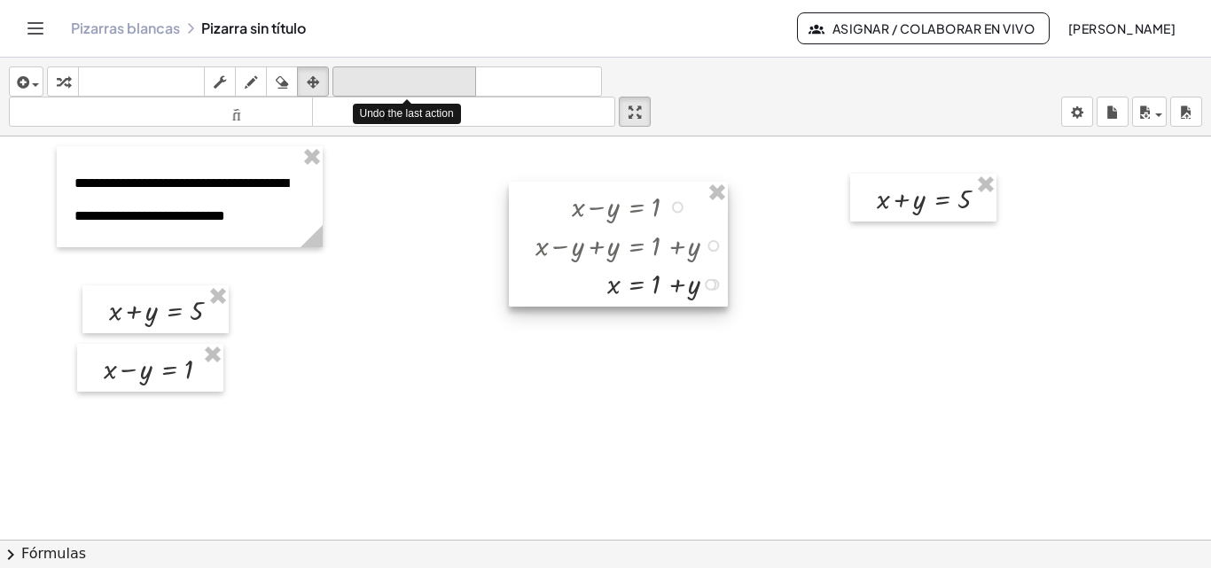
click at [433, 80] on font "deshacer" at bounding box center [404, 82] width 135 height 17
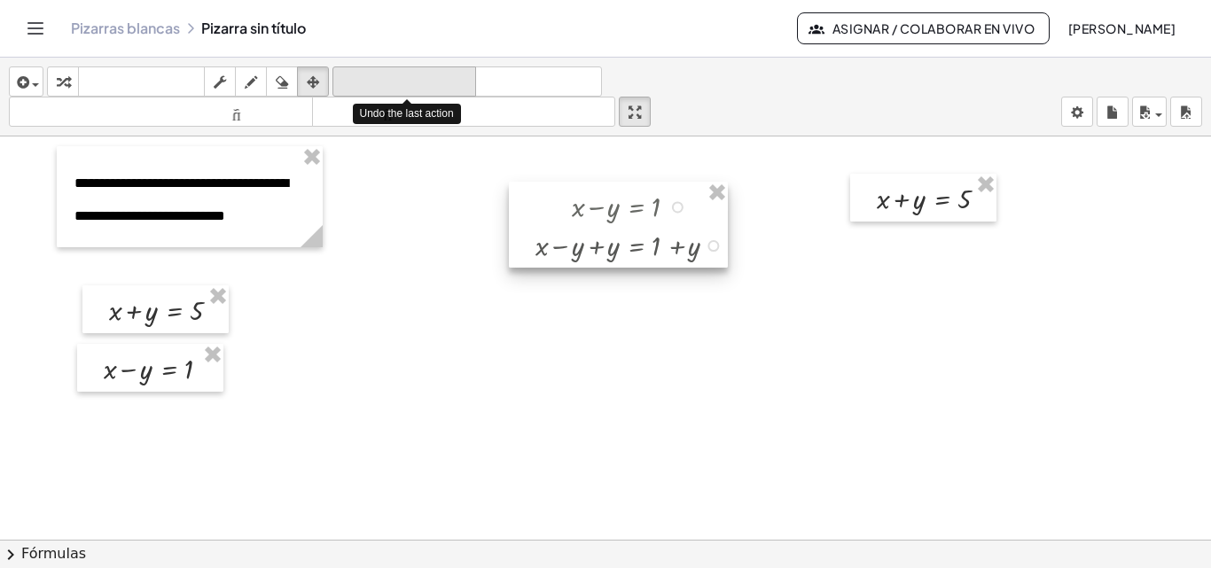
click at [433, 80] on font "deshacer" at bounding box center [404, 82] width 135 height 17
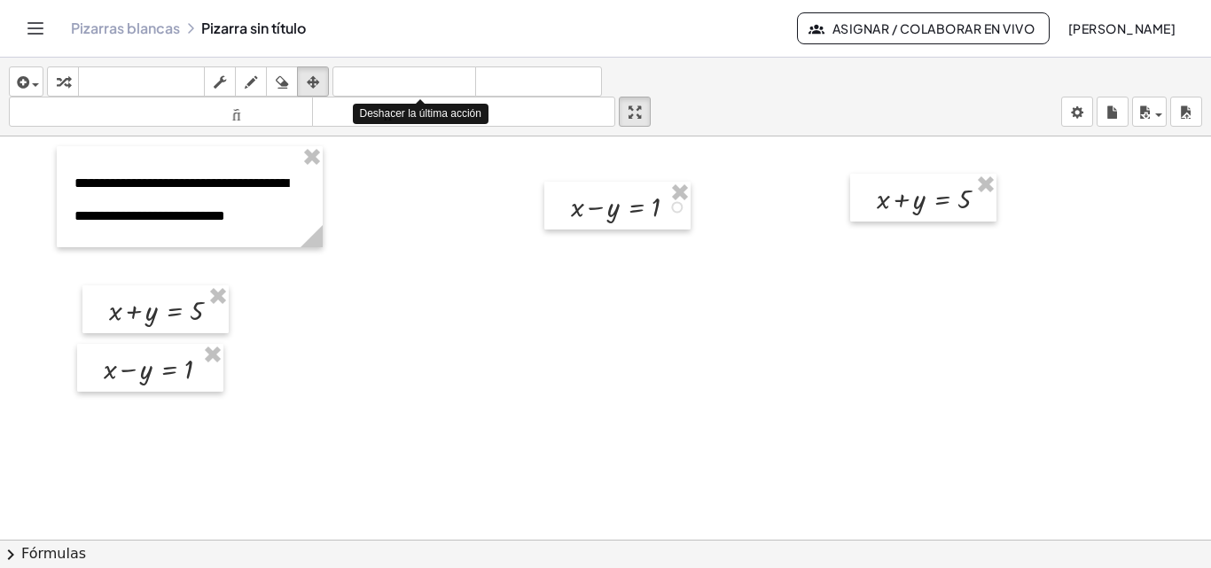
click at [66, 86] on icon "button" at bounding box center [63, 82] width 12 height 21
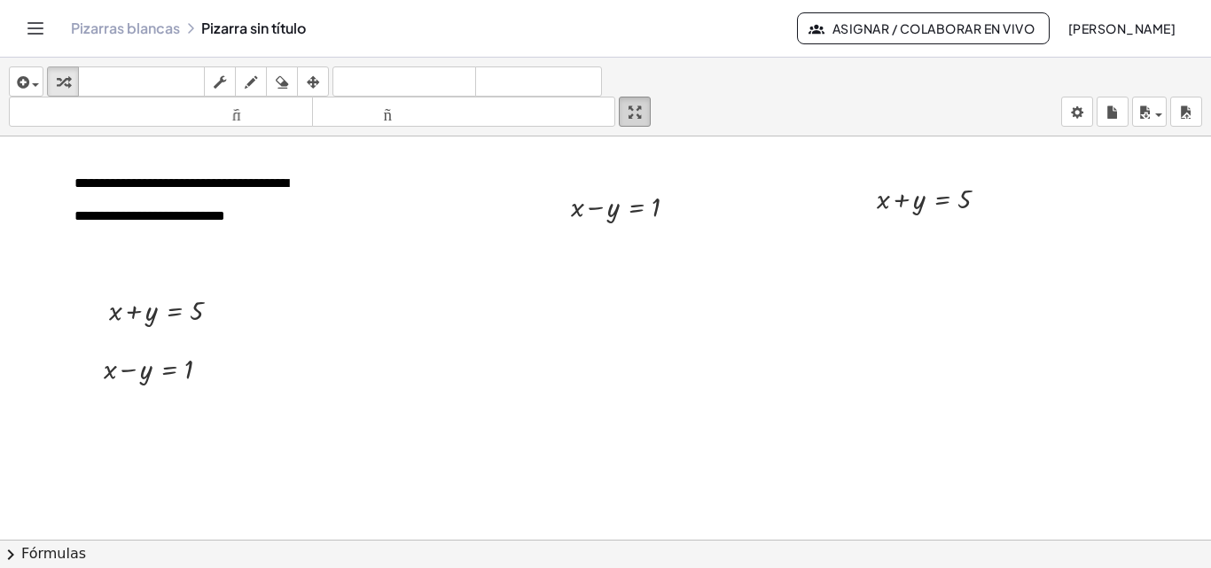
click at [641, 107] on icon "button" at bounding box center [635, 112] width 12 height 21
drag, startPoint x: 644, startPoint y: 113, endPoint x: 644, endPoint y: 191, distance: 77.1
click at [644, 191] on div "**********" at bounding box center [605, 313] width 1211 height 511
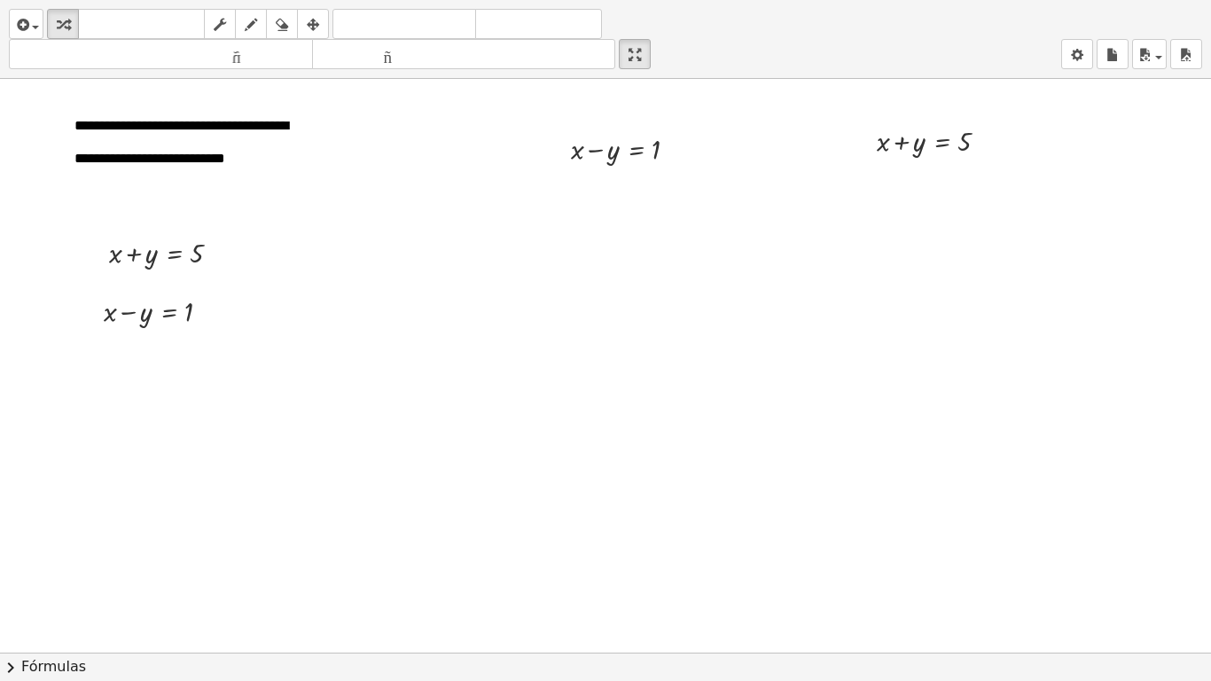
click at [314, 27] on icon "button" at bounding box center [313, 24] width 12 height 21
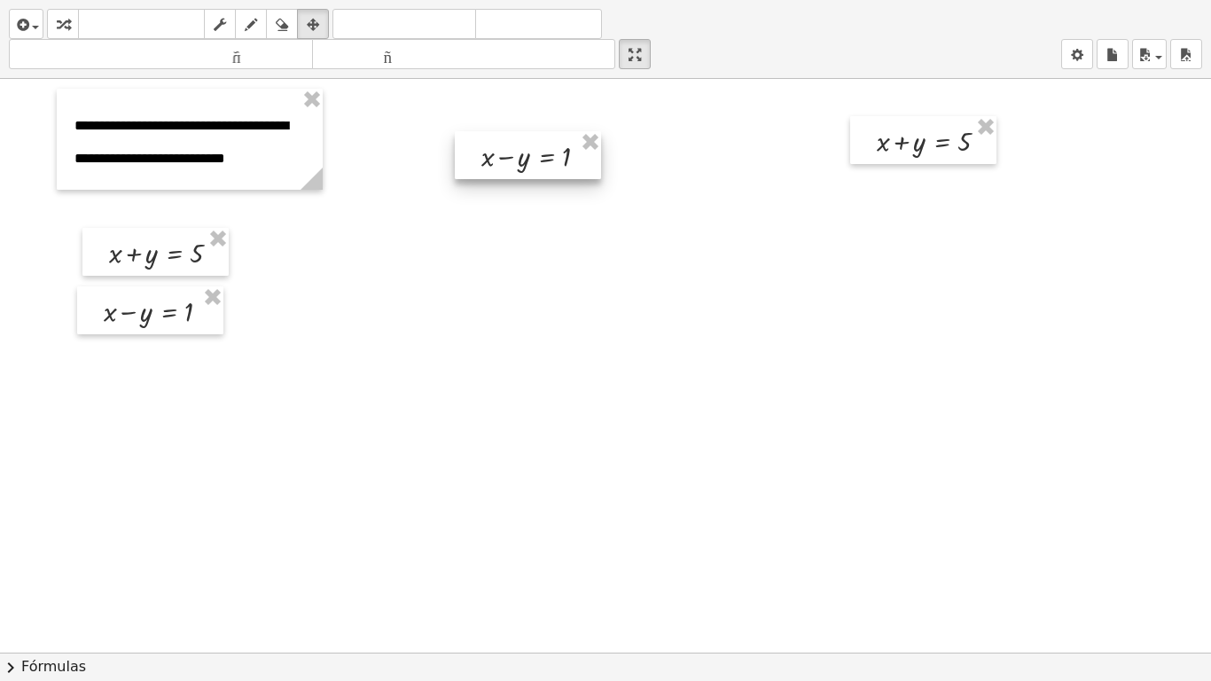
drag, startPoint x: 609, startPoint y: 145, endPoint x: 520, endPoint y: 152, distance: 89.8
click at [520, 152] on div at bounding box center [528, 155] width 146 height 48
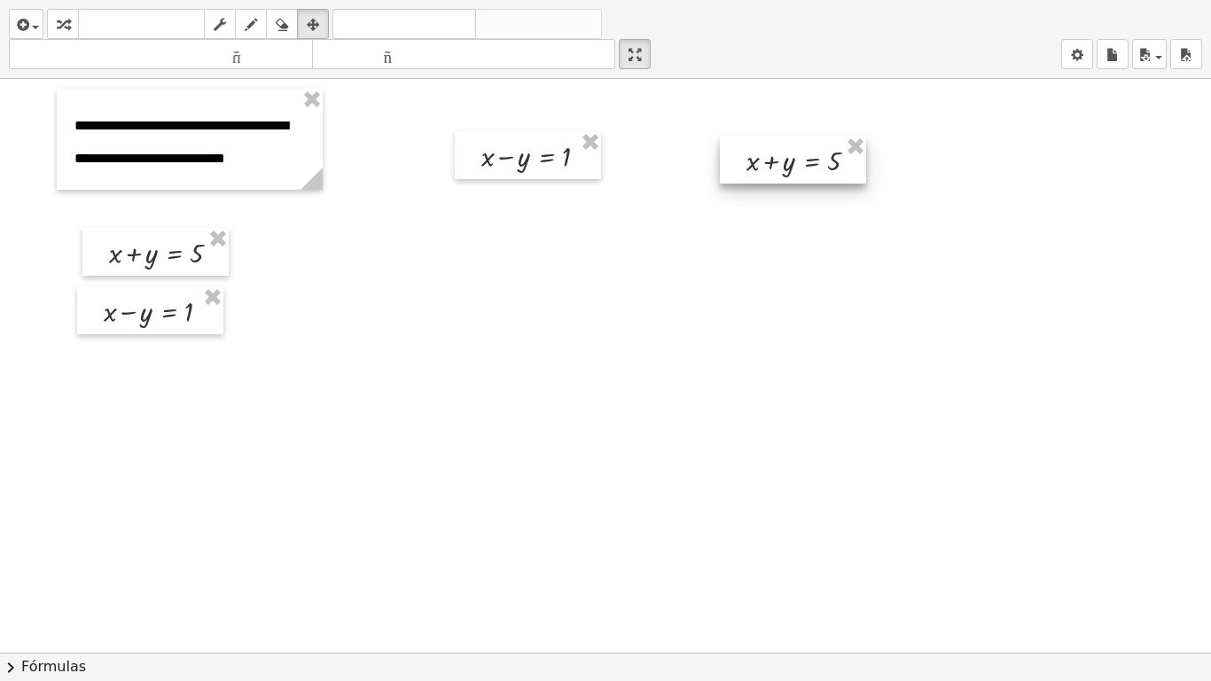
drag, startPoint x: 904, startPoint y: 148, endPoint x: 774, endPoint y: 168, distance: 131.8
click at [774, 168] on div at bounding box center [793, 160] width 146 height 48
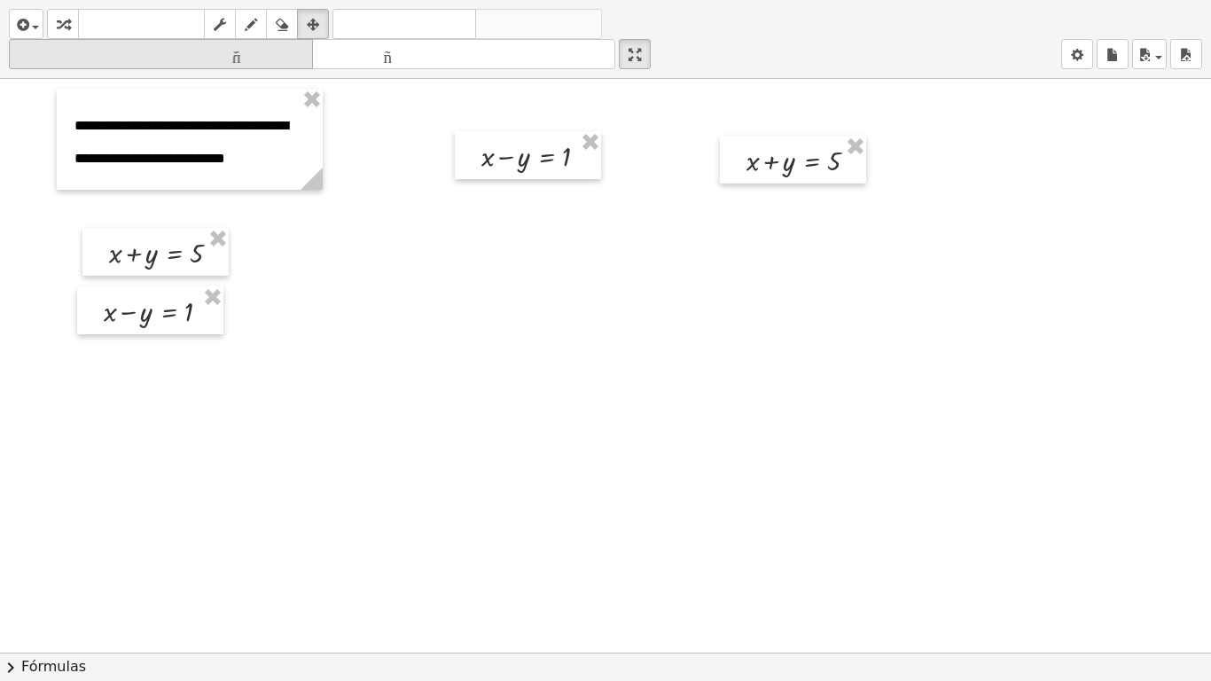
click at [66, 22] on icon "button" at bounding box center [63, 24] width 12 height 21
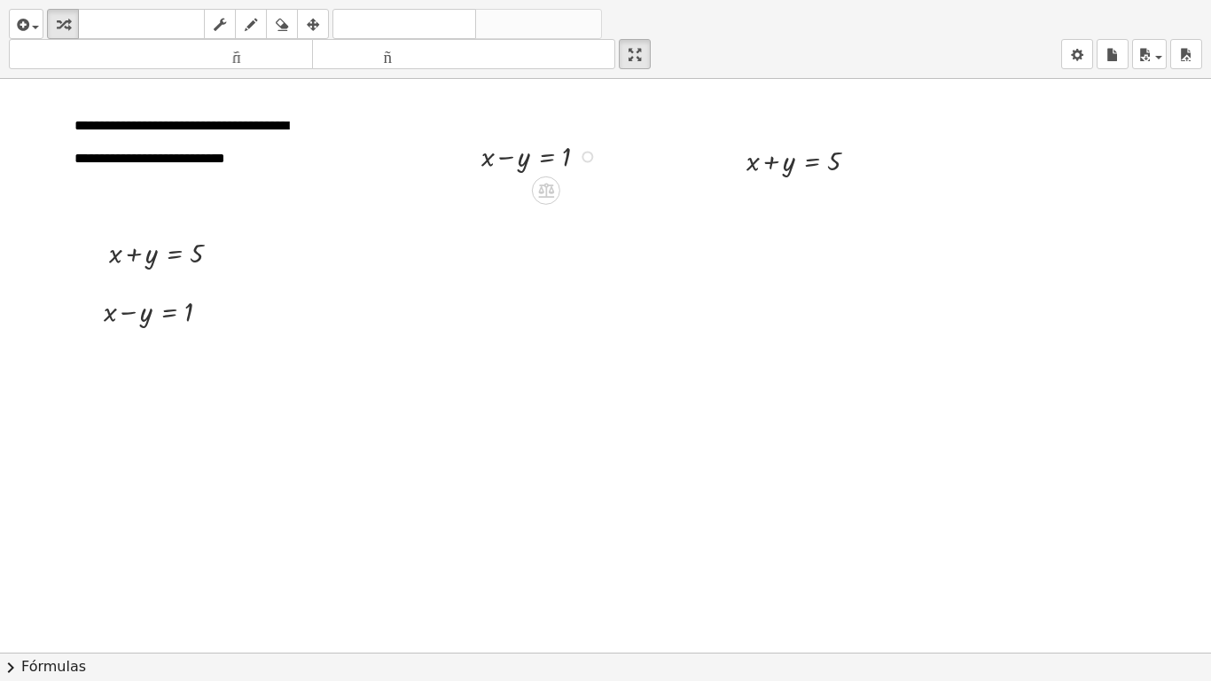
click at [515, 156] on div at bounding box center [544, 155] width 142 height 39
drag, startPoint x: 519, startPoint y: 156, endPoint x: 606, endPoint y: 168, distance: 87.8
click at [606, 168] on div at bounding box center [544, 155] width 142 height 39
click at [509, 198] on div at bounding box center [544, 194] width 214 height 39
drag, startPoint x: 783, startPoint y: 165, endPoint x: 873, endPoint y: 160, distance: 90.6
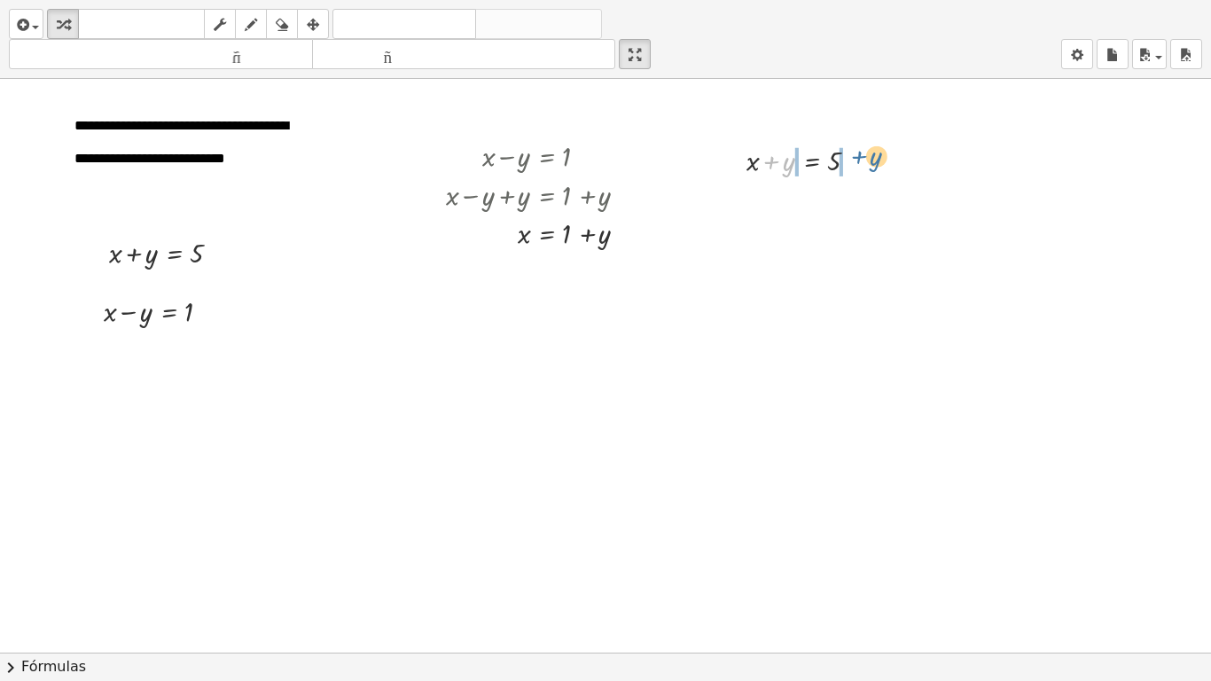
click at [873, 160] on div at bounding box center [809, 159] width 142 height 39
click at [775, 200] on div at bounding box center [809, 198] width 214 height 39
click at [33, 31] on div "button" at bounding box center [26, 23] width 26 height 21
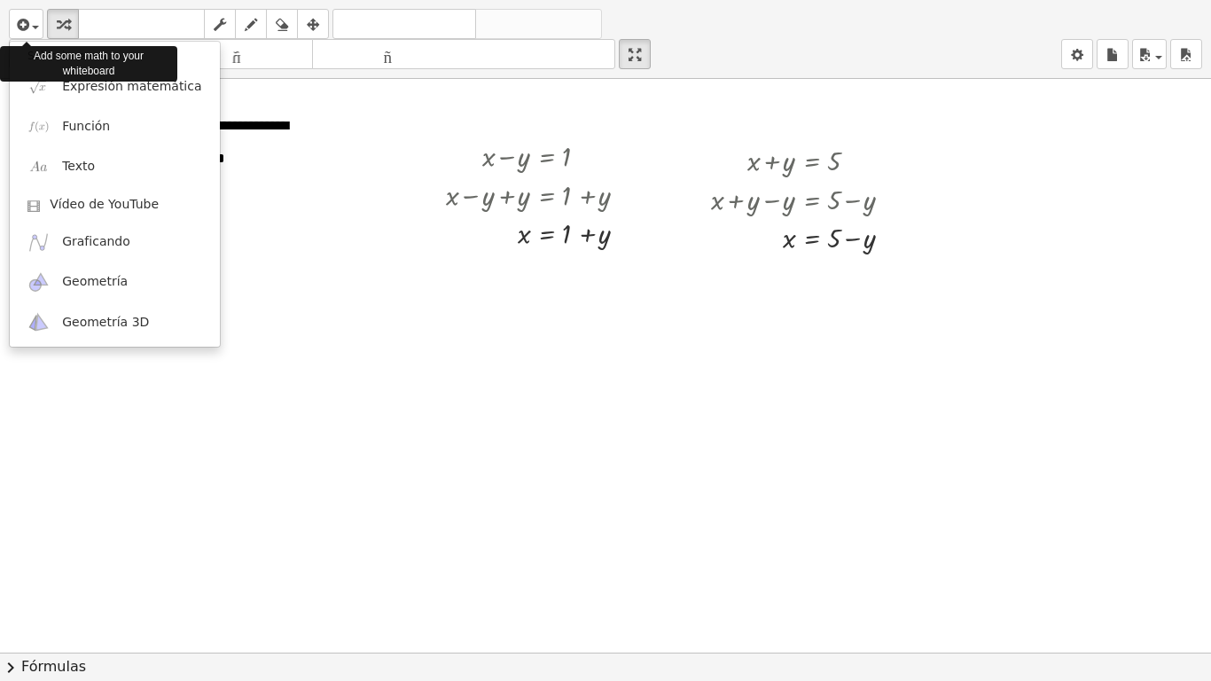
click at [60, 83] on div "Add some math to your whiteboard" at bounding box center [88, 64] width 177 height 44
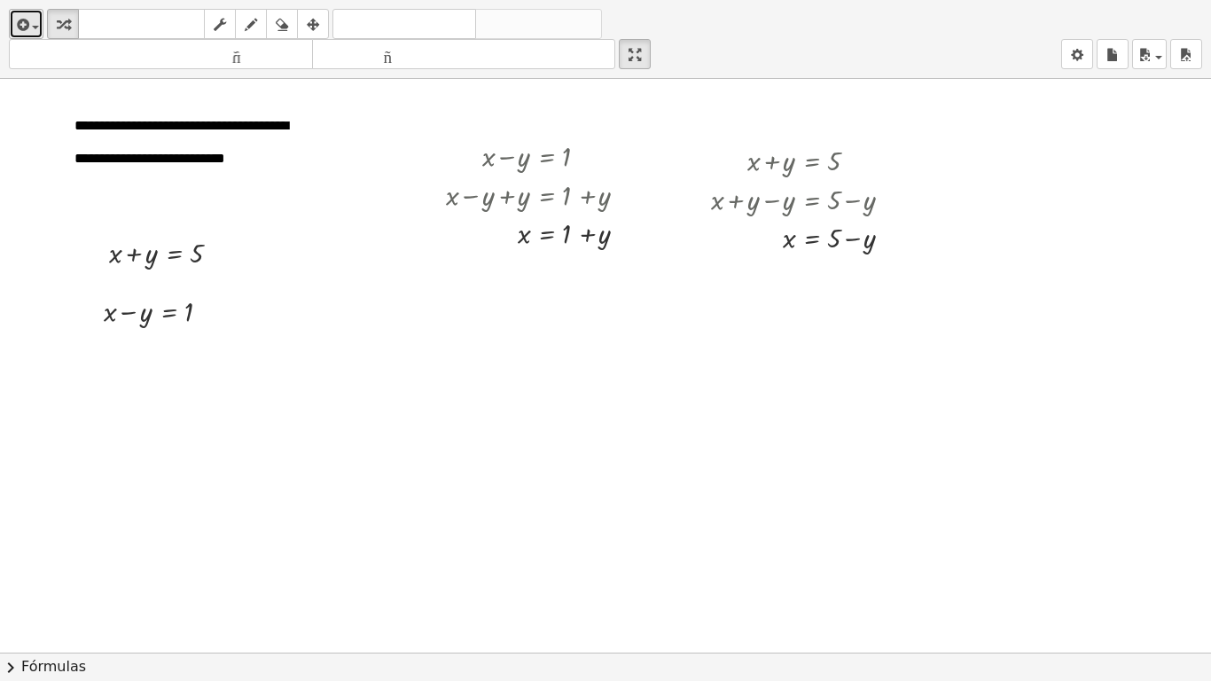
click at [32, 26] on span "button" at bounding box center [35, 28] width 7 height 4
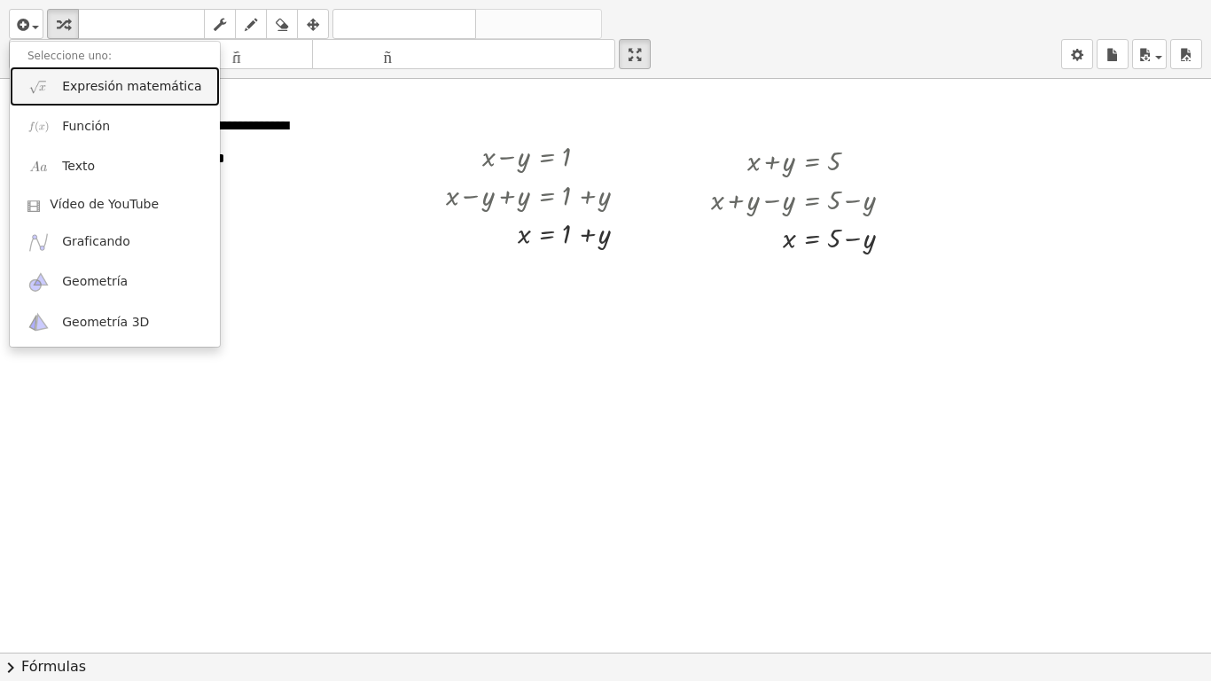
click at [45, 88] on img at bounding box center [38, 86] width 22 height 22
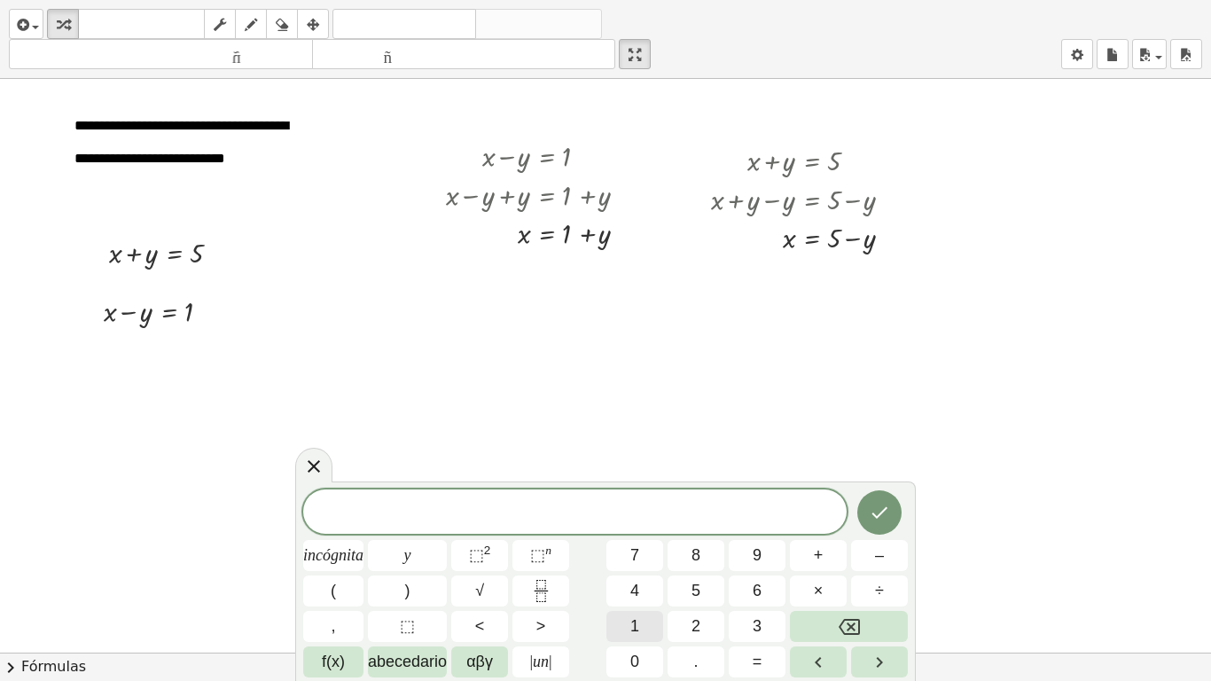
click at [628, 567] on button "1" at bounding box center [635, 626] width 57 height 31
click at [814, 557] on font "+" at bounding box center [819, 555] width 10 height 18
click at [414, 552] on button "y" at bounding box center [407, 555] width 79 height 31
click at [750, 567] on button "=" at bounding box center [757, 661] width 57 height 31
click at [705, 567] on button "5" at bounding box center [696, 590] width 57 height 31
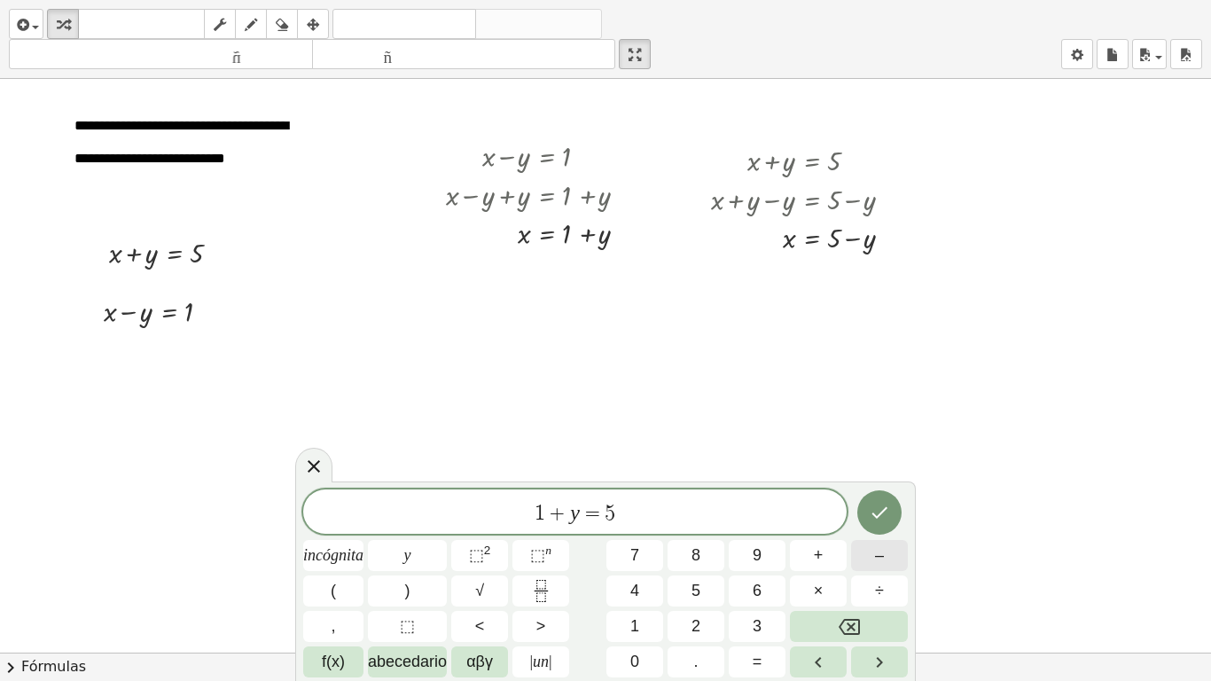
click at [881, 560] on font "–" at bounding box center [879, 555] width 9 height 18
click at [404, 555] on font "y" at bounding box center [407, 555] width 7 height 18
click at [892, 509] on button "Hecho" at bounding box center [879, 512] width 44 height 44
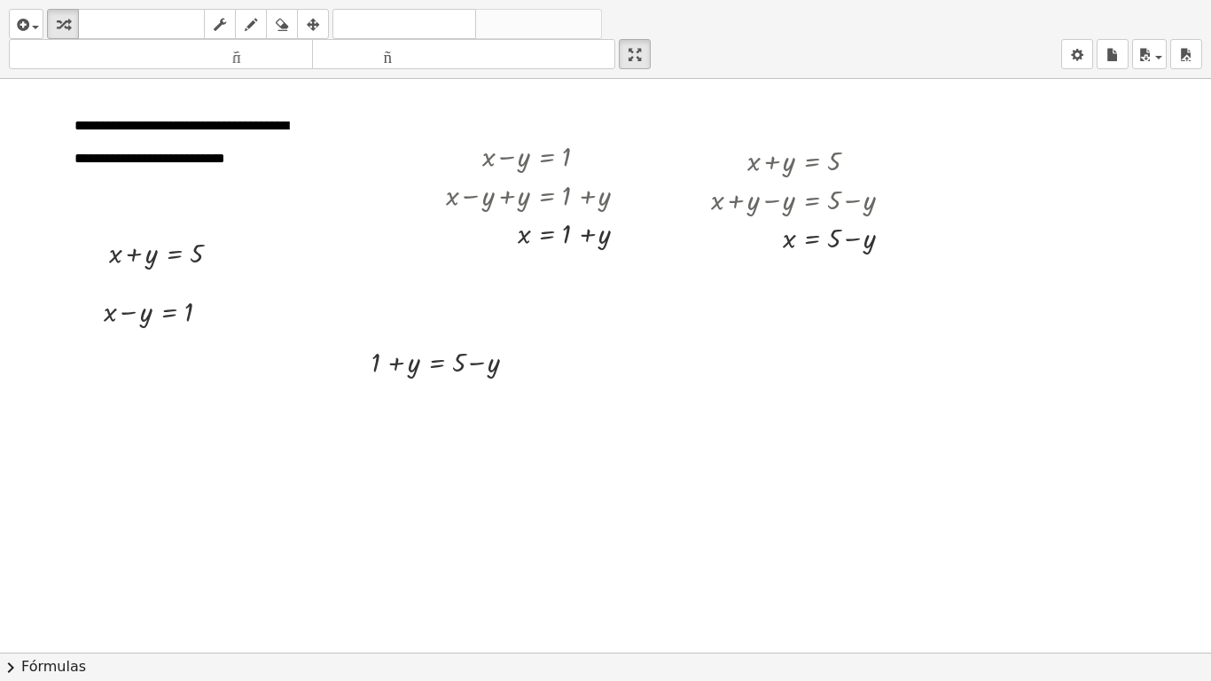
drag, startPoint x: 317, startPoint y: 17, endPoint x: 438, endPoint y: 312, distance: 319.0
click at [317, 17] on icon "button" at bounding box center [313, 24] width 12 height 21
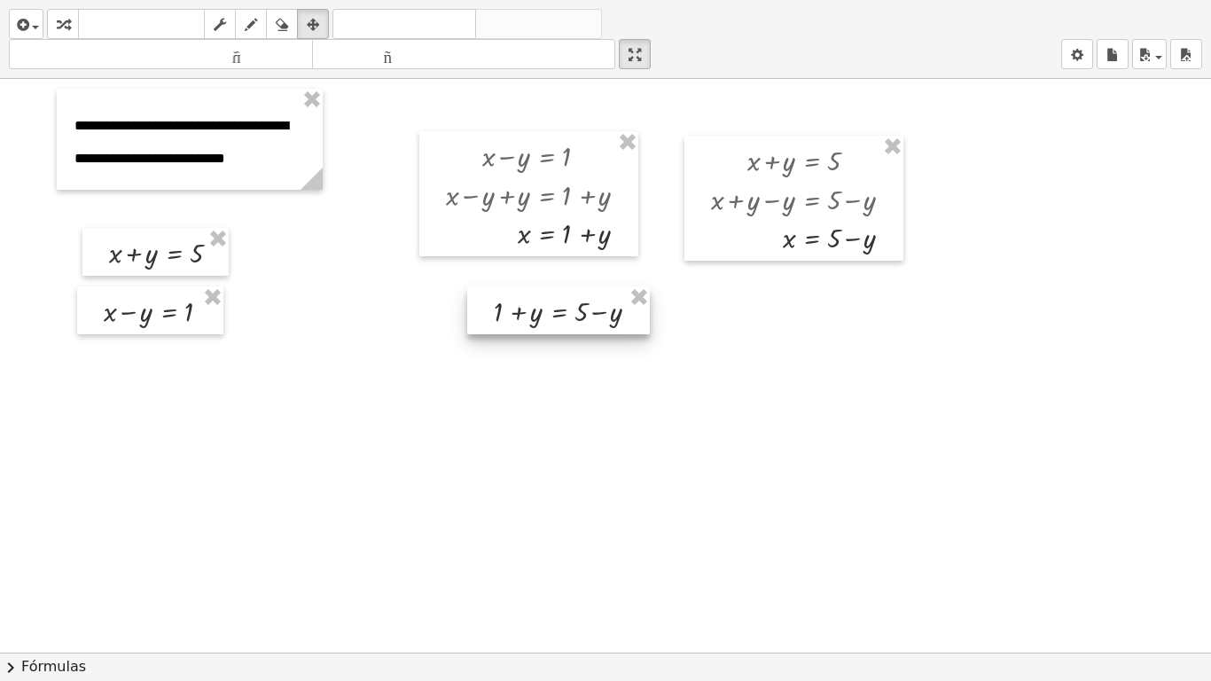
drag, startPoint x: 497, startPoint y: 339, endPoint x: 559, endPoint y: 314, distance: 66.9
click at [559, 314] on div at bounding box center [558, 310] width 183 height 48
click at [64, 26] on icon "button" at bounding box center [63, 24] width 12 height 21
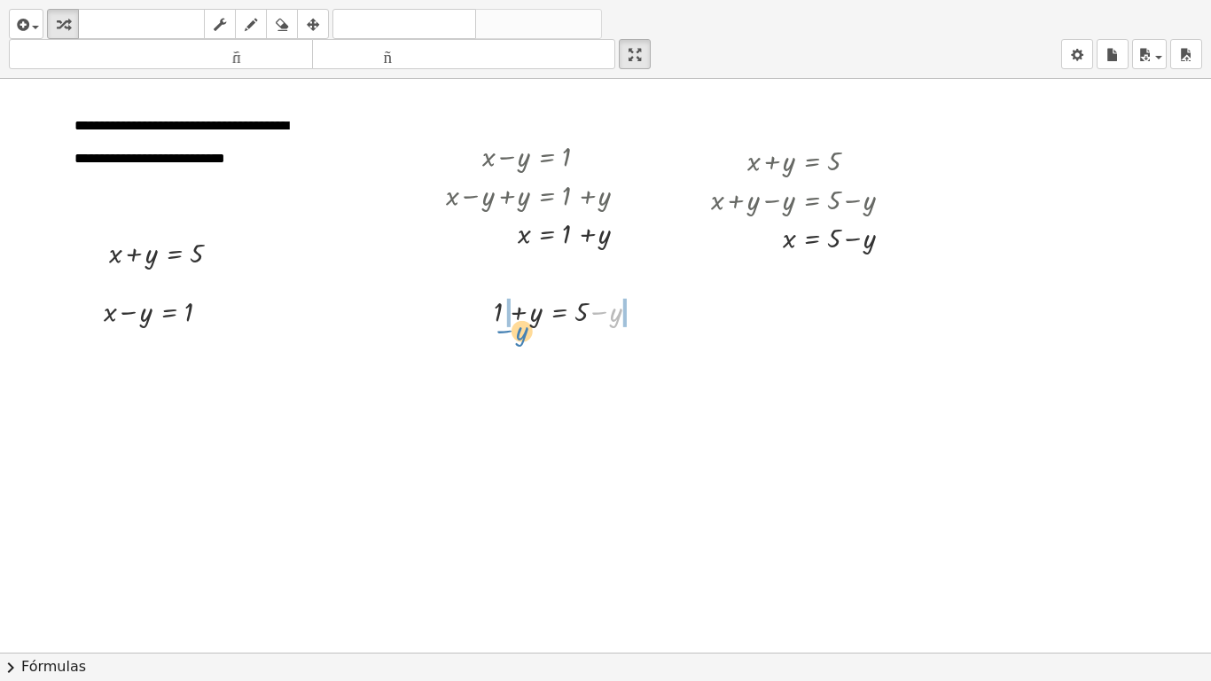
drag, startPoint x: 611, startPoint y: 311, endPoint x: 515, endPoint y: 330, distance: 97.6
click at [512, 348] on div at bounding box center [574, 347] width 250 height 39
click at [633, 350] on div at bounding box center [574, 347] width 250 height 39
click at [520, 356] on div at bounding box center [574, 349] width 250 height 39
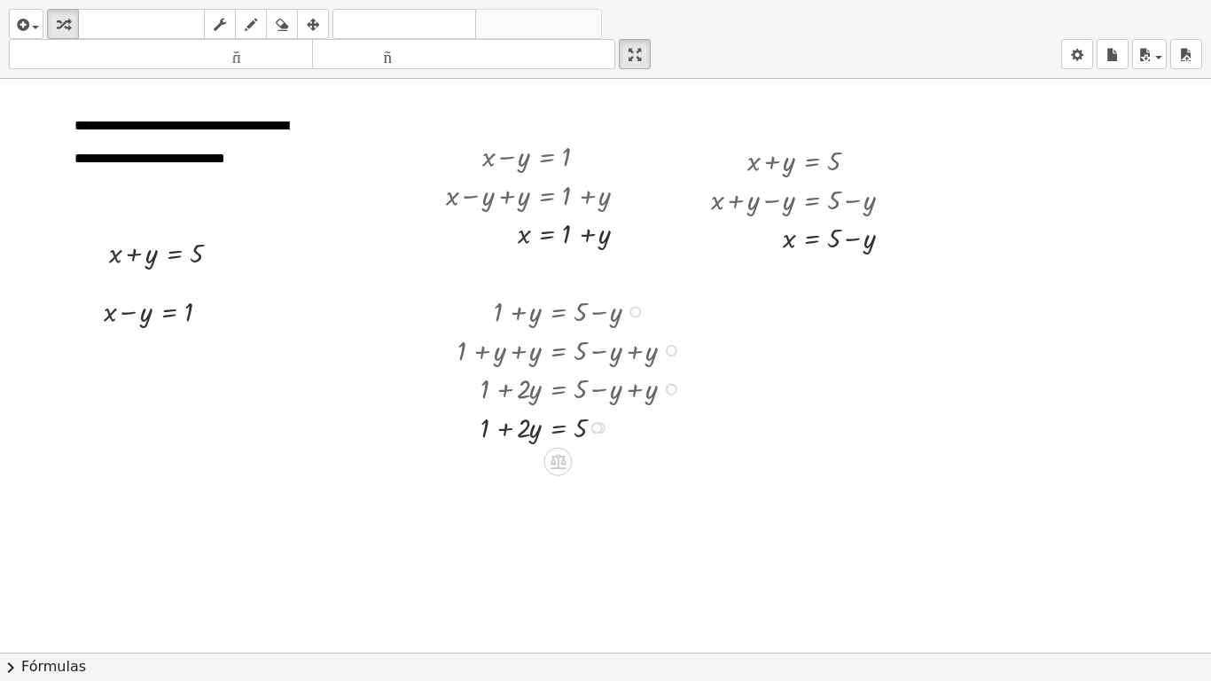
click at [483, 427] on div at bounding box center [574, 426] width 250 height 39
drag, startPoint x: 488, startPoint y: 425, endPoint x: 621, endPoint y: 433, distance: 133.2
click at [621, 433] on div at bounding box center [574, 426] width 250 height 39
drag, startPoint x: 474, startPoint y: 470, endPoint x: 600, endPoint y: 472, distance: 126.8
click at [474, 470] on div at bounding box center [567, 465] width 262 height 39
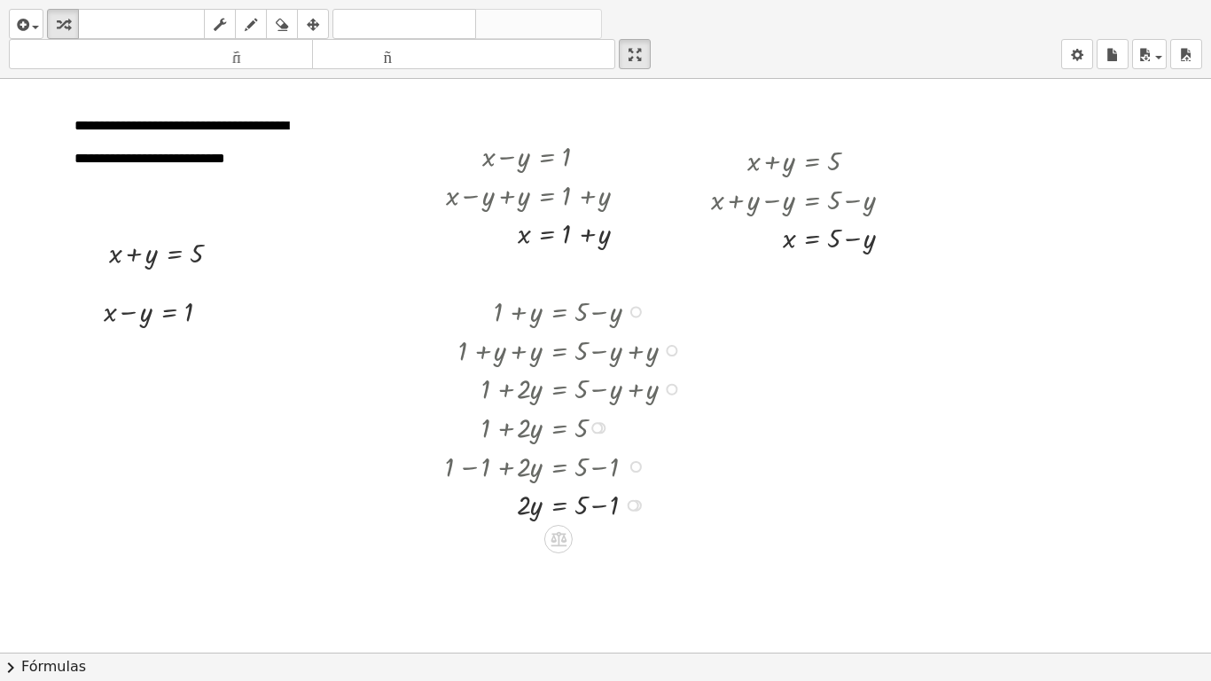
click at [604, 505] on div at bounding box center [567, 503] width 262 height 39
drag, startPoint x: 527, startPoint y: 549, endPoint x: 597, endPoint y: 560, distance: 70.9
click at [597, 560] on div at bounding box center [567, 542] width 262 height 39
click at [527, 567] on div at bounding box center [567, 588] width 262 height 55
click at [584, 567] on div at bounding box center [567, 588] width 262 height 55
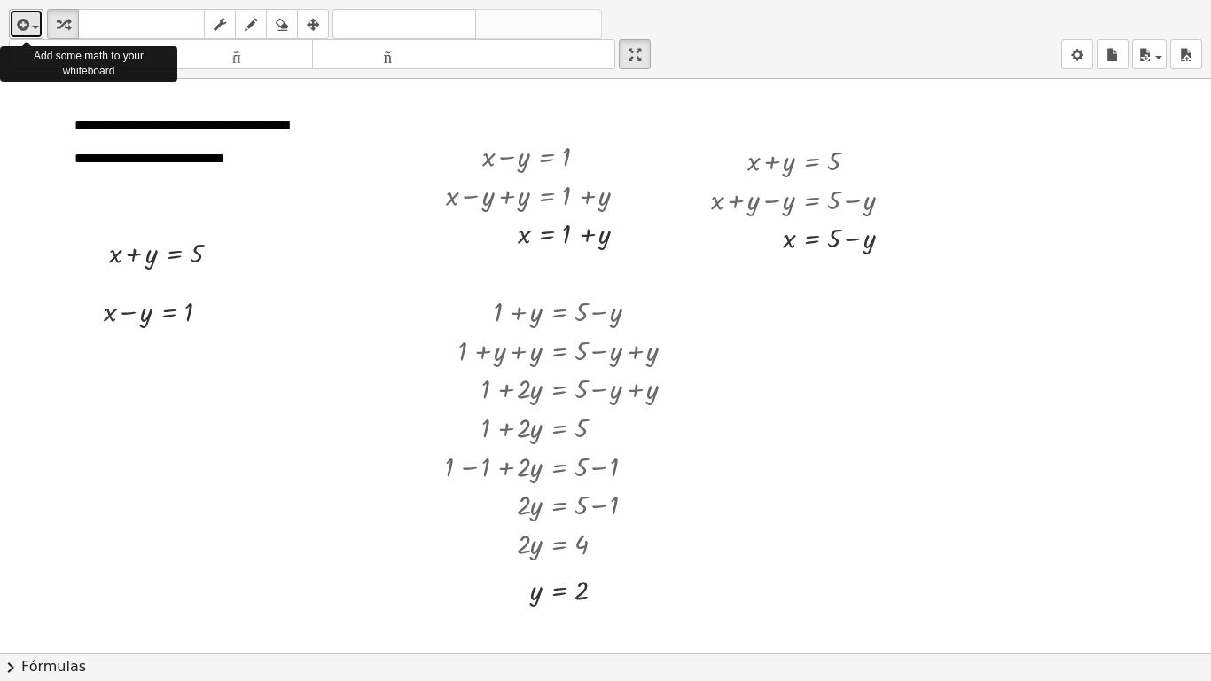
click at [27, 24] on icon "button" at bounding box center [21, 24] width 16 height 21
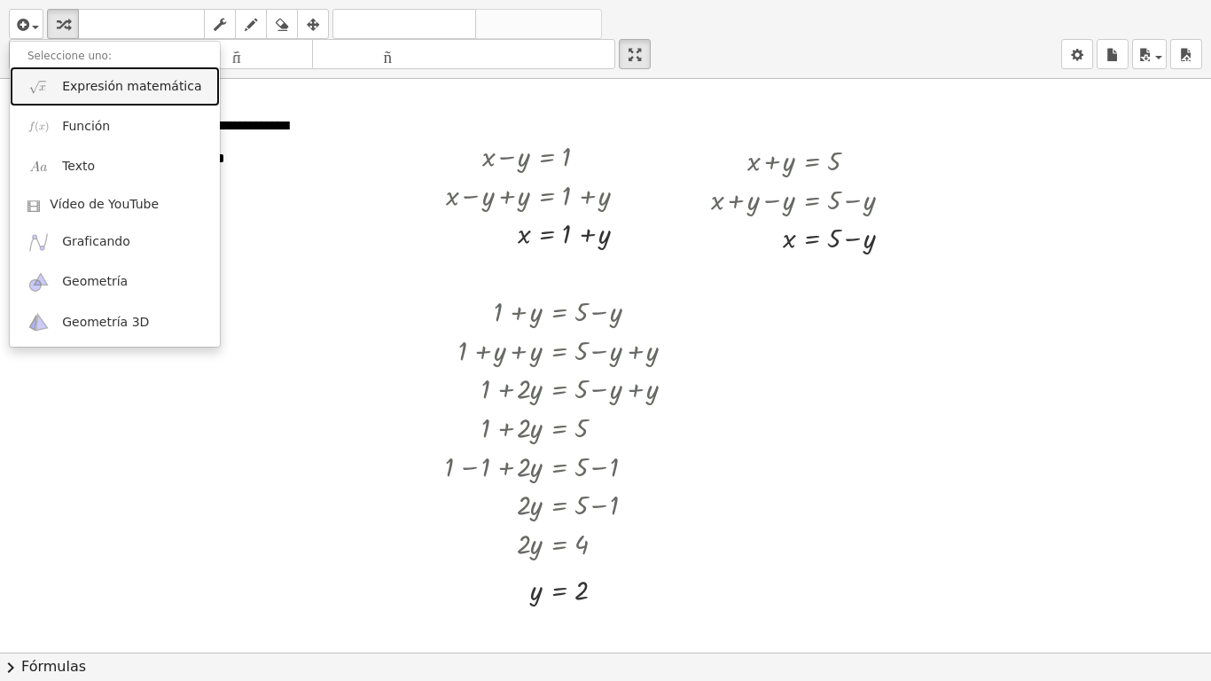
click at [81, 84] on font "Expresión matemática" at bounding box center [131, 86] width 139 height 14
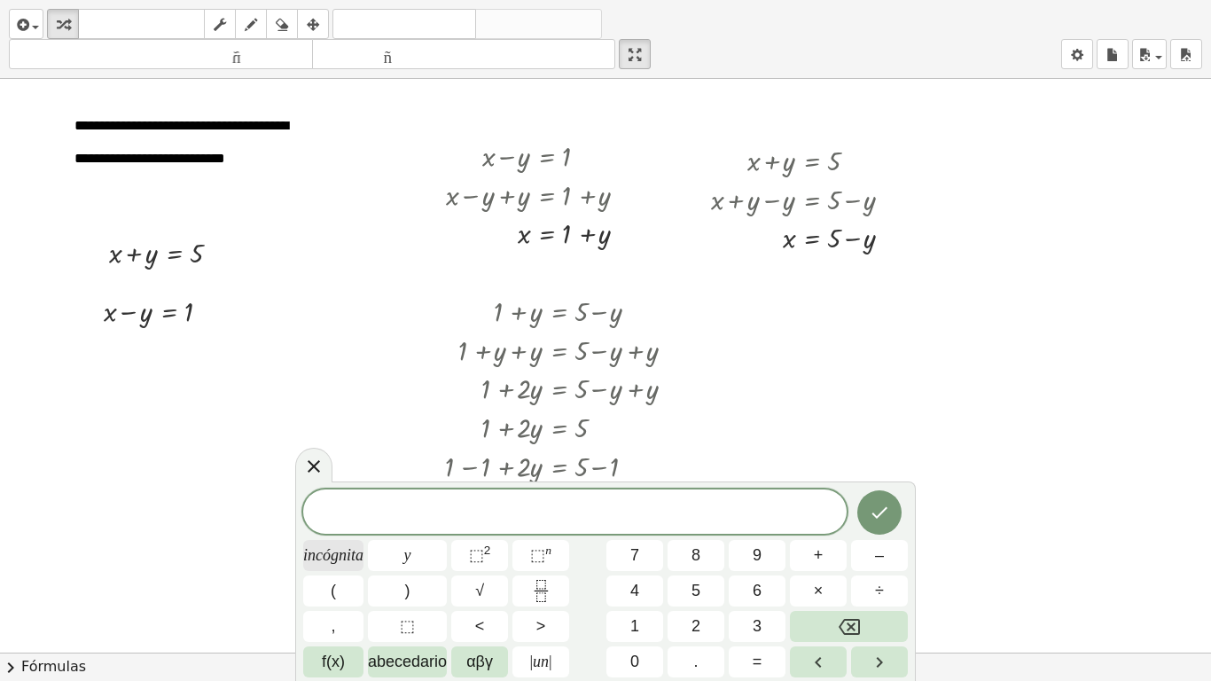
click at [339, 550] on font "incógnita" at bounding box center [333, 555] width 60 height 18
click at [822, 555] on font "+" at bounding box center [819, 555] width 10 height 18
click at [697, 567] on font "2" at bounding box center [696, 626] width 9 height 18
click at [770, 567] on button "=" at bounding box center [757, 661] width 57 height 31
click at [706, 567] on button "5" at bounding box center [696, 590] width 57 height 31
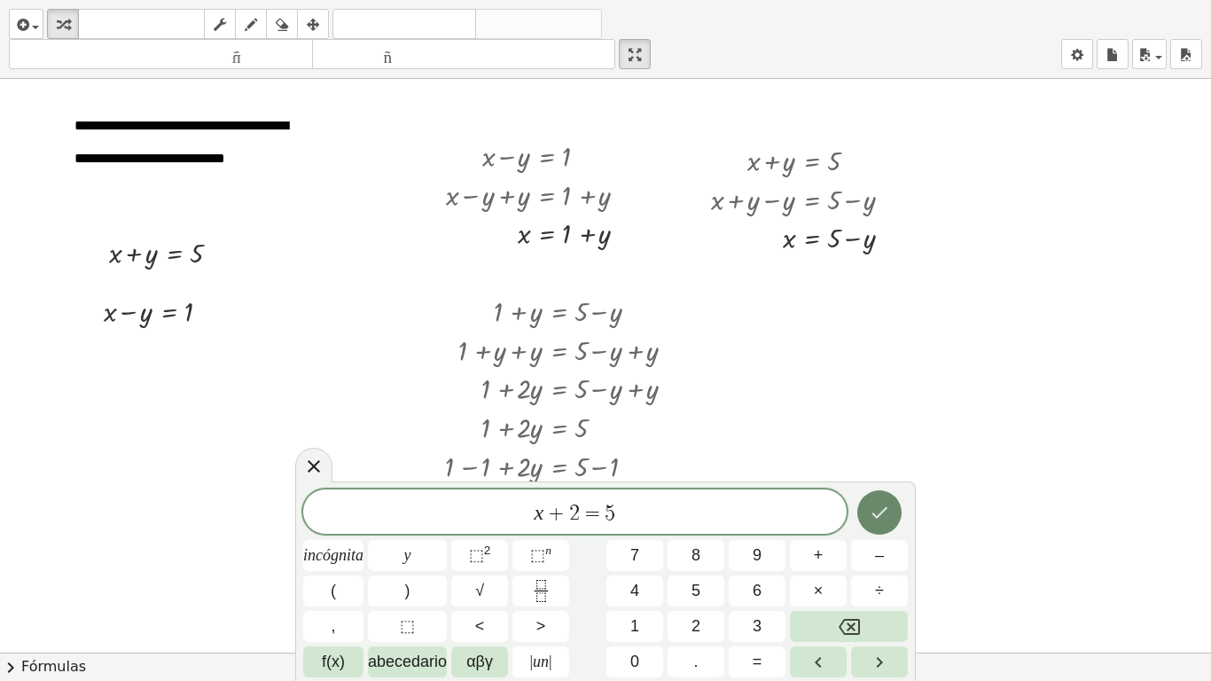
click at [880, 505] on icon "Hecho" at bounding box center [879, 512] width 21 height 21
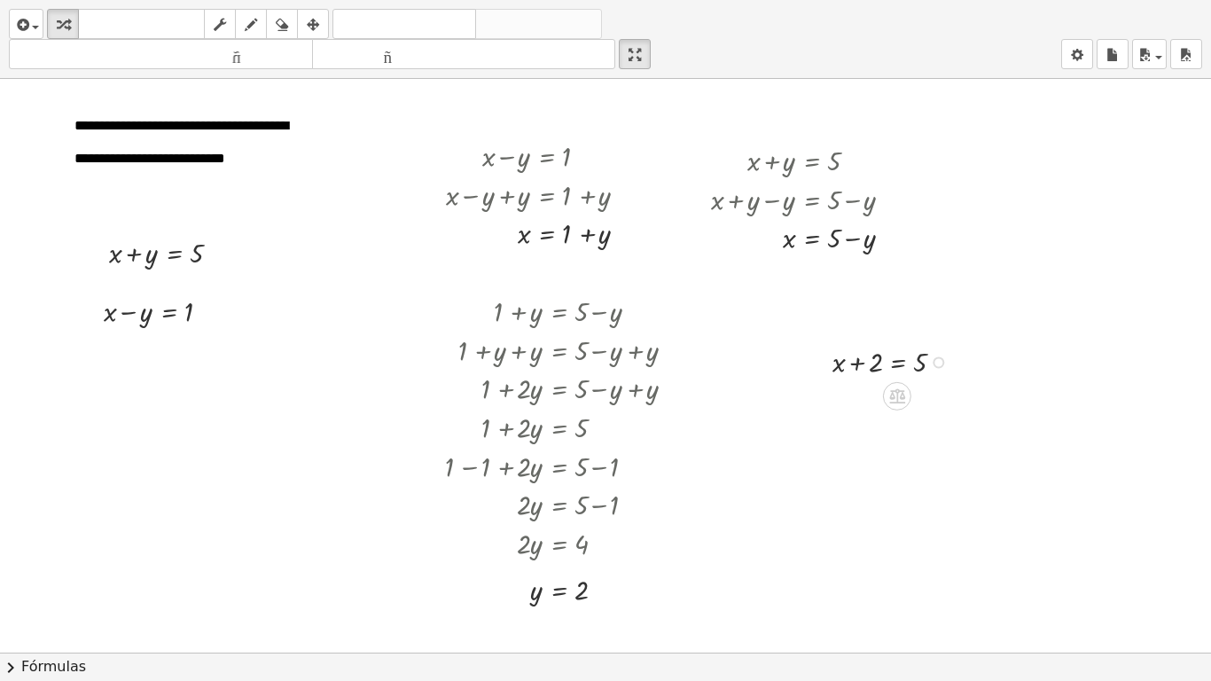
click at [861, 368] on div at bounding box center [895, 360] width 142 height 39
click at [312, 20] on icon "button" at bounding box center [313, 24] width 12 height 21
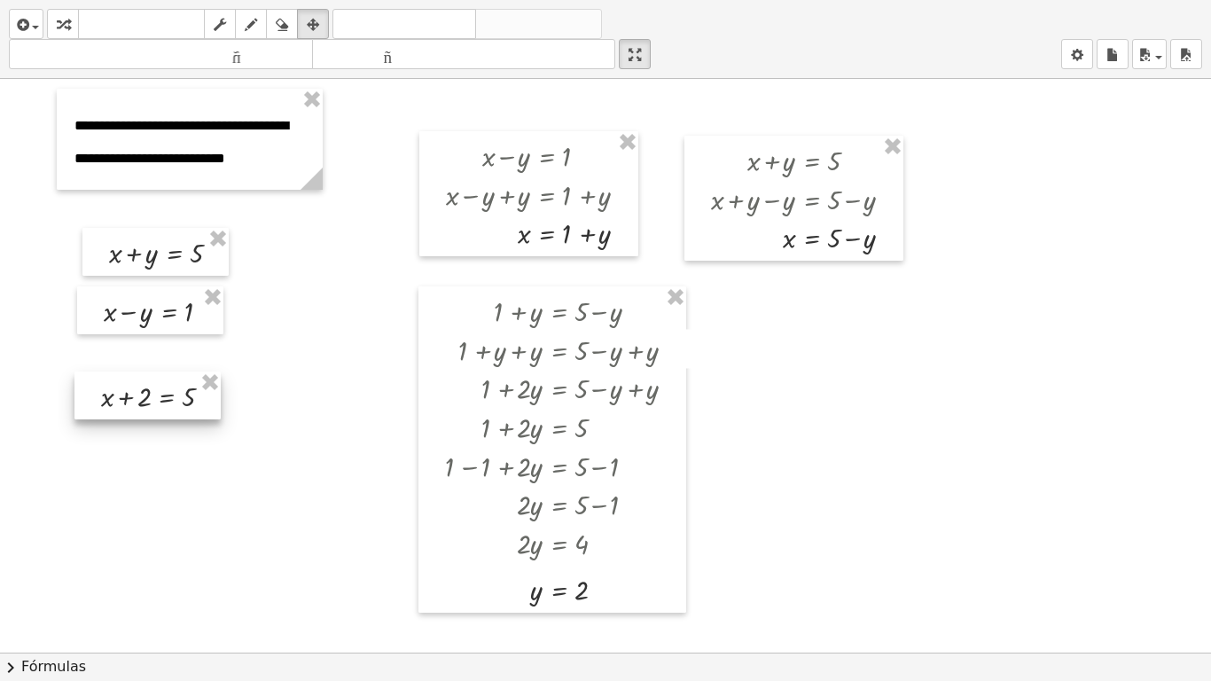
drag, startPoint x: 870, startPoint y: 363, endPoint x: 136, endPoint y: 397, distance: 735.0
click at [136, 397] on div at bounding box center [147, 396] width 146 height 48
click at [61, 20] on icon "button" at bounding box center [63, 24] width 12 height 21
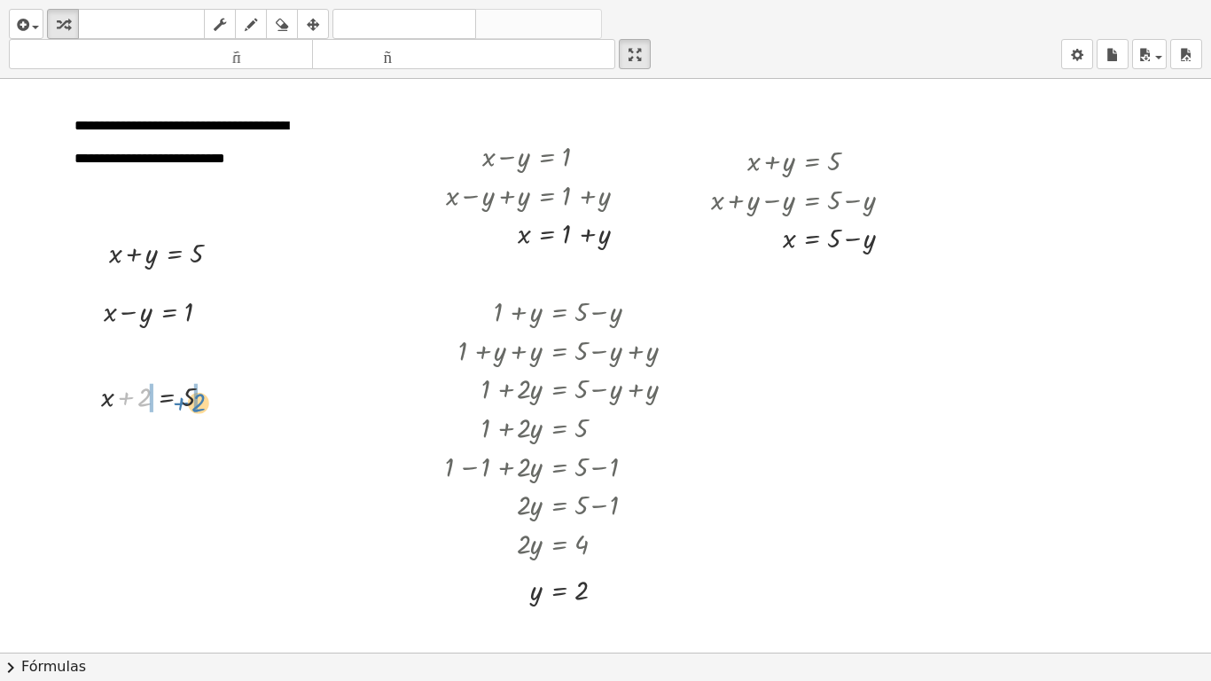
drag, startPoint x: 144, startPoint y: 395, endPoint x: 192, endPoint y: 401, distance: 49.2
click at [200, 400] on div at bounding box center [163, 395] width 142 height 39
click at [125, 434] on div at bounding box center [163, 434] width 214 height 39
click at [205, 477] on div at bounding box center [163, 472] width 214 height 39
click at [21, 20] on icon "button" at bounding box center [21, 24] width 16 height 21
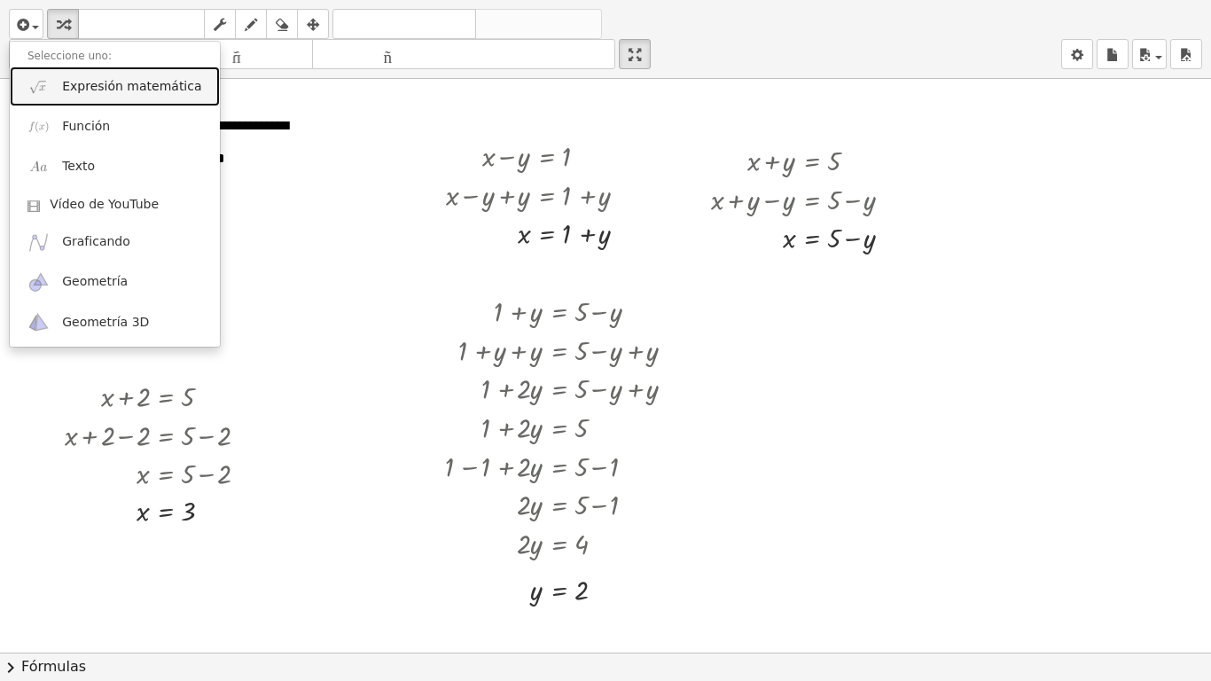
click at [73, 87] on font "Expresión matemática" at bounding box center [131, 86] width 139 height 14
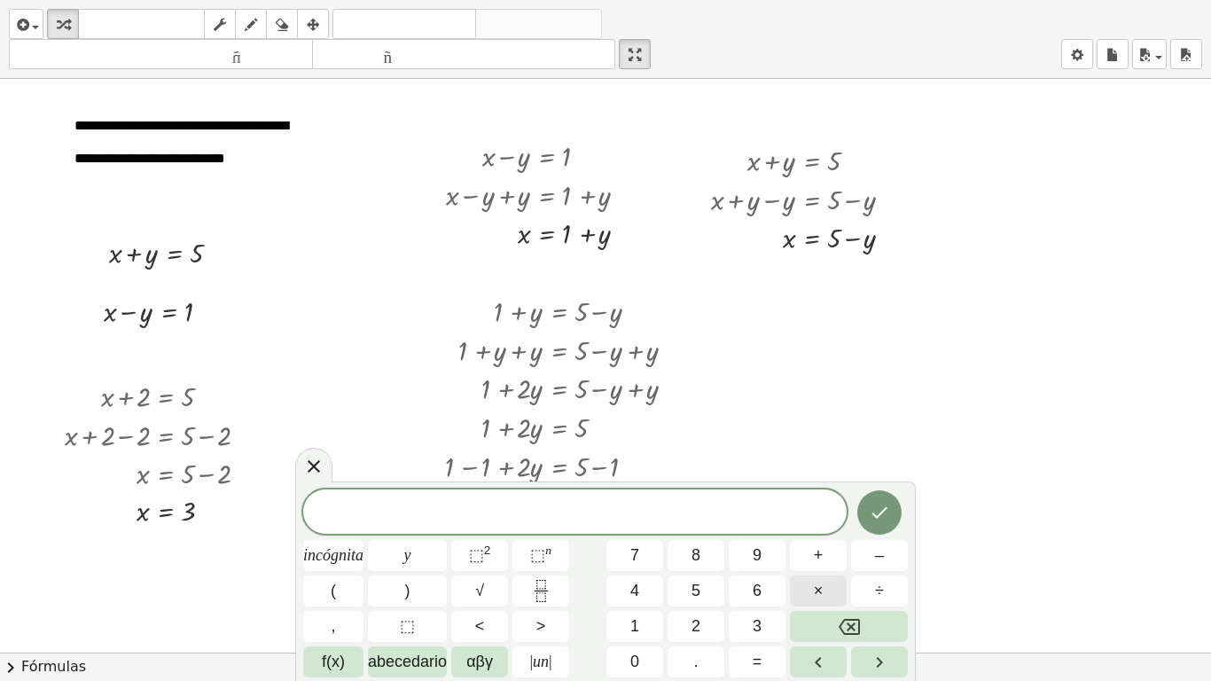
click at [815, 567] on font "×" at bounding box center [819, 591] width 10 height 18
click at [816, 554] on font "+" at bounding box center [819, 555] width 10 height 18
click at [862, 567] on button "Retroceso" at bounding box center [849, 626] width 118 height 31
click at [860, 567] on button "Retroceso" at bounding box center [849, 626] width 118 height 31
click at [348, 558] on font "incógnita" at bounding box center [333, 555] width 60 height 18
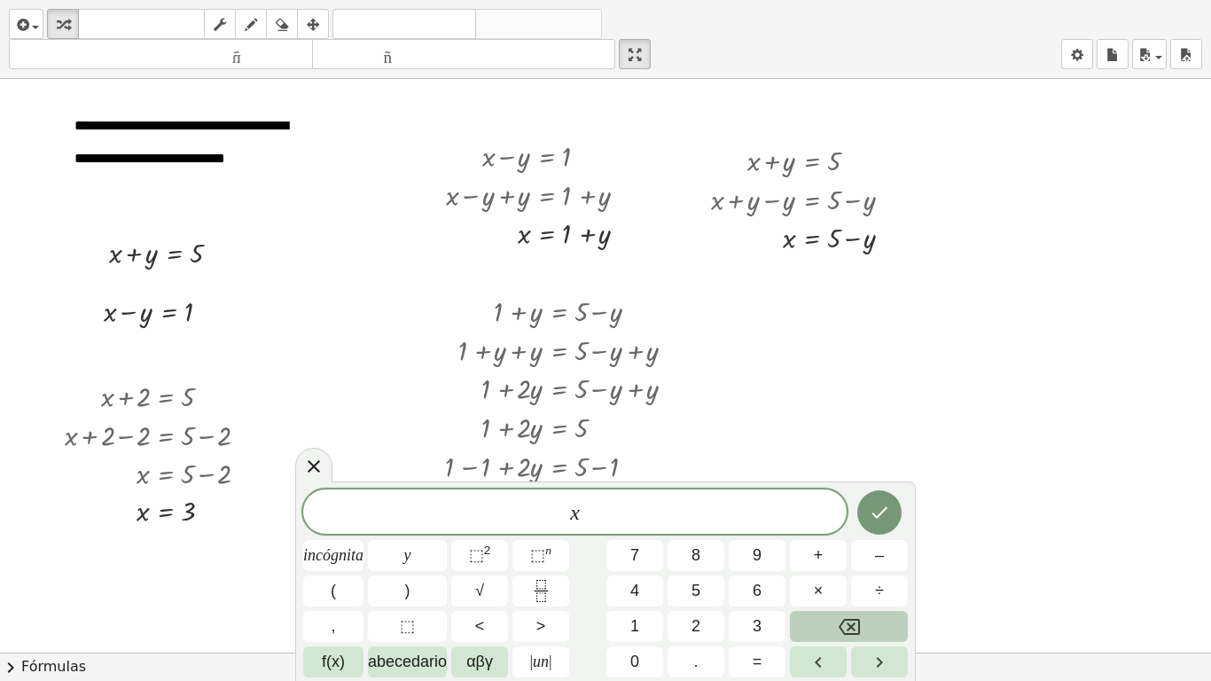
click at [864, 567] on button "Retroceso" at bounding box center [849, 626] width 118 height 31
click at [751, 567] on button "3" at bounding box center [757, 626] width 57 height 31
click at [814, 552] on font "+" at bounding box center [819, 555] width 10 height 18
click at [701, 567] on button "2" at bounding box center [696, 626] width 57 height 31
click at [751, 567] on button "=" at bounding box center [757, 661] width 57 height 31
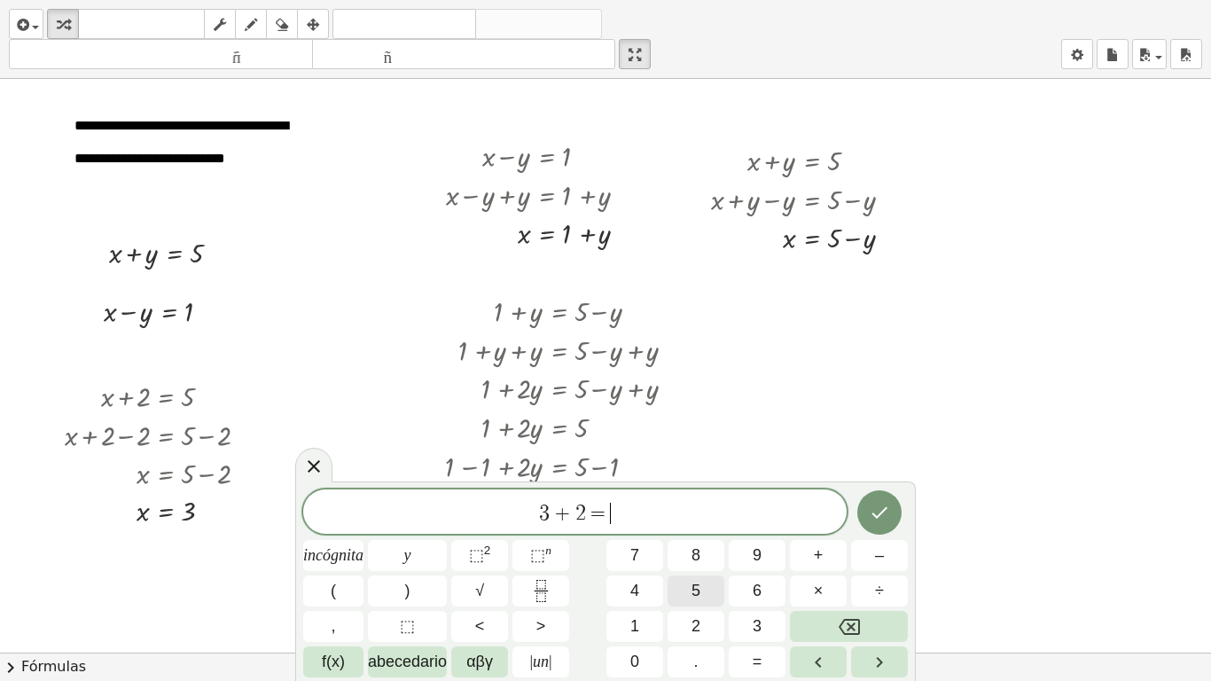
click at [696, 567] on font "5" at bounding box center [696, 591] width 9 height 18
click at [870, 513] on icon "Hecho" at bounding box center [879, 512] width 21 height 21
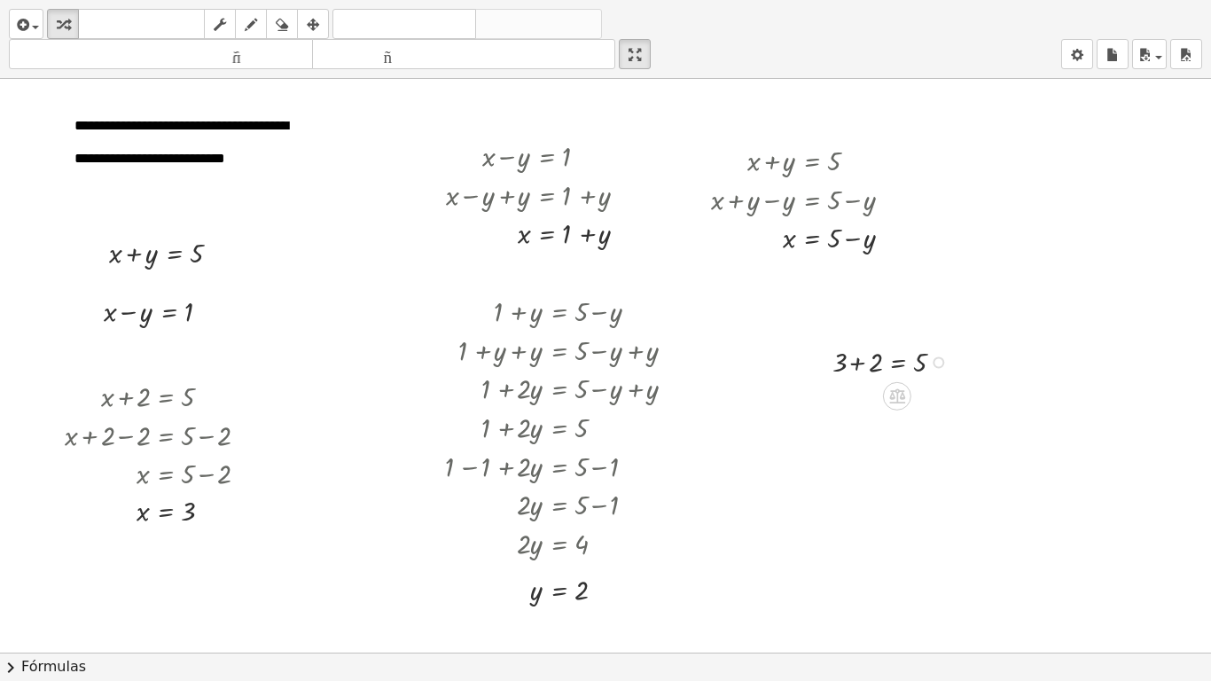
click at [860, 362] on div at bounding box center [895, 360] width 142 height 39
click at [23, 24] on icon "button" at bounding box center [21, 24] width 16 height 21
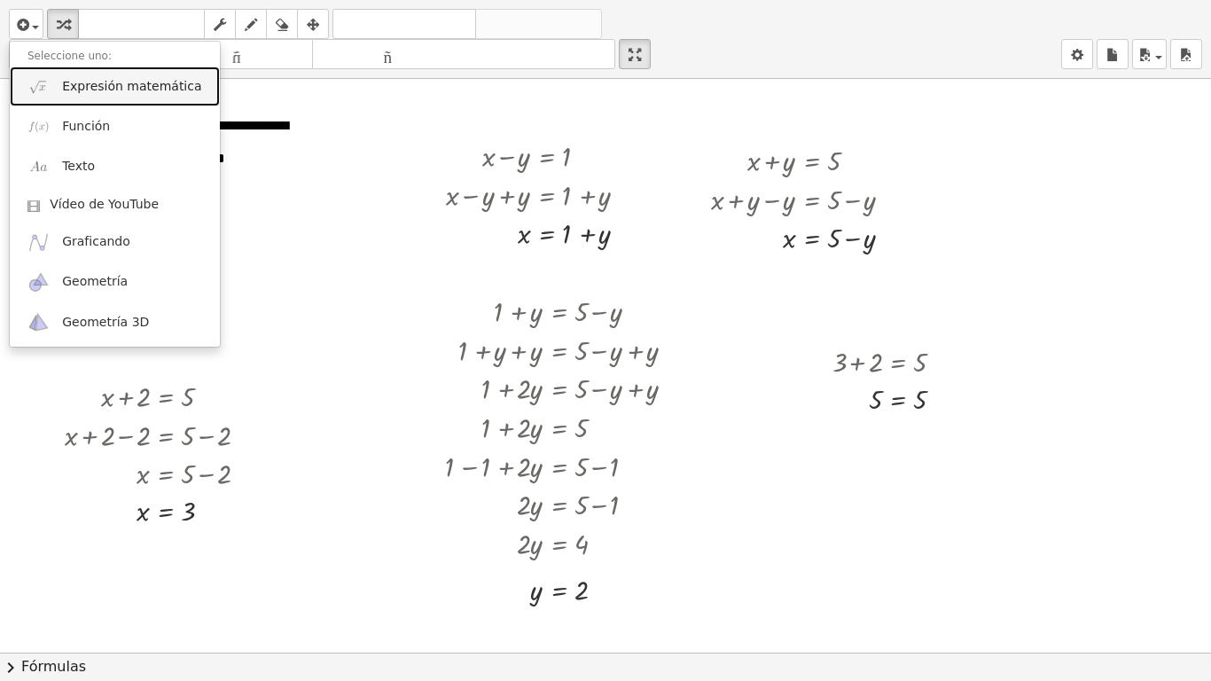
click at [58, 90] on link "Expresión matemática" at bounding box center [115, 87] width 210 height 40
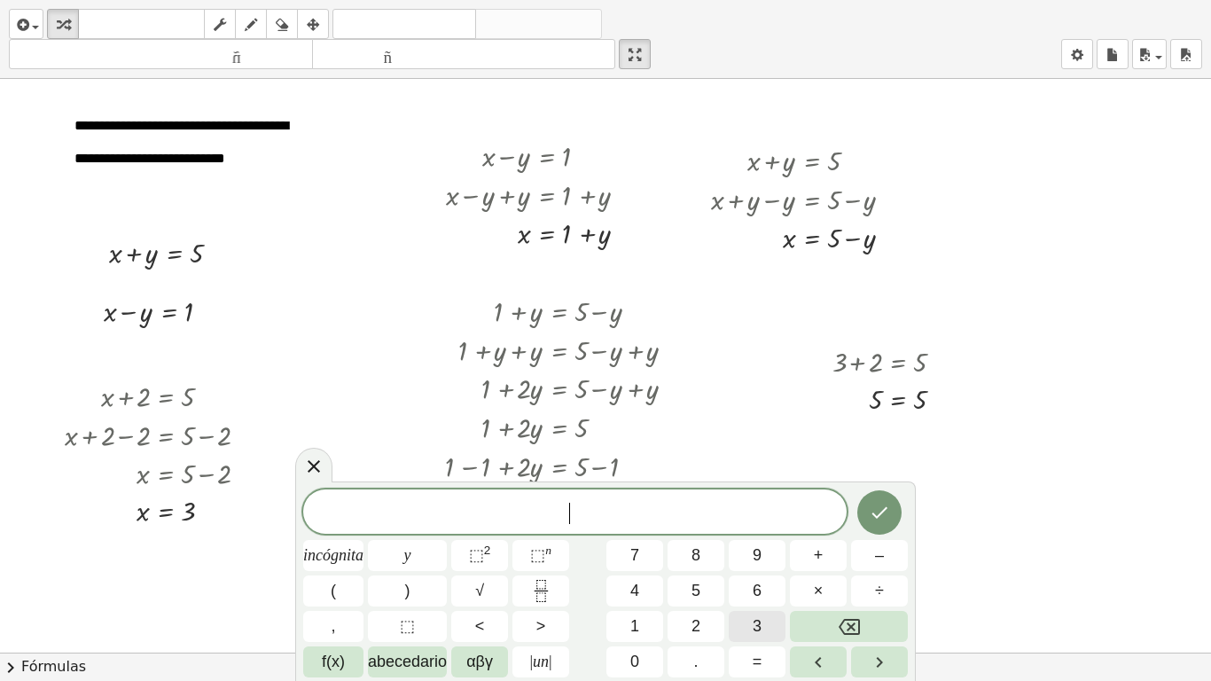
click at [755, 567] on font "3" at bounding box center [757, 626] width 9 height 18
click at [873, 556] on button "–" at bounding box center [879, 555] width 57 height 31
click at [695, 567] on font "2" at bounding box center [696, 626] width 9 height 18
click at [760, 567] on font "=" at bounding box center [758, 662] width 10 height 18
click at [624, 567] on button "1" at bounding box center [635, 626] width 57 height 31
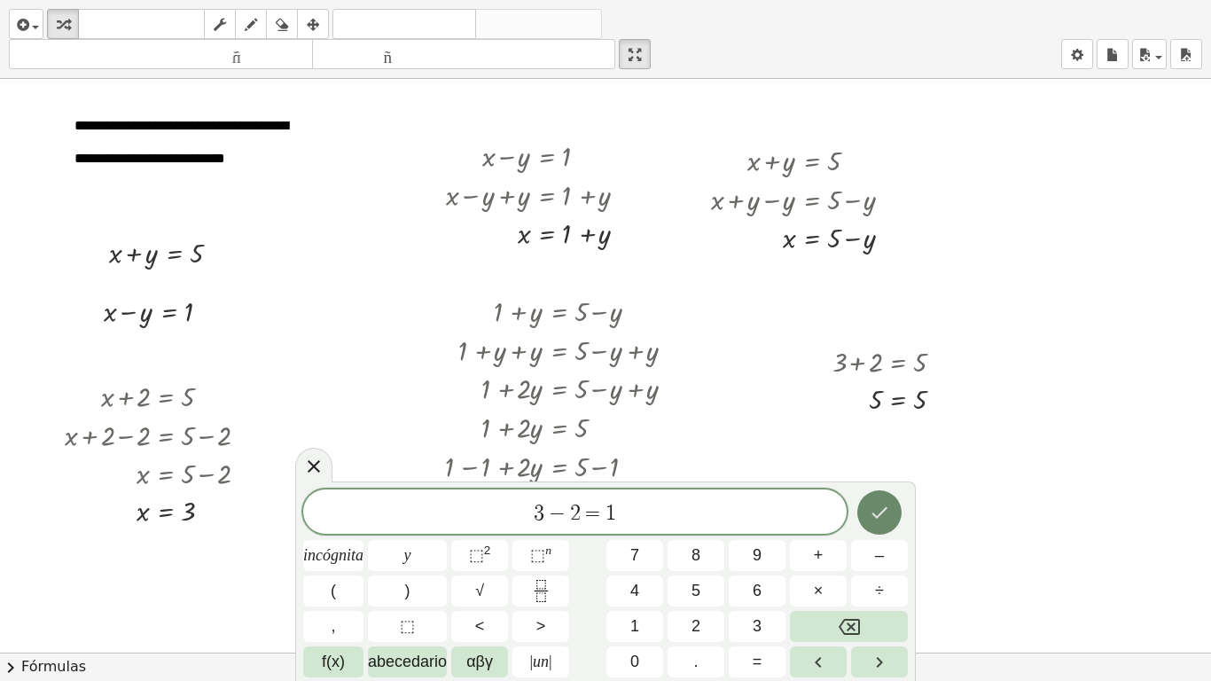
click at [873, 515] on icon "Hecho" at bounding box center [880, 513] width 16 height 12
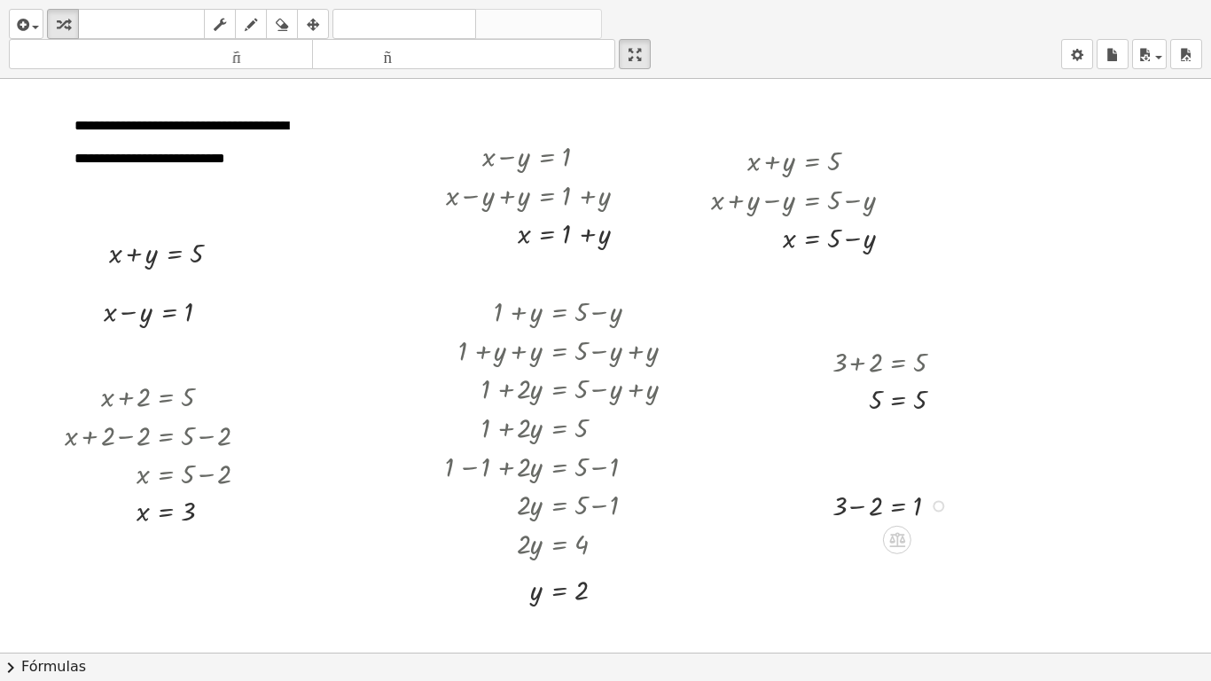
click at [862, 505] on div at bounding box center [895, 504] width 142 height 39
click at [859, 505] on div at bounding box center [855, 504] width 27 height 46
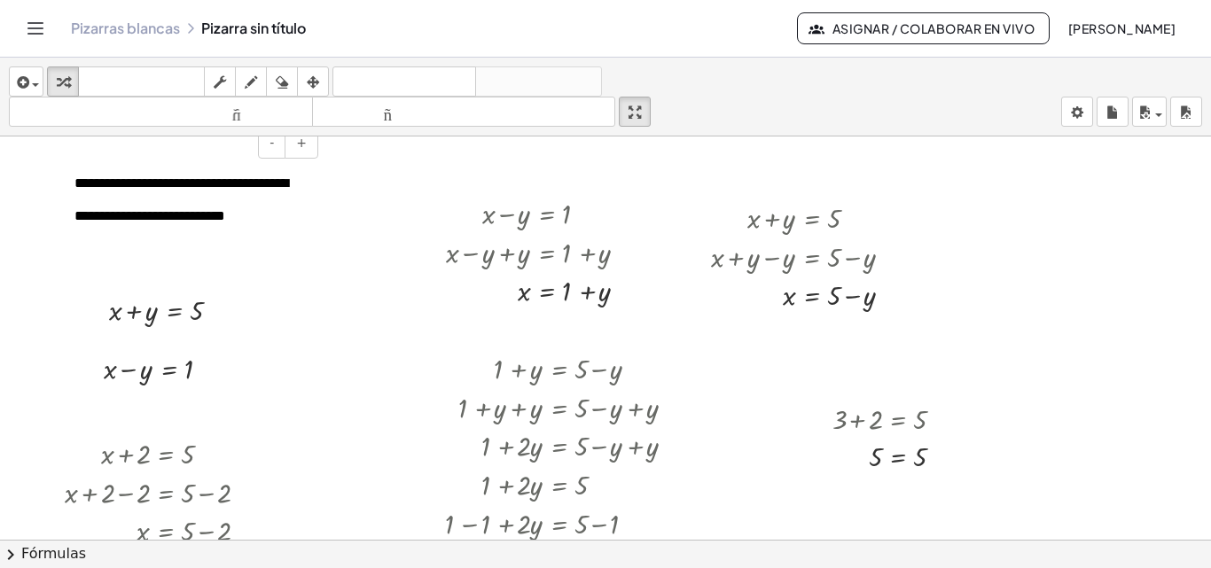
click at [197, 210] on font "**********" at bounding box center [181, 199] width 214 height 46
drag, startPoint x: 260, startPoint y: 215, endPoint x: 179, endPoint y: 226, distance: 81.5
click at [179, 226] on div "**********" at bounding box center [190, 196] width 266 height 101
click at [318, 82] on icon "button" at bounding box center [313, 82] width 12 height 21
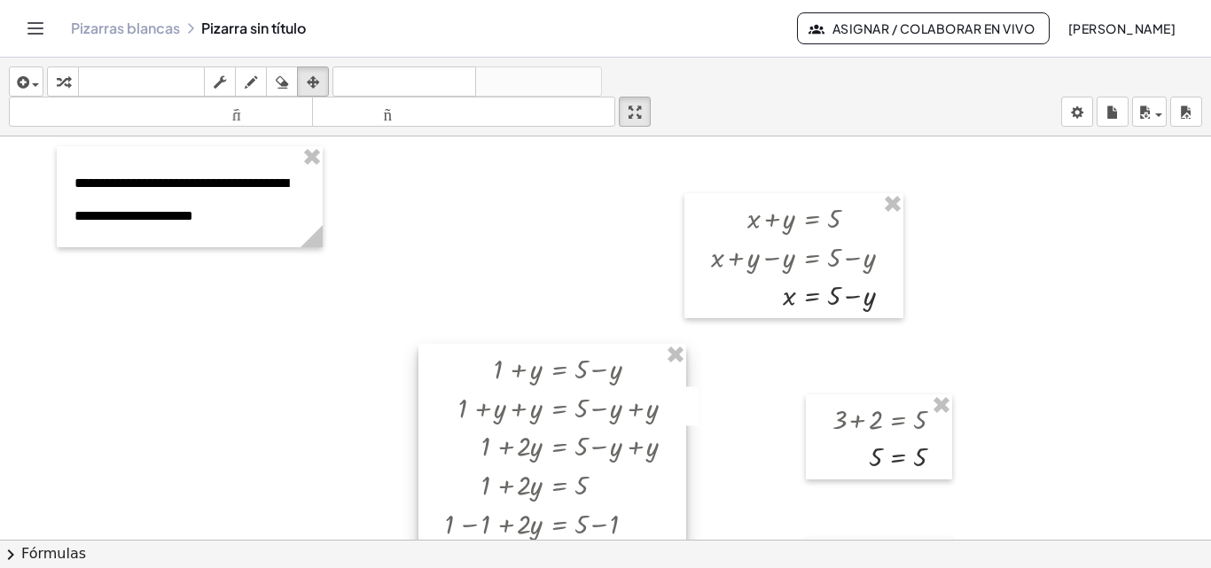
drag, startPoint x: 674, startPoint y: 359, endPoint x: 773, endPoint y: 306, distance: 112.7
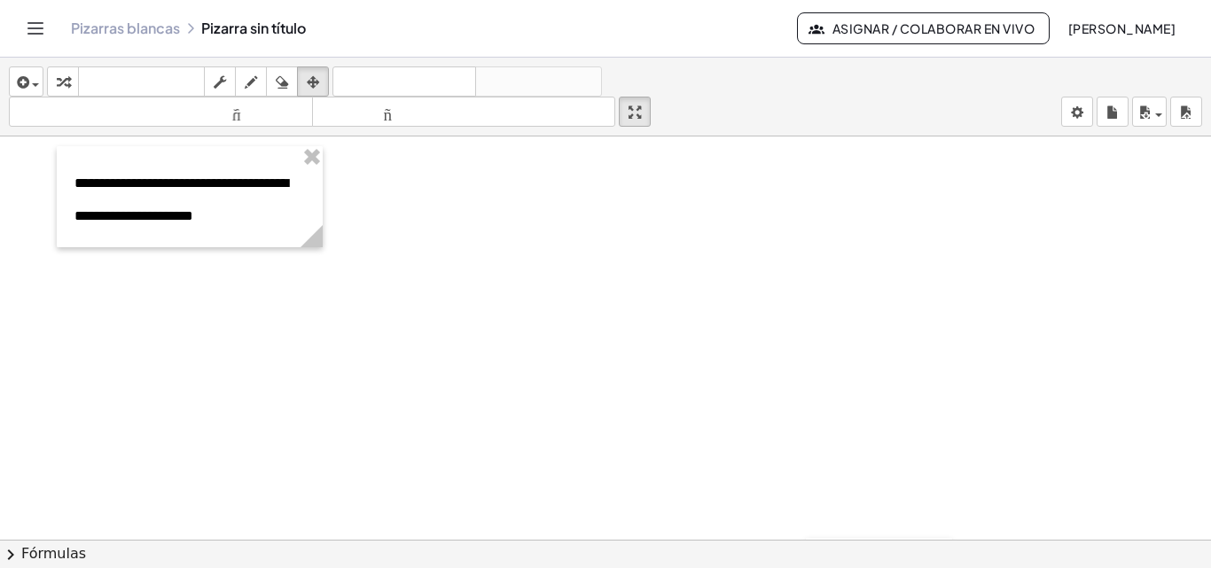
click at [41, 81] on button "insertar" at bounding box center [26, 82] width 35 height 30
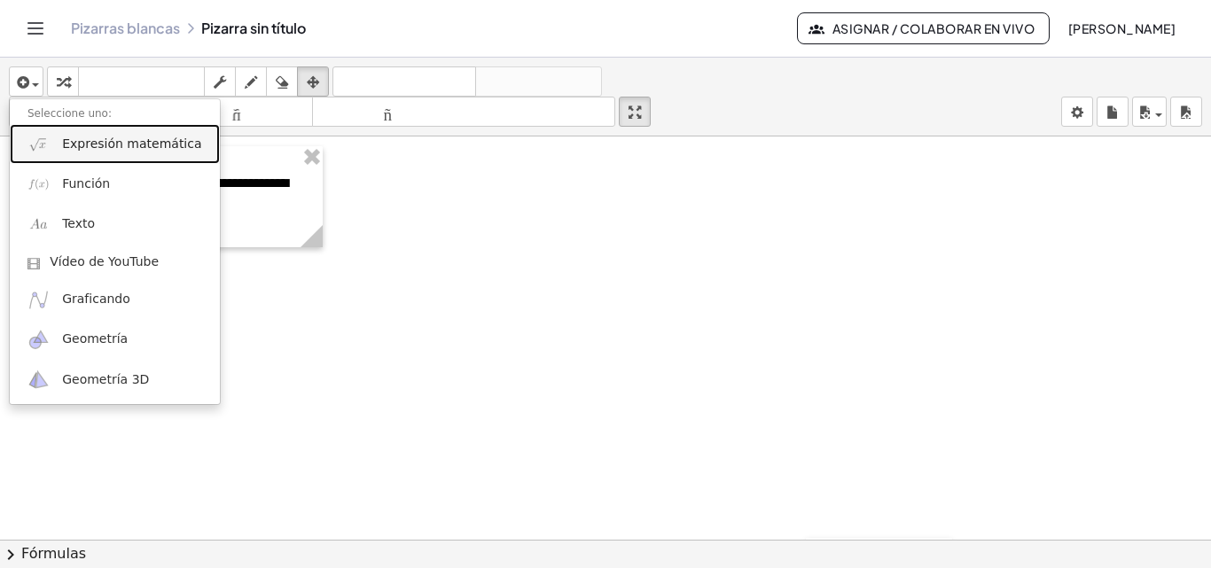
click at [107, 131] on link "Expresión matemática" at bounding box center [115, 144] width 210 height 40
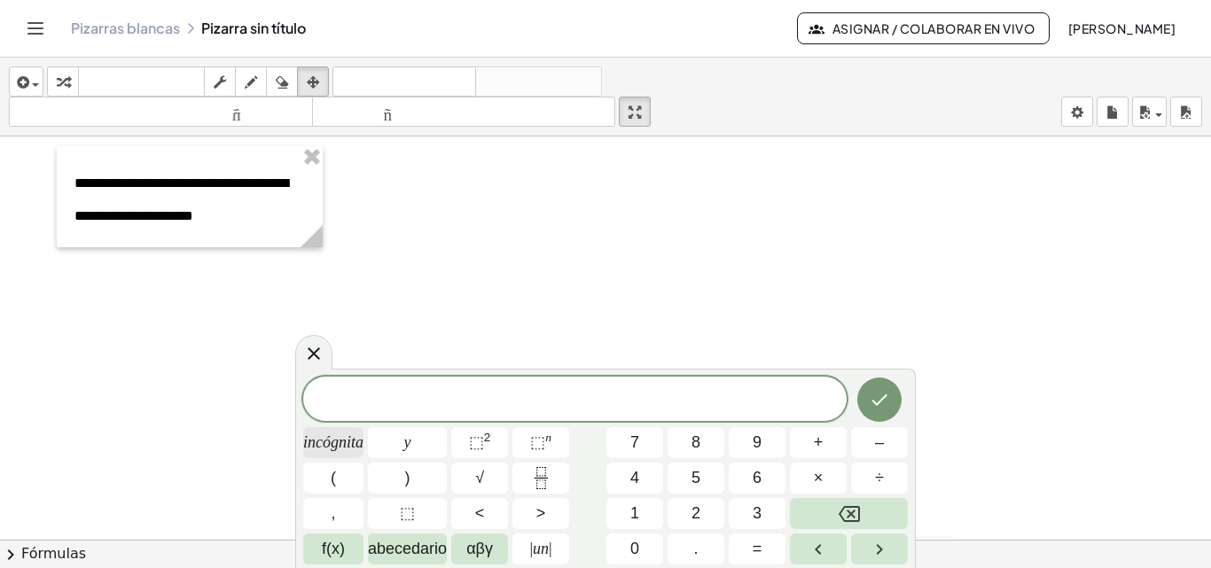
click at [344, 434] on font "incógnita" at bounding box center [333, 443] width 60 height 18
click at [816, 443] on font "+" at bounding box center [819, 443] width 10 height 18
click at [426, 448] on button "y" at bounding box center [407, 442] width 79 height 31
click at [750, 547] on button "=" at bounding box center [757, 549] width 57 height 31
click at [756, 471] on font "6" at bounding box center [757, 478] width 9 height 18
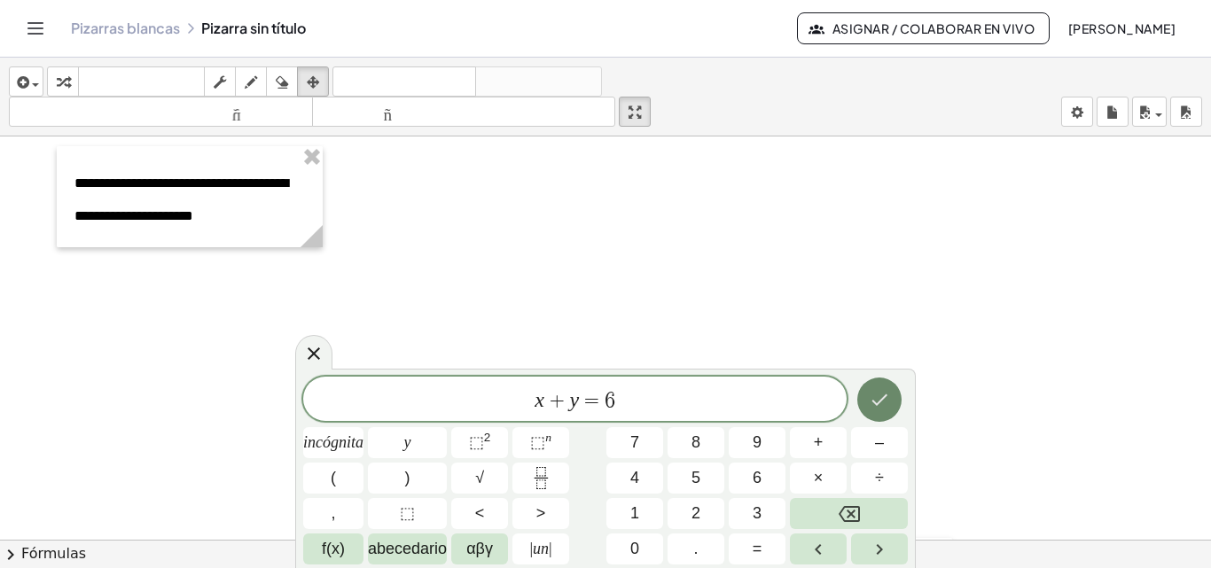
click at [874, 398] on icon "Hecho" at bounding box center [879, 399] width 21 height 21
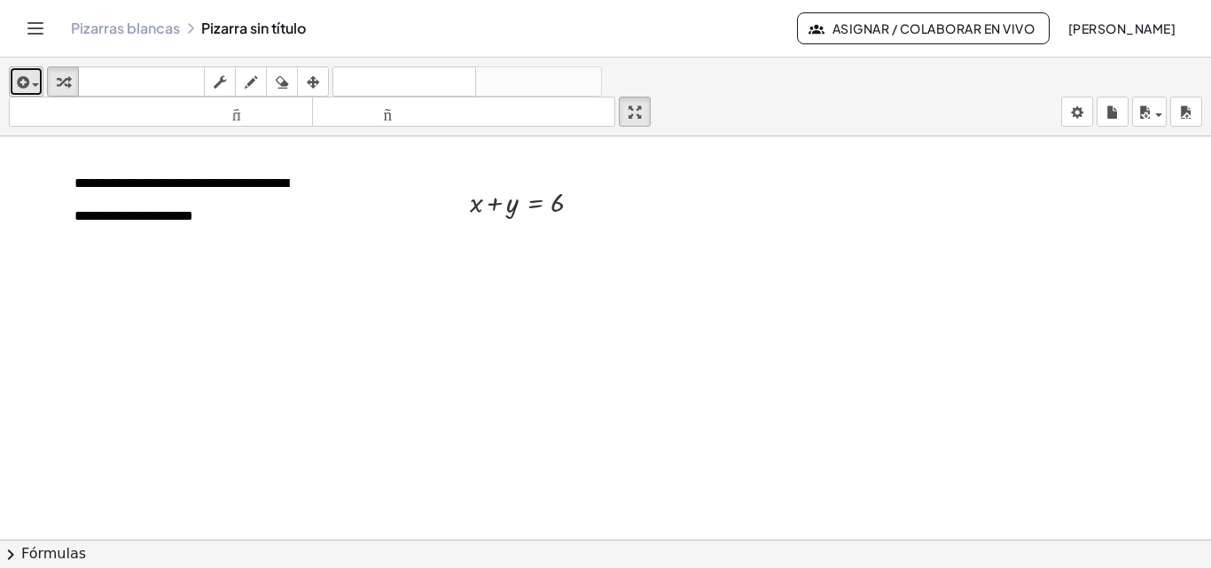
click at [22, 81] on icon "button" at bounding box center [21, 82] width 16 height 21
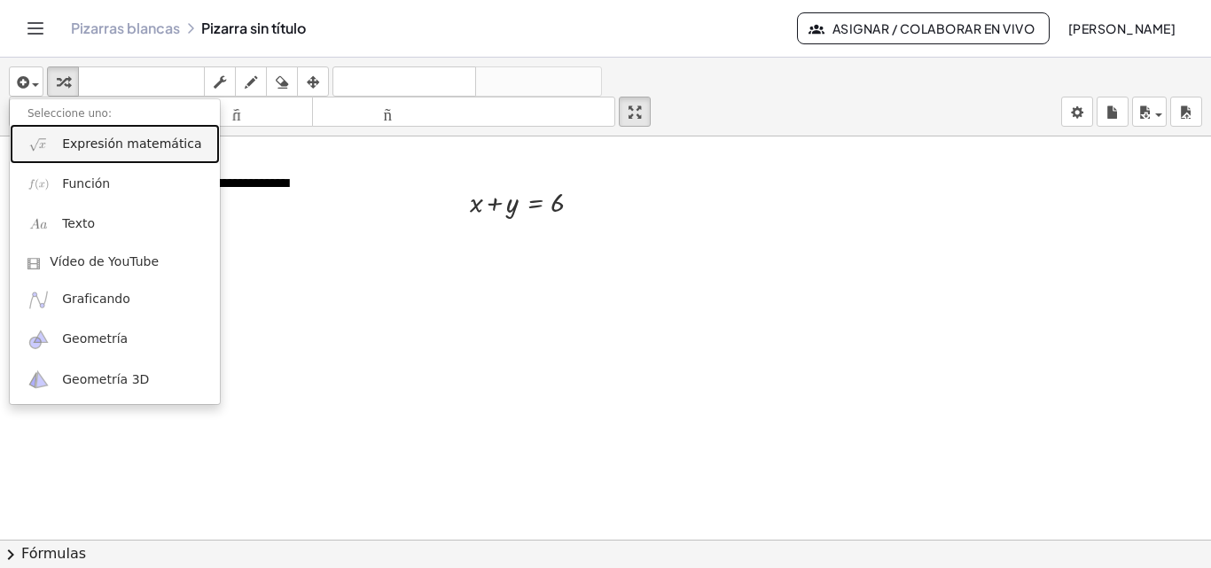
click at [77, 137] on font "Expresión matemática" at bounding box center [131, 144] width 139 height 14
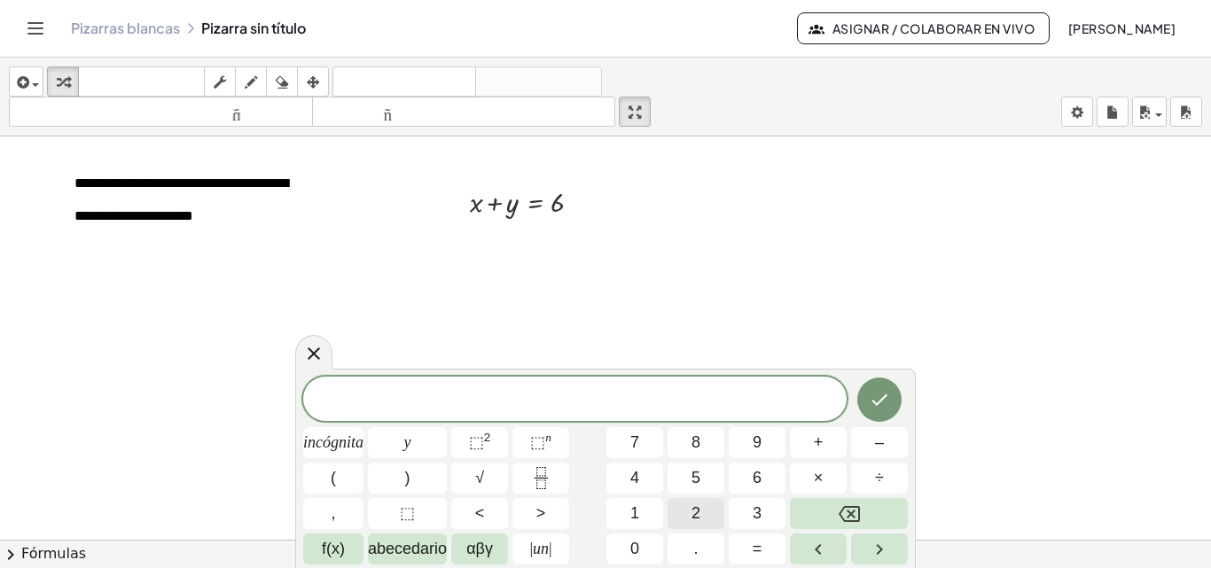
click at [693, 509] on font "2" at bounding box center [696, 514] width 9 height 18
click at [327, 439] on font "incógnita" at bounding box center [333, 443] width 60 height 18
click at [880, 439] on font "–" at bounding box center [879, 443] width 9 height 18
click at [406, 443] on font "y" at bounding box center [407, 443] width 7 height 18
click at [758, 547] on font "=" at bounding box center [758, 549] width 10 height 18
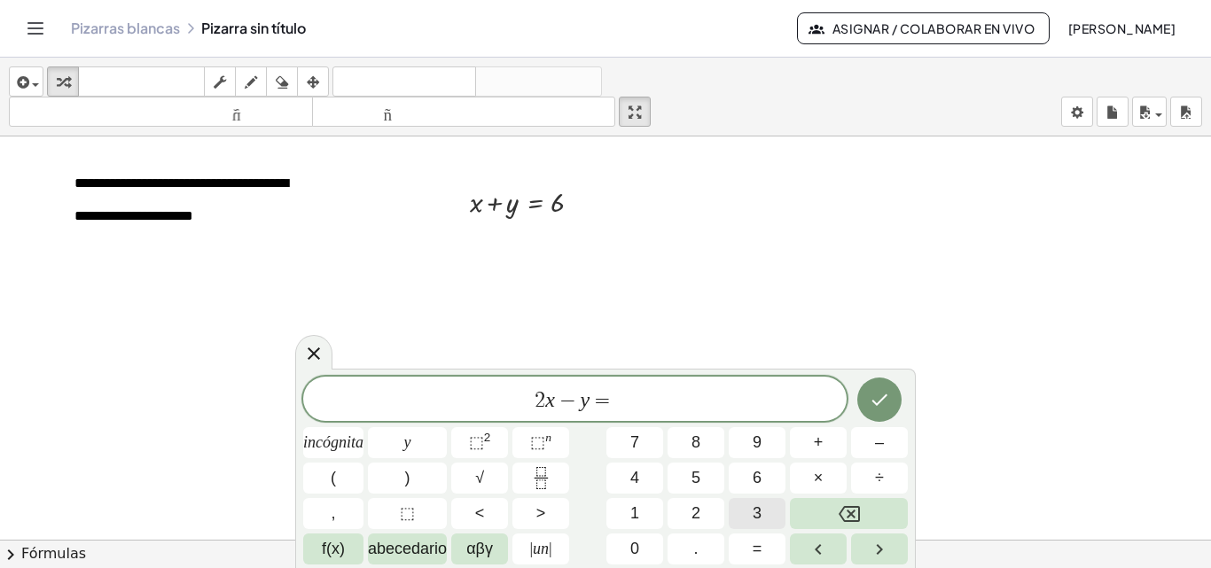
click at [763, 513] on button "3" at bounding box center [757, 513] width 57 height 31
click at [884, 395] on icon "Hecho" at bounding box center [879, 399] width 21 height 21
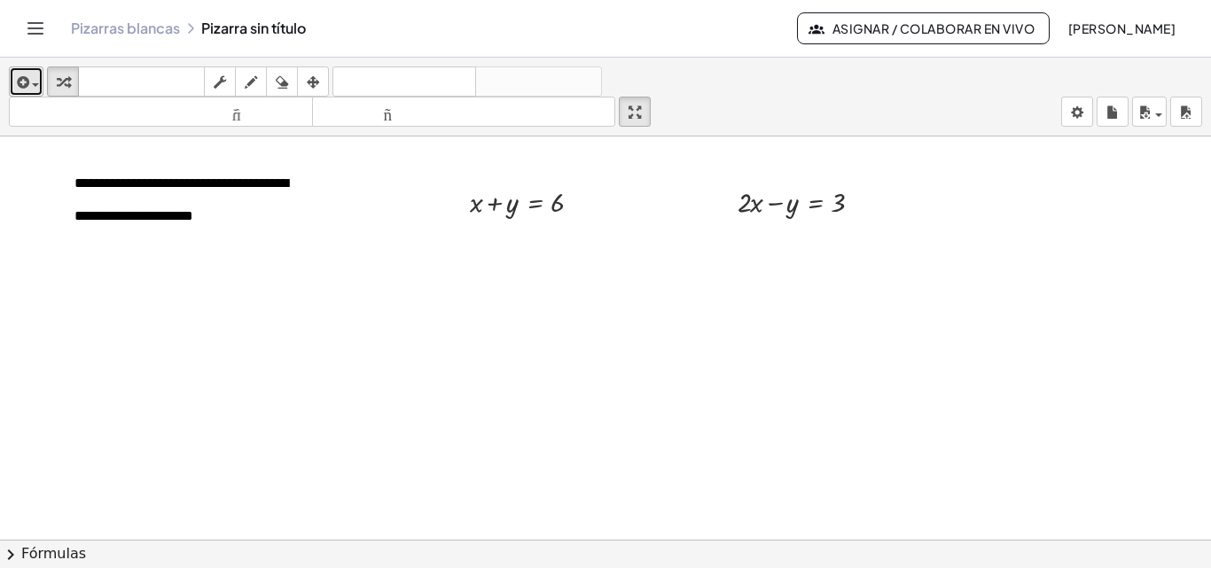
click at [18, 90] on icon "button" at bounding box center [21, 82] width 16 height 21
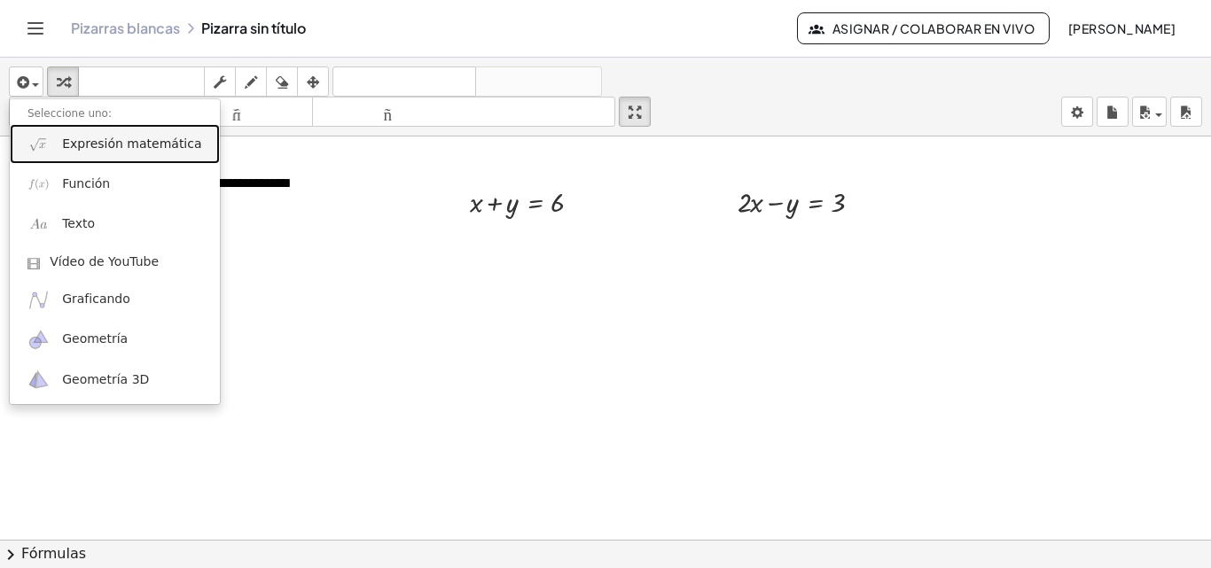
click at [65, 146] on font "Expresión matemática" at bounding box center [131, 144] width 139 height 14
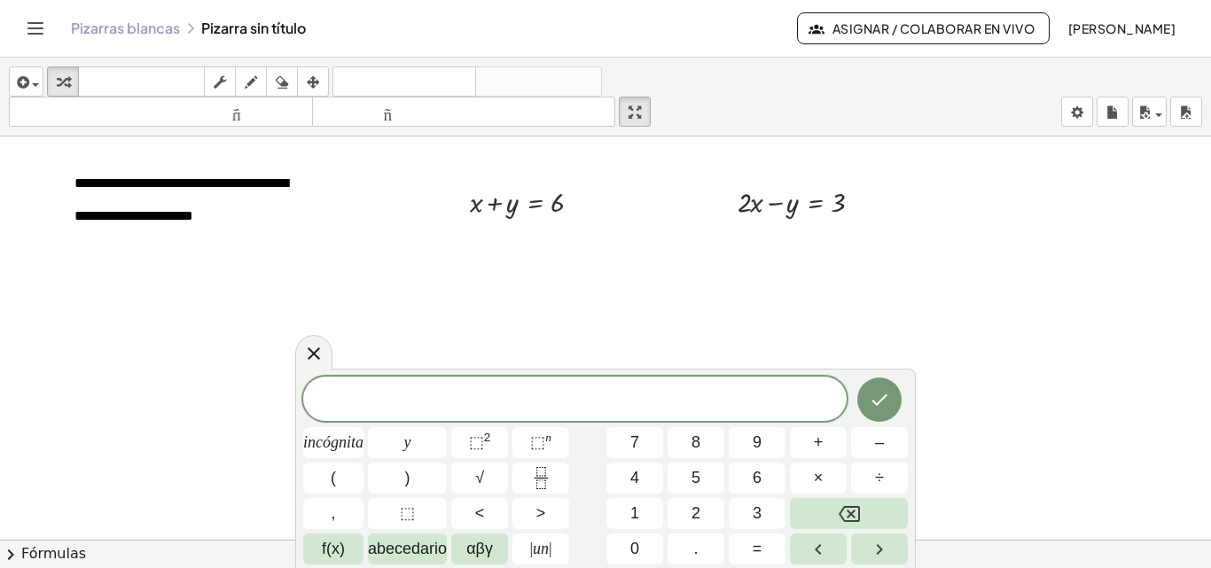
click at [343, 446] on font "incógnita" at bounding box center [333, 443] width 60 height 18
click at [818, 443] on font "+" at bounding box center [819, 443] width 10 height 18
click at [408, 436] on font "y" at bounding box center [407, 443] width 7 height 18
click at [758, 545] on font "=" at bounding box center [758, 549] width 10 height 18
click at [750, 475] on button "6" at bounding box center [757, 478] width 57 height 31
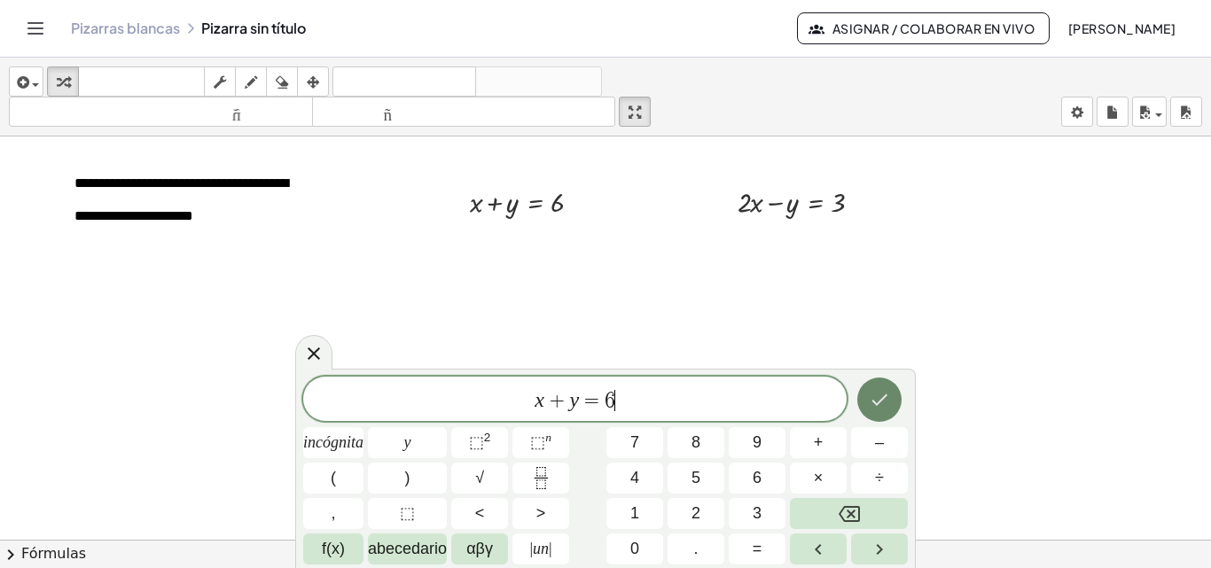
click at [885, 411] on button "Hecho" at bounding box center [879, 400] width 44 height 44
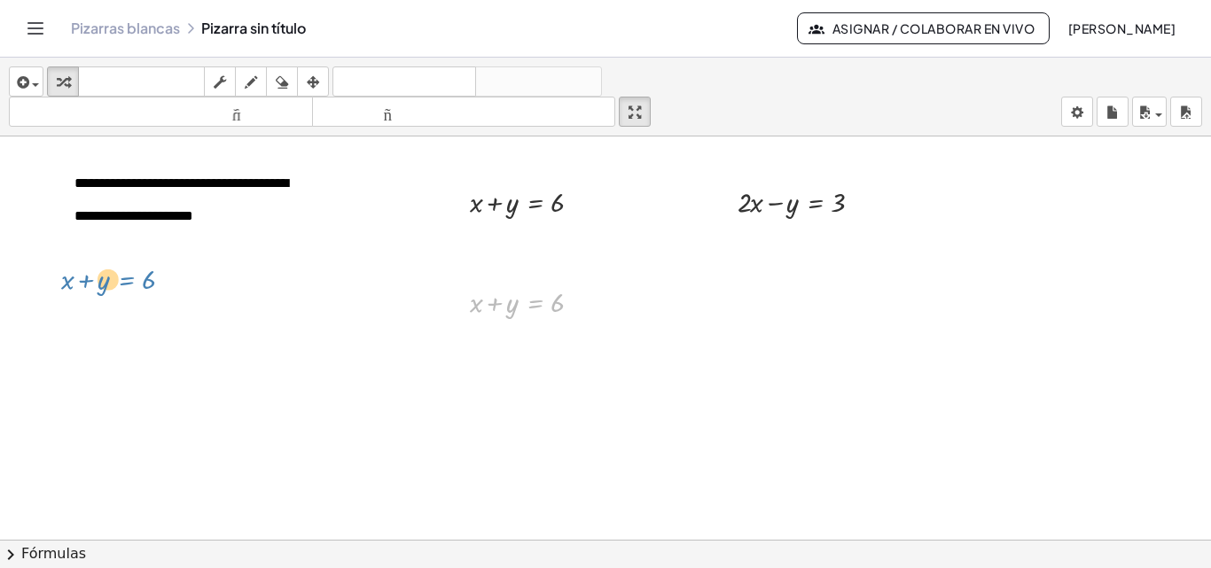
drag, startPoint x: 539, startPoint y: 287, endPoint x: 135, endPoint y: 262, distance: 405.1
click at [24, 79] on icon "button" at bounding box center [21, 82] width 16 height 21
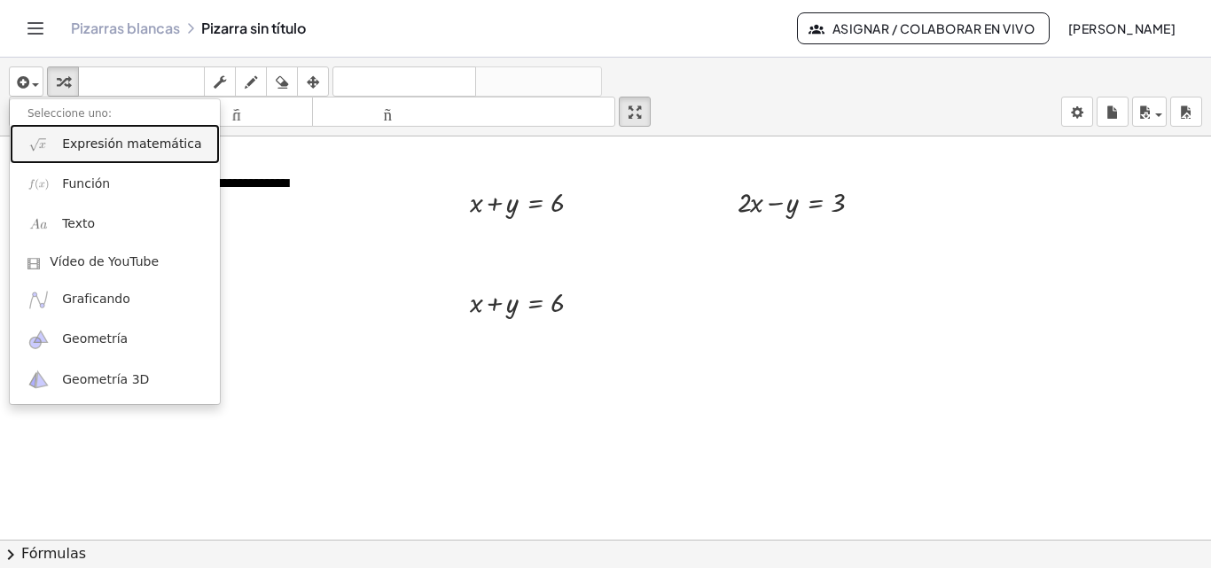
click at [74, 145] on font "Expresión matemática" at bounding box center [131, 144] width 139 height 14
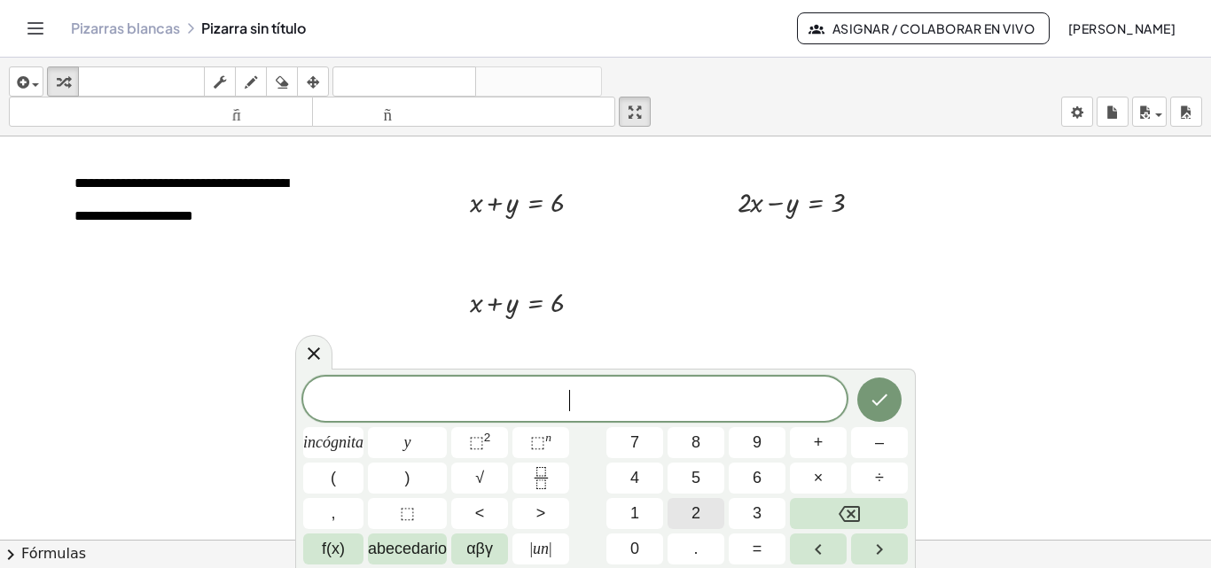
click at [693, 506] on font "2" at bounding box center [696, 514] width 9 height 18
click at [340, 440] on font "incógnita" at bounding box center [333, 443] width 60 height 18
click at [881, 438] on font "–" at bounding box center [879, 443] width 9 height 18
click at [399, 444] on button "y" at bounding box center [407, 442] width 79 height 31
click at [755, 552] on font "=" at bounding box center [758, 549] width 10 height 18
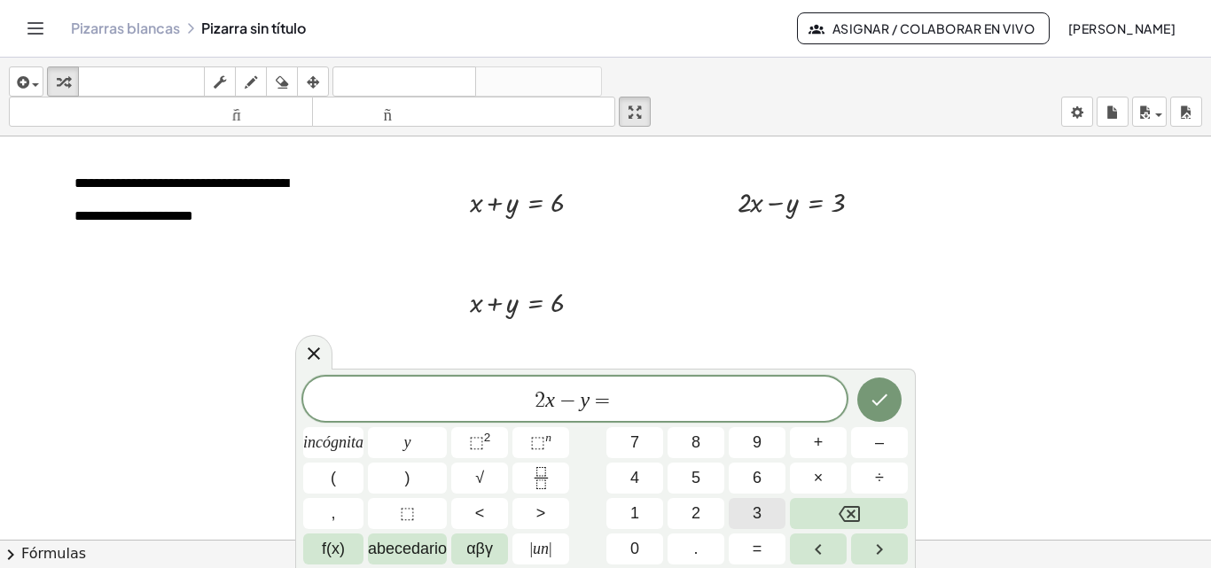
click at [758, 511] on font "3" at bounding box center [757, 514] width 9 height 18
click at [893, 403] on button "Hecho" at bounding box center [879, 400] width 44 height 44
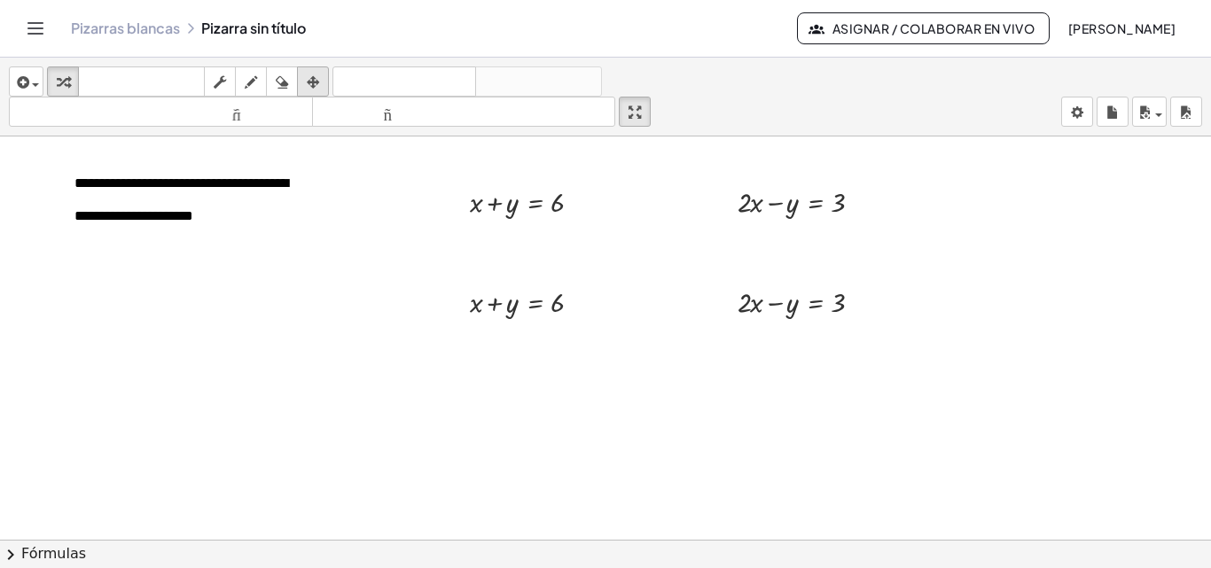
click at [311, 81] on icon "button" at bounding box center [313, 82] width 12 height 21
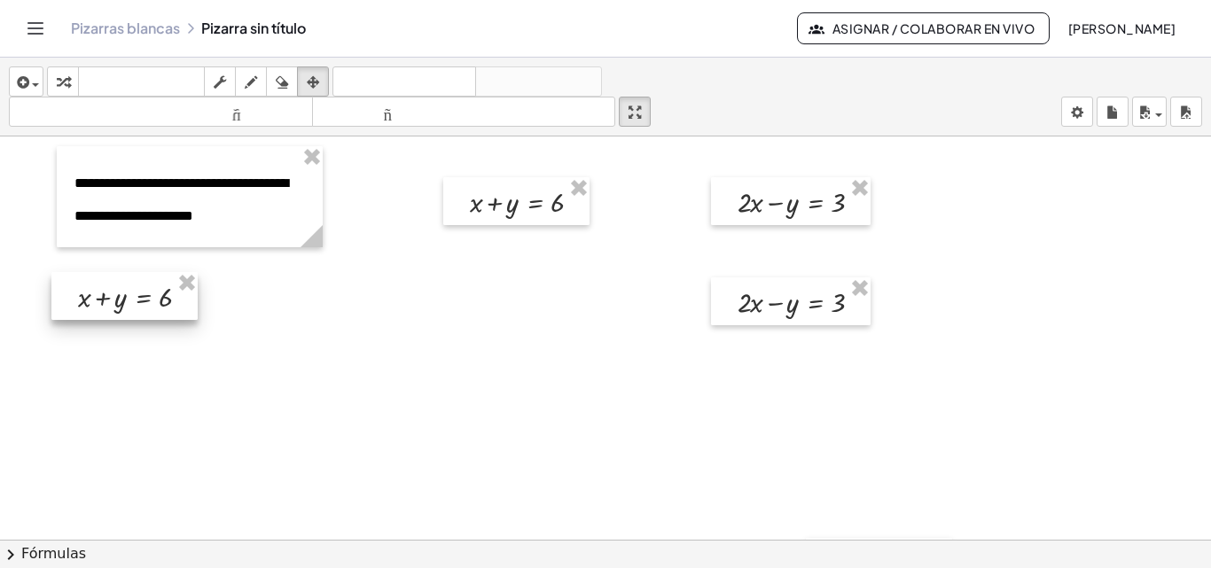
drag, startPoint x: 529, startPoint y: 294, endPoint x: 137, endPoint y: 288, distance: 392.9
click at [137, 288] on div at bounding box center [124, 296] width 146 height 48
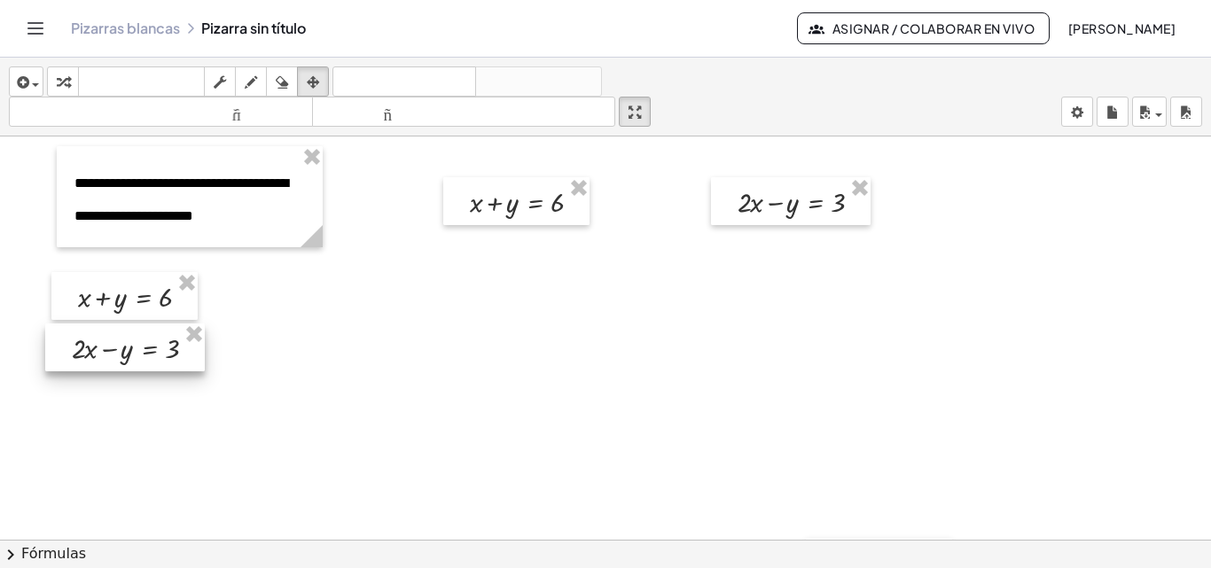
drag, startPoint x: 759, startPoint y: 311, endPoint x: 114, endPoint y: 350, distance: 645.8
click at [114, 350] on div at bounding box center [125, 348] width 160 height 48
click at [63, 82] on icon "button" at bounding box center [63, 82] width 12 height 21
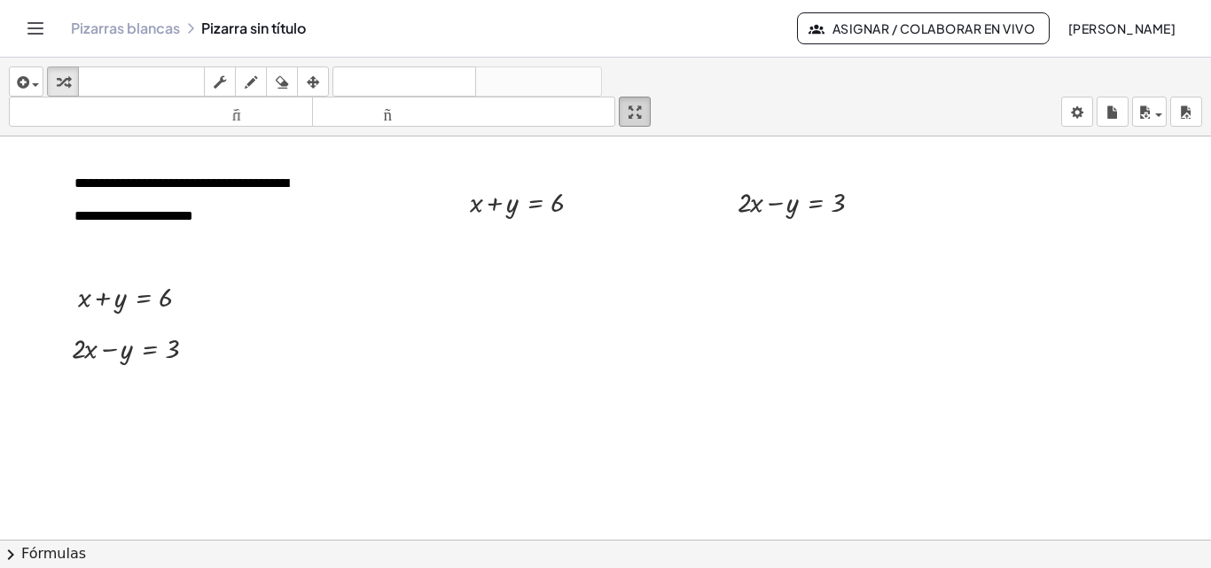
click at [641, 104] on icon "button" at bounding box center [635, 112] width 12 height 21
click at [638, 106] on icon "button" at bounding box center [635, 112] width 12 height 21
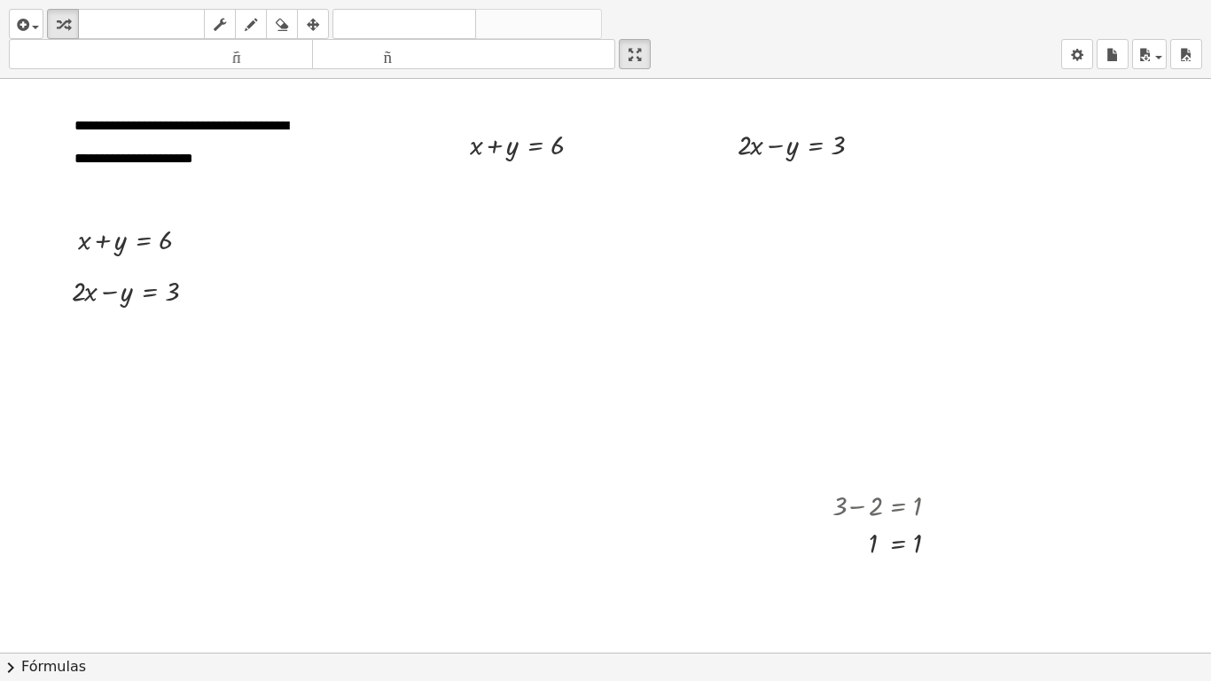
drag, startPoint x: 314, startPoint y: 20, endPoint x: 470, endPoint y: 92, distance: 171.8
click at [314, 20] on icon "button" at bounding box center [313, 24] width 12 height 21
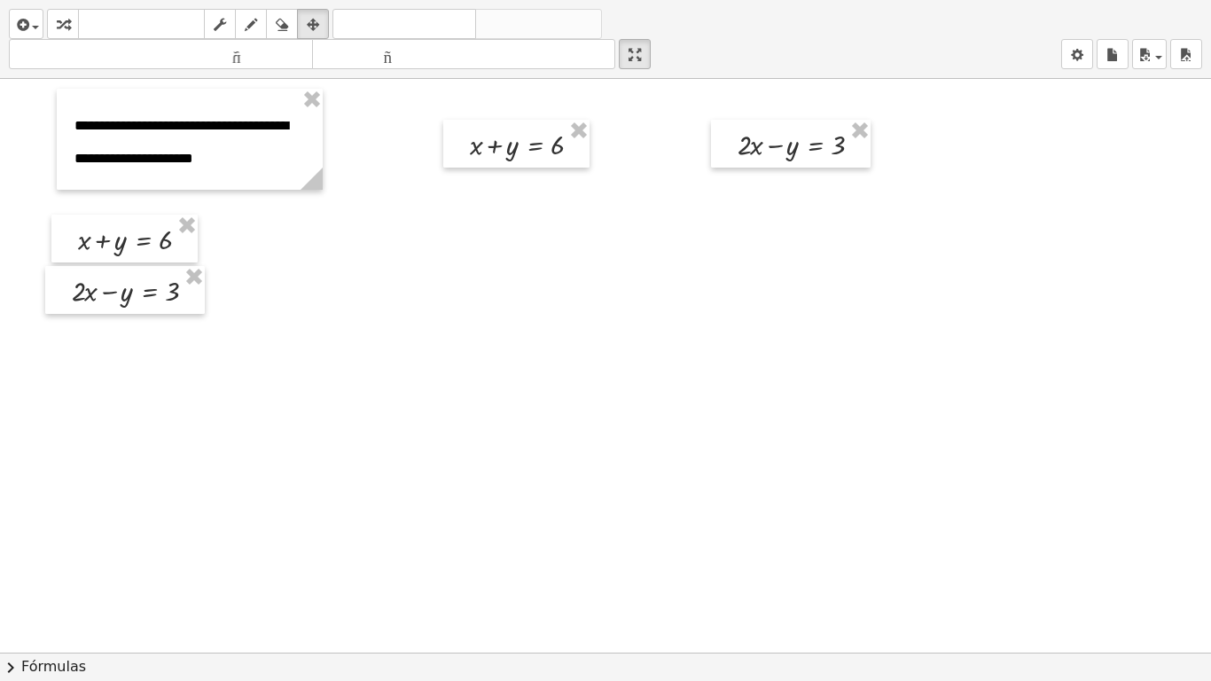
click at [64, 21] on icon "button" at bounding box center [63, 24] width 12 height 21
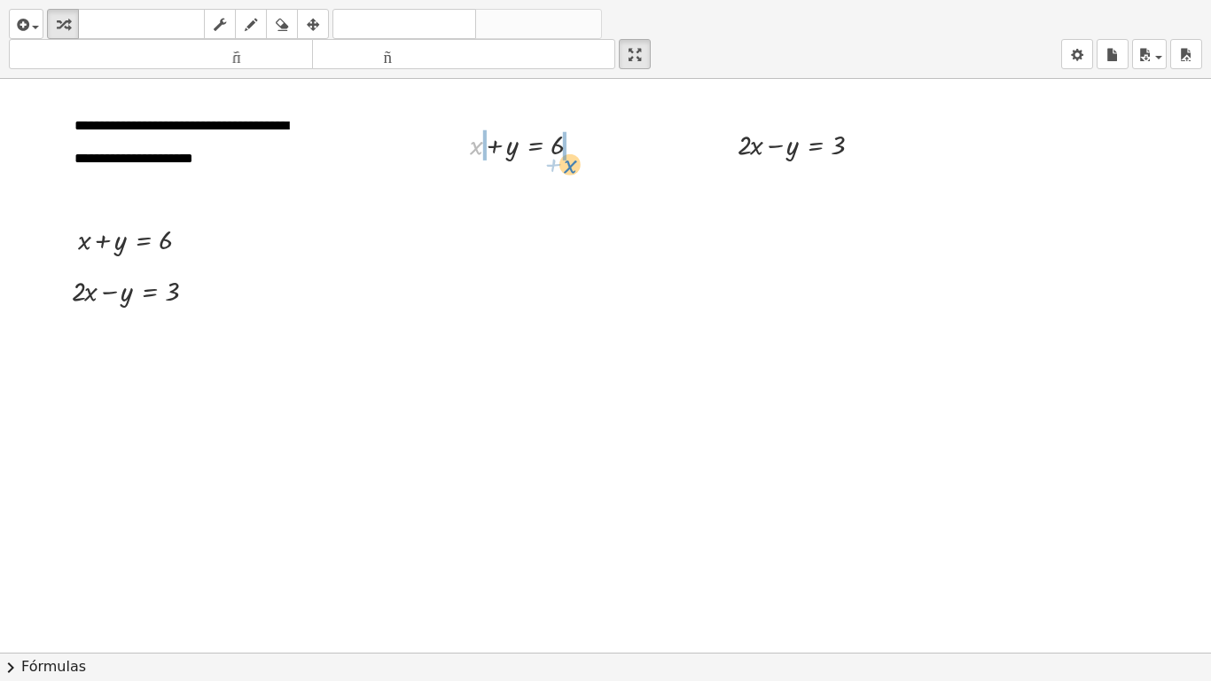
drag, startPoint x: 477, startPoint y: 148, endPoint x: 571, endPoint y: 167, distance: 95.8
click at [467, 185] on div at bounding box center [533, 182] width 214 height 39
drag, startPoint x: 788, startPoint y: 147, endPoint x: 867, endPoint y: 151, distance: 79.0
click at [881, 150] on div at bounding box center [806, 143] width 155 height 39
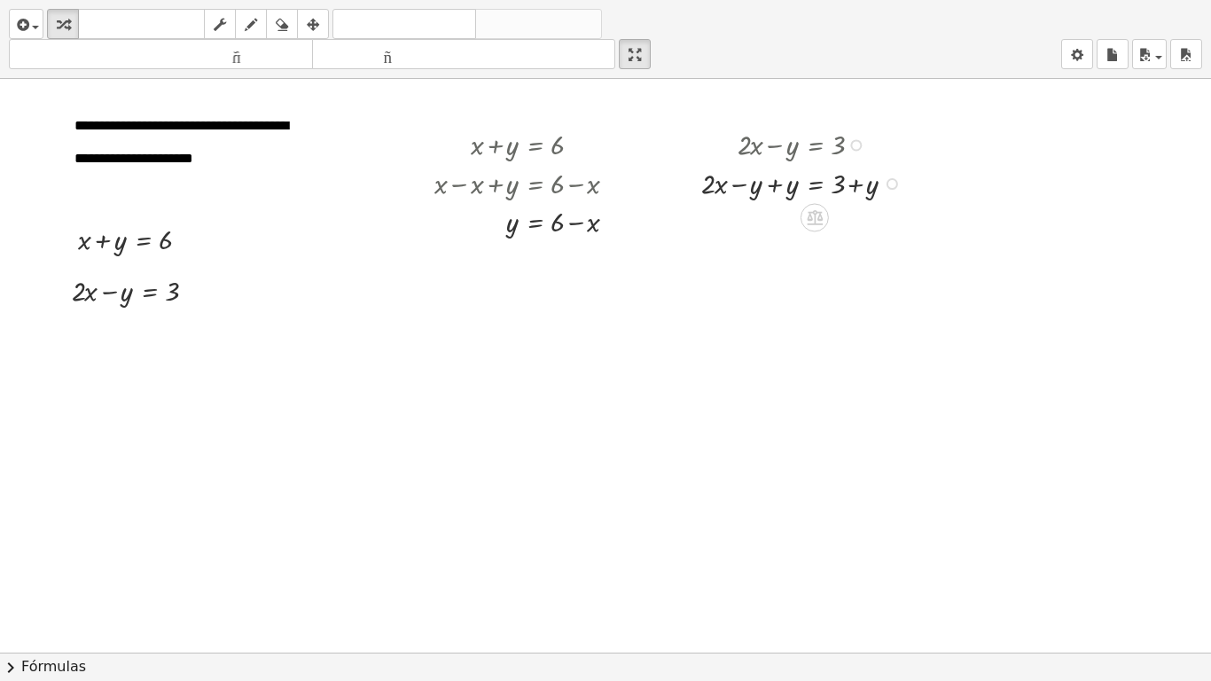
click at [775, 184] on div at bounding box center [806, 182] width 227 height 39
click at [841, 219] on div at bounding box center [806, 220] width 227 height 39
drag, startPoint x: 841, startPoint y: 223, endPoint x: 808, endPoint y: 228, distance: 33.2
click at [751, 231] on div at bounding box center [806, 220] width 227 height 39
click at [860, 217] on div at bounding box center [822, 220] width 258 height 39
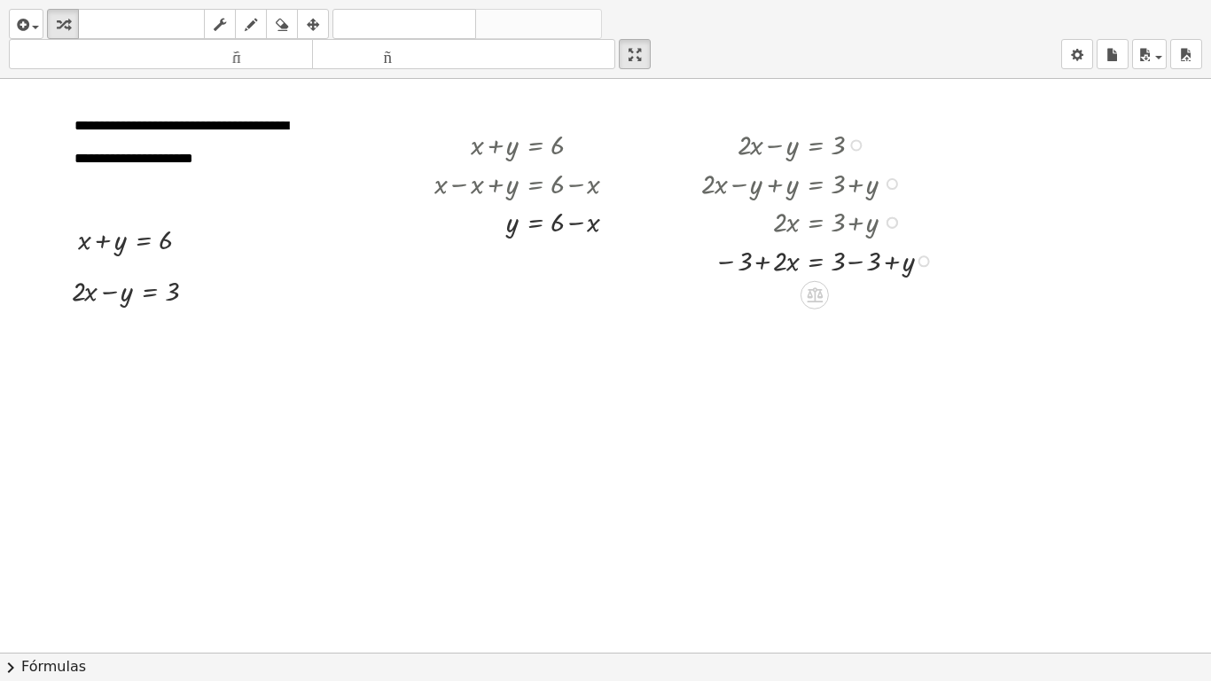
click at [854, 262] on div at bounding box center [822, 259] width 258 height 39
